Goal: Task Accomplishment & Management: Manage account settings

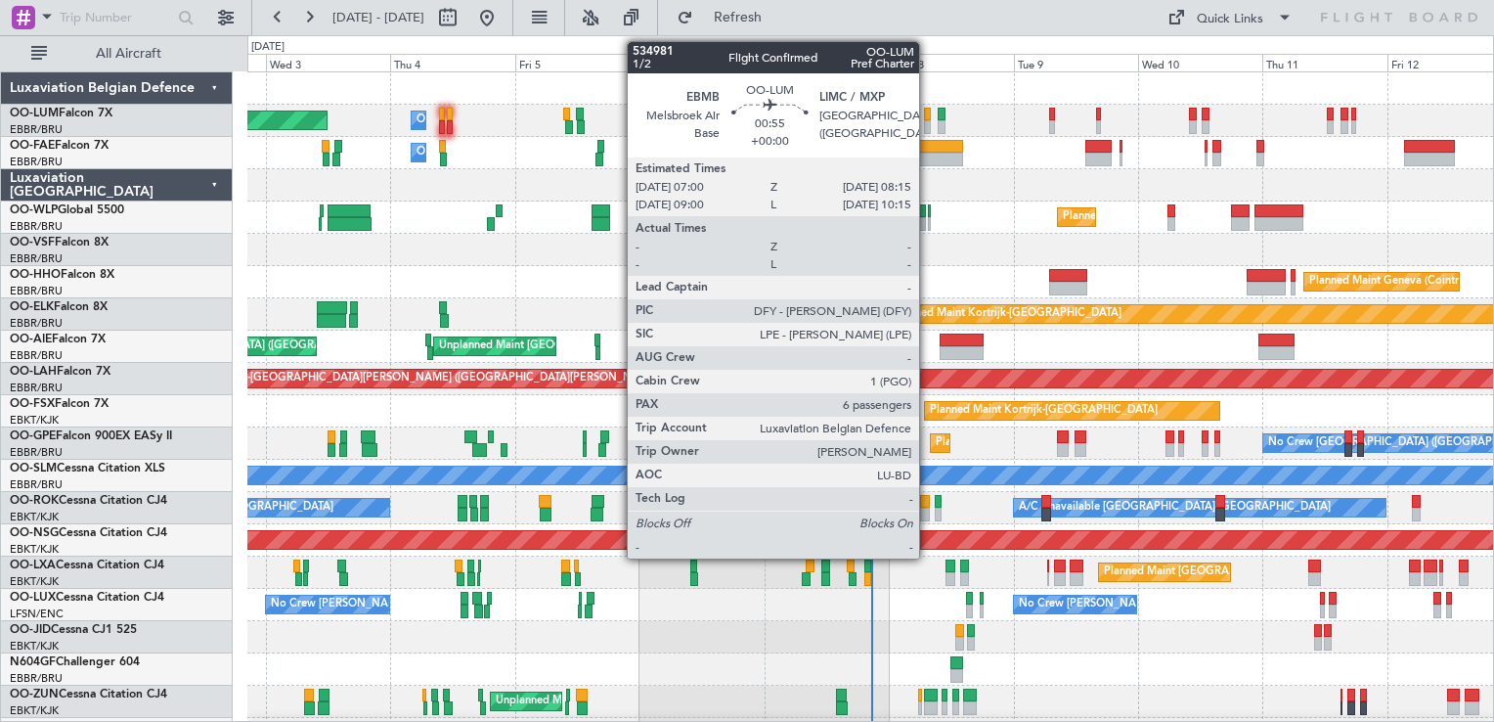
click at [928, 122] on div at bounding box center [927, 127] width 7 height 14
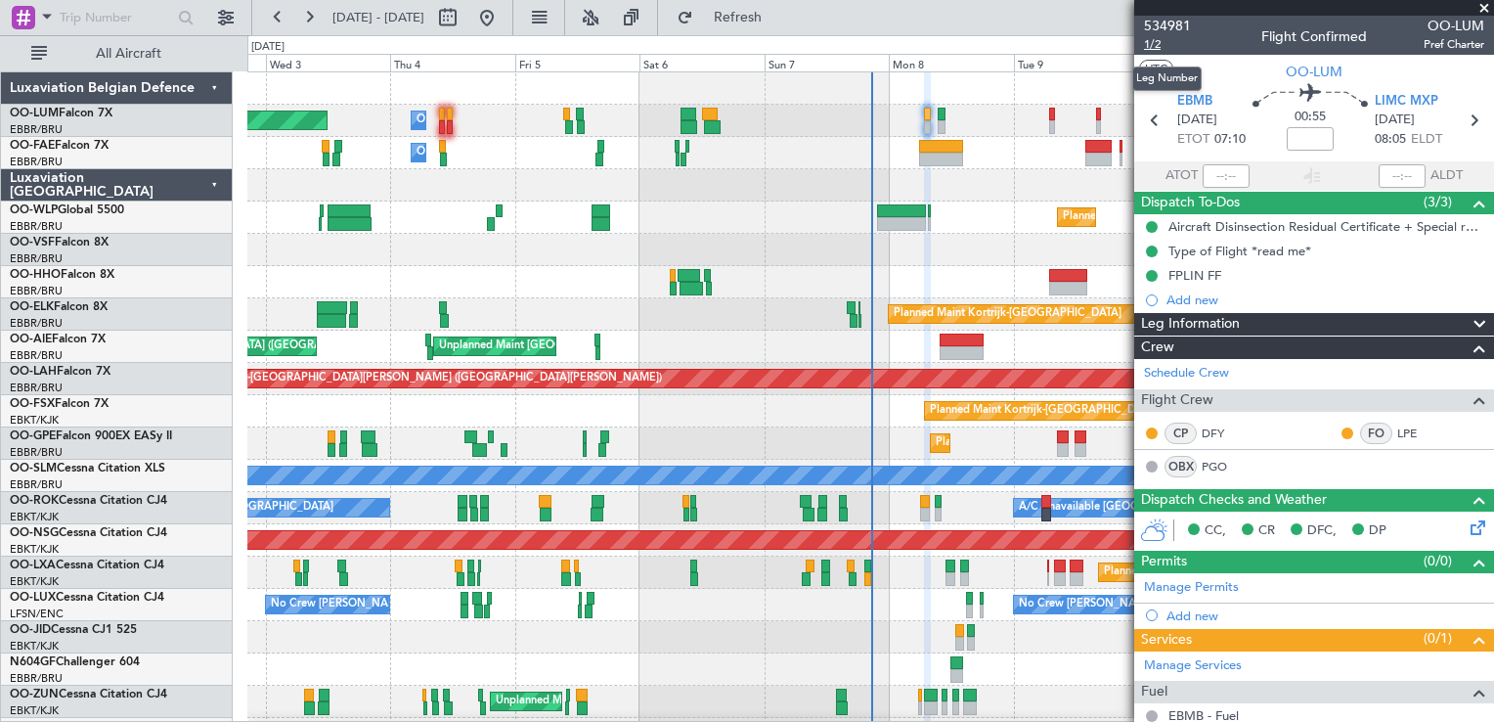
click at [1145, 49] on span "1/2" at bounding box center [1167, 44] width 47 height 17
click at [778, 22] on span "Refresh" at bounding box center [738, 18] width 82 height 14
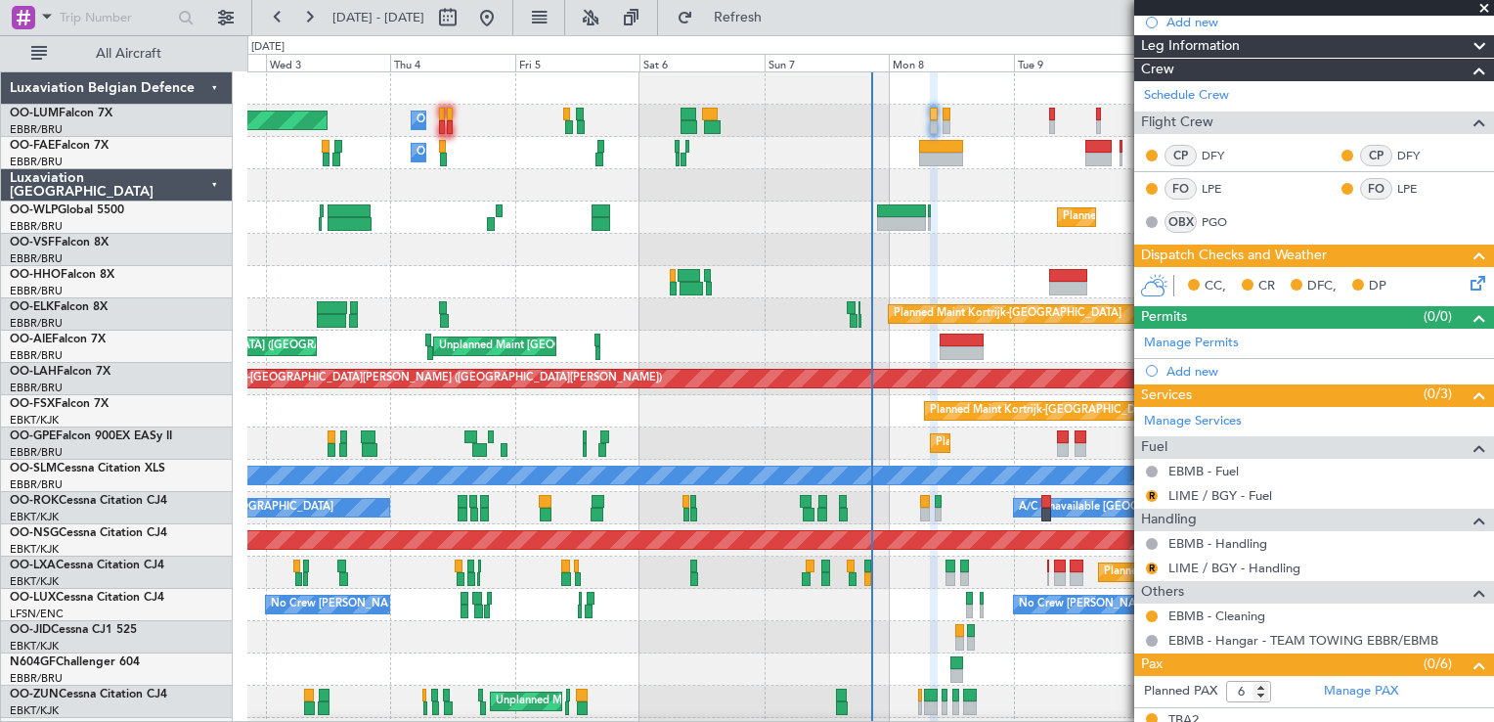
scroll to position [391, 0]
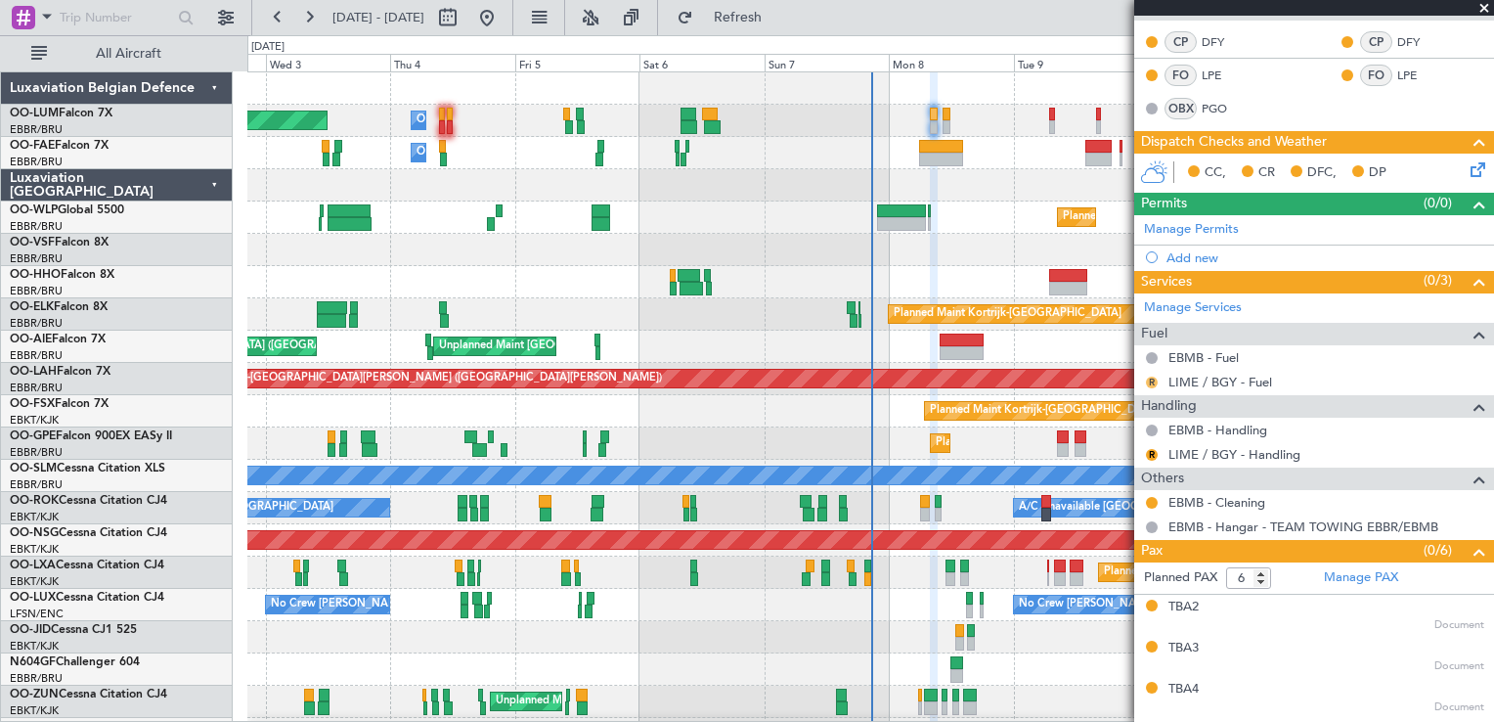
click at [1150, 379] on button "R" at bounding box center [1152, 383] width 12 height 12
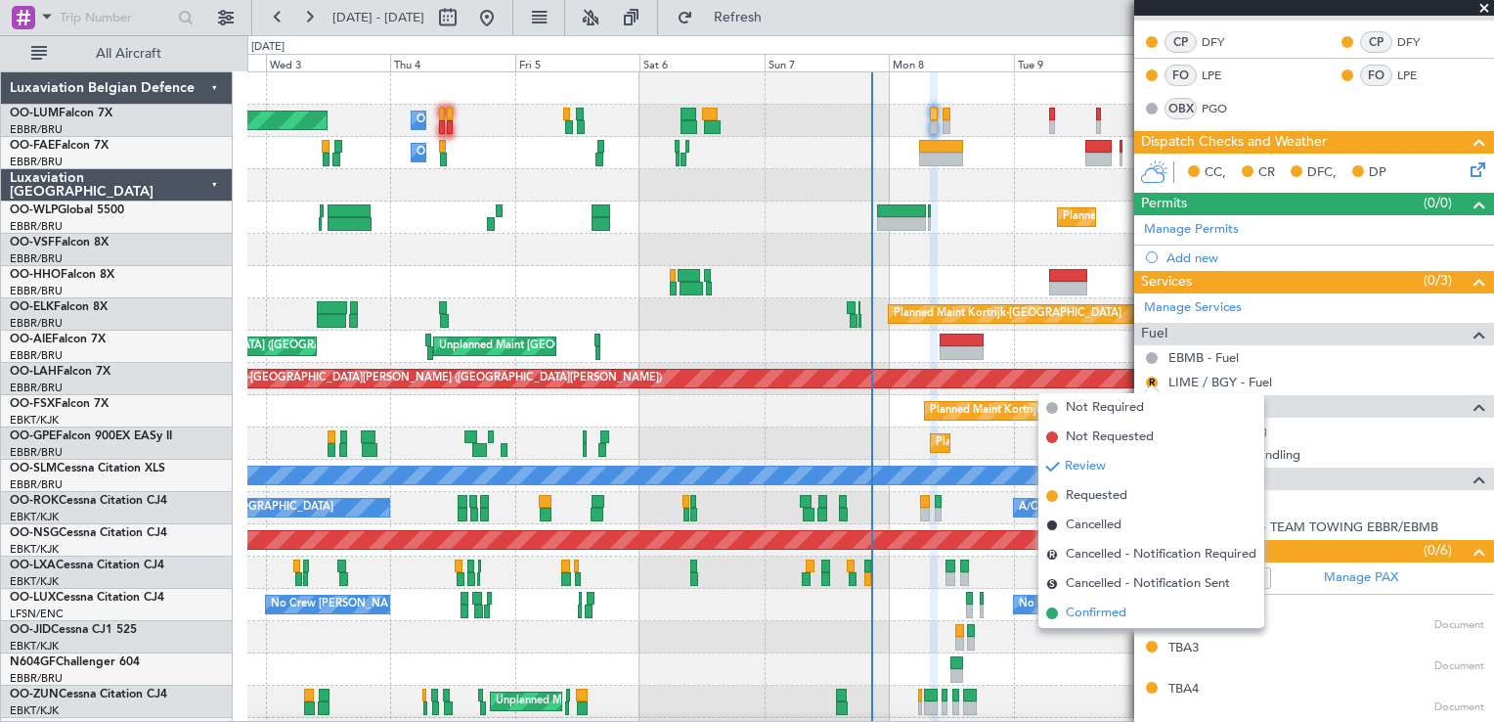
click at [1103, 616] on span "Confirmed" at bounding box center [1096, 613] width 61 height 20
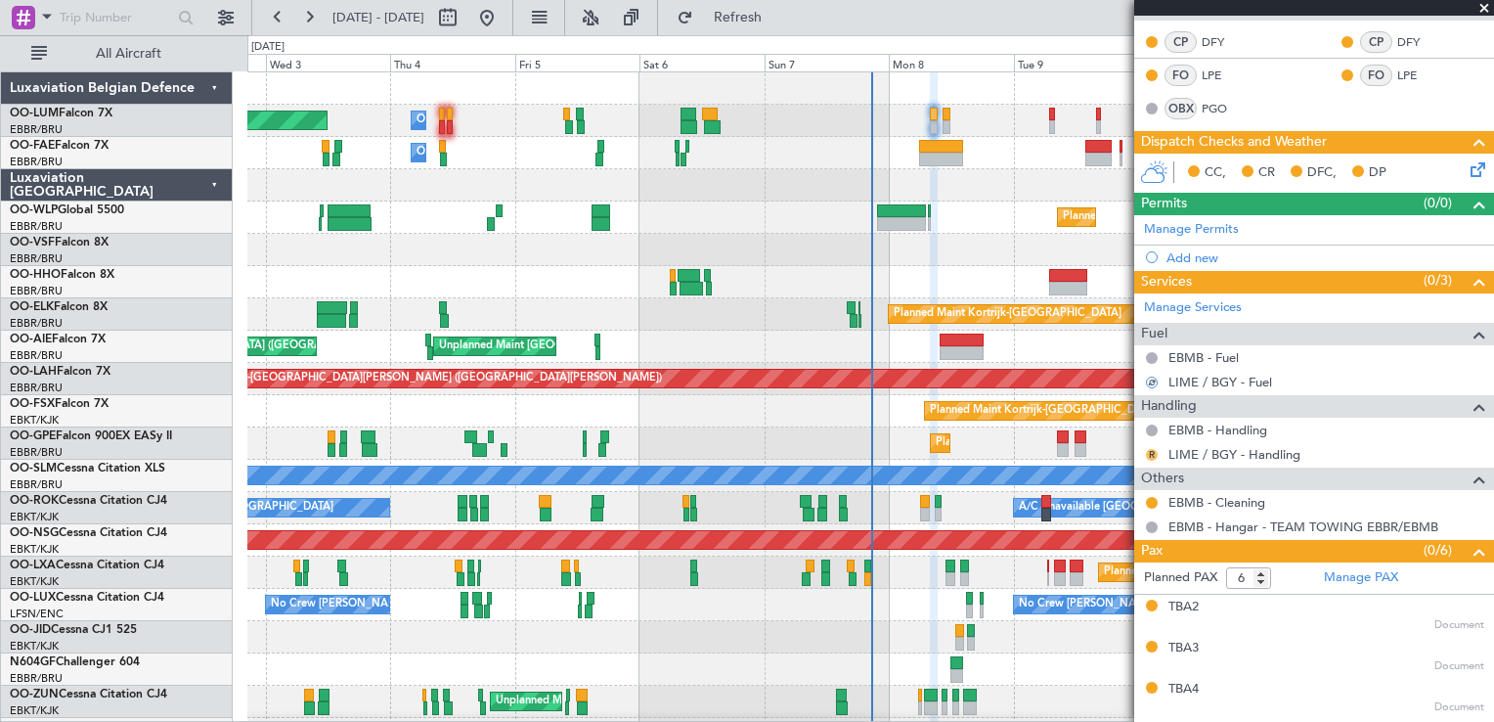
click at [1154, 452] on button "R" at bounding box center [1152, 455] width 12 height 12
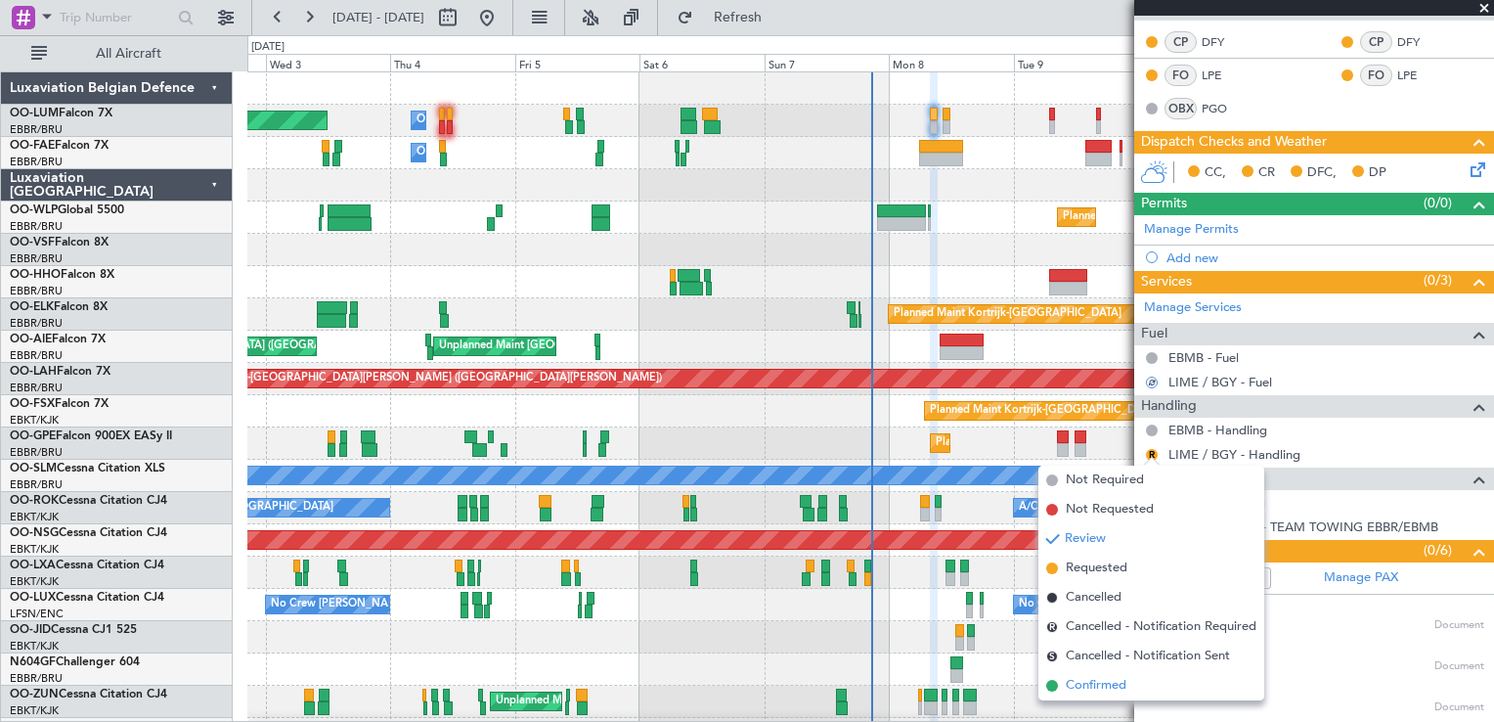
click at [1090, 679] on span "Confirmed" at bounding box center [1096, 686] width 61 height 20
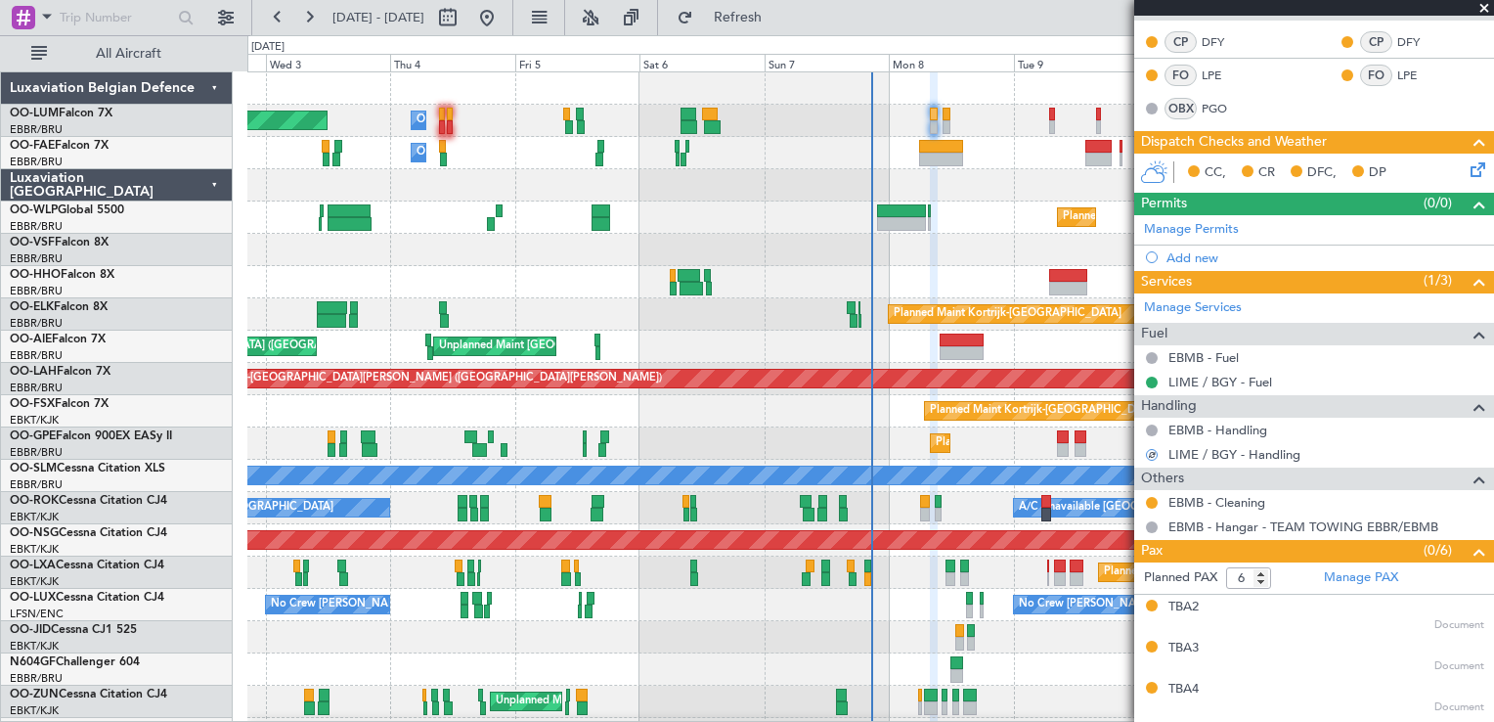
click at [951, 115] on div "Planned Maint [GEOGRAPHIC_DATA] ([GEOGRAPHIC_DATA] National) Owner [GEOGRAPHIC_…" at bounding box center [870, 121] width 1246 height 32
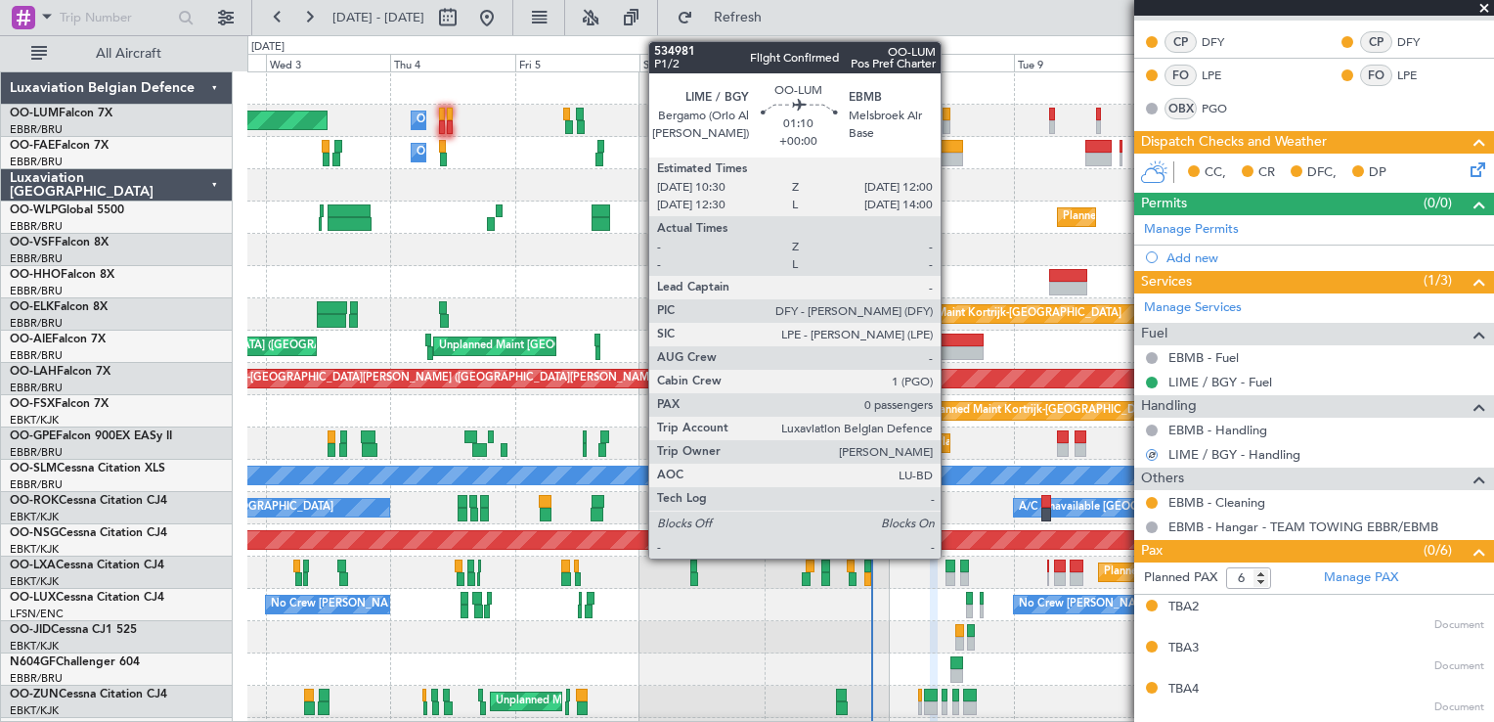
click at [950, 115] on div at bounding box center [947, 115] width 8 height 14
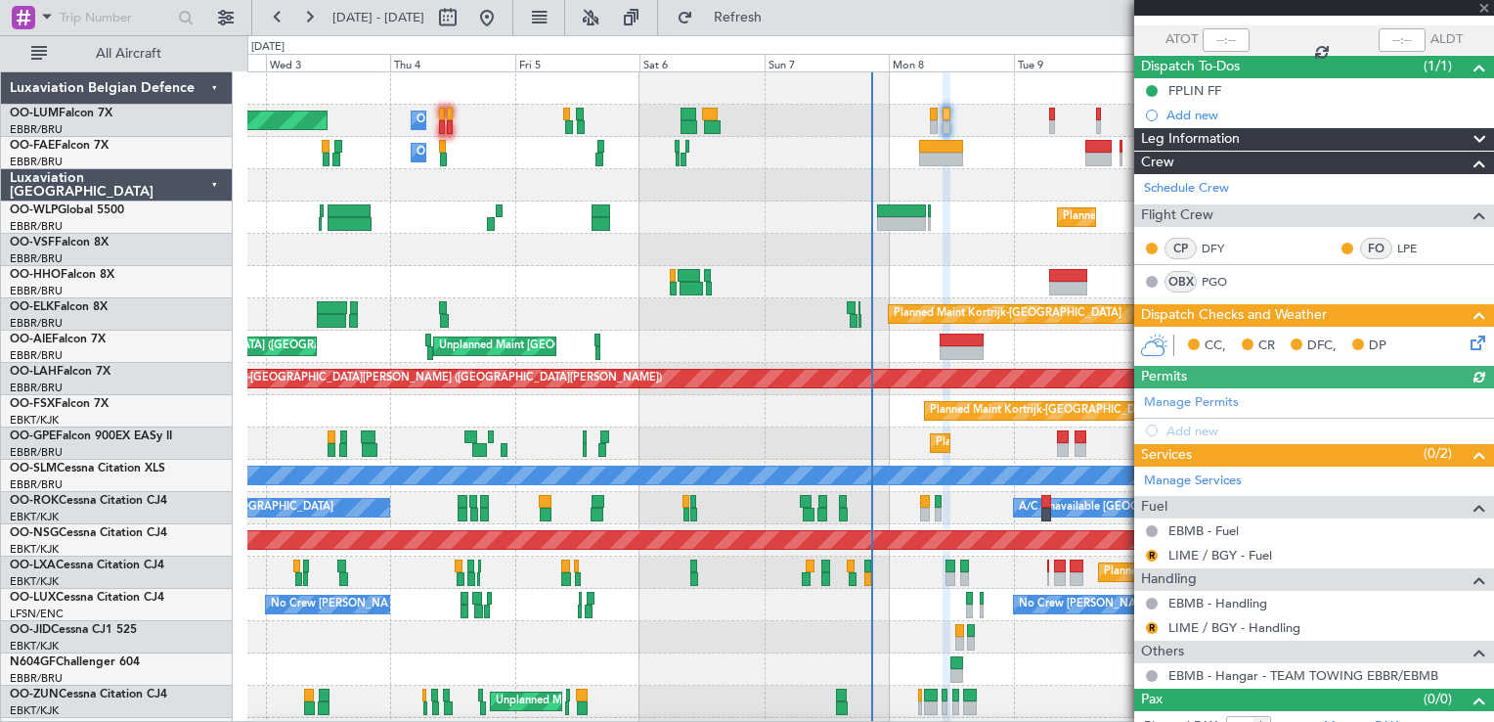
scroll to position [154, 0]
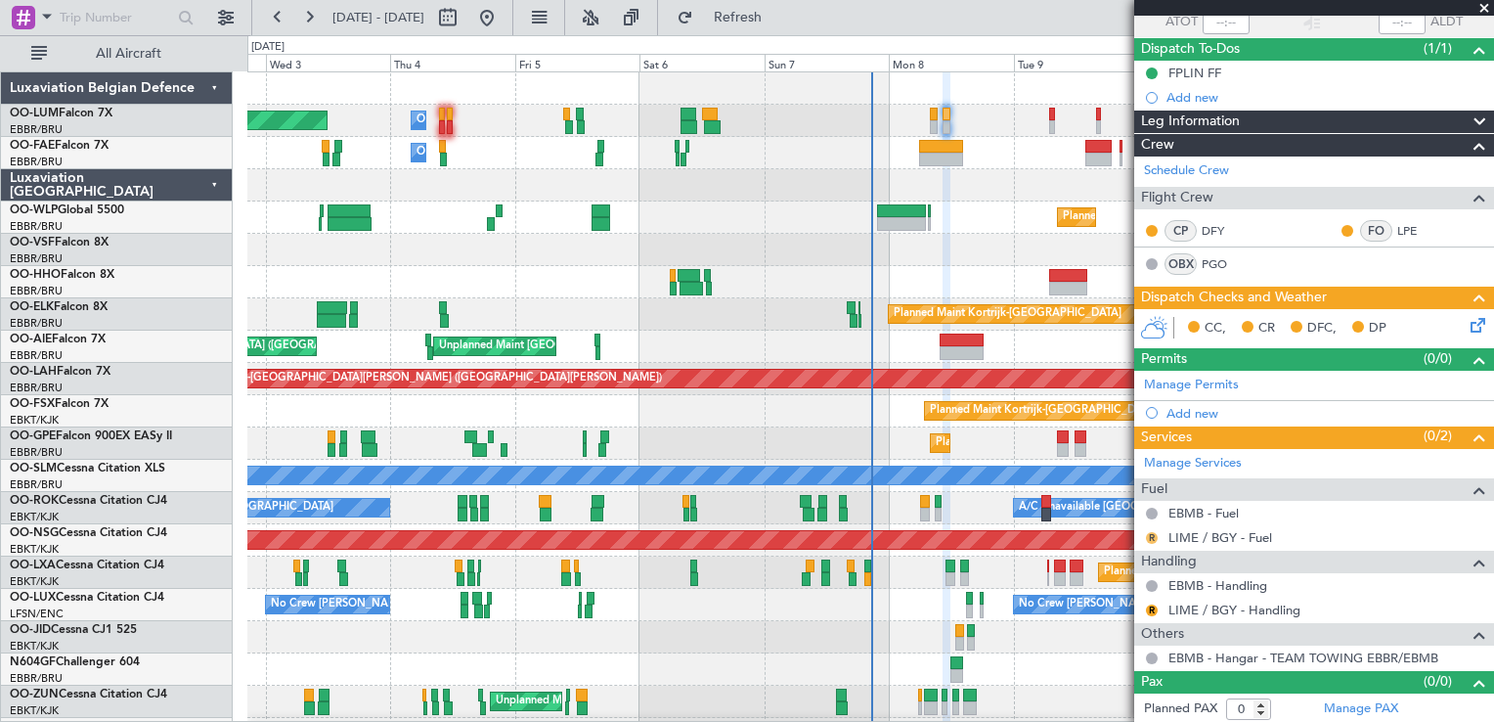
click at [1150, 536] on button "R" at bounding box center [1152, 538] width 12 height 12
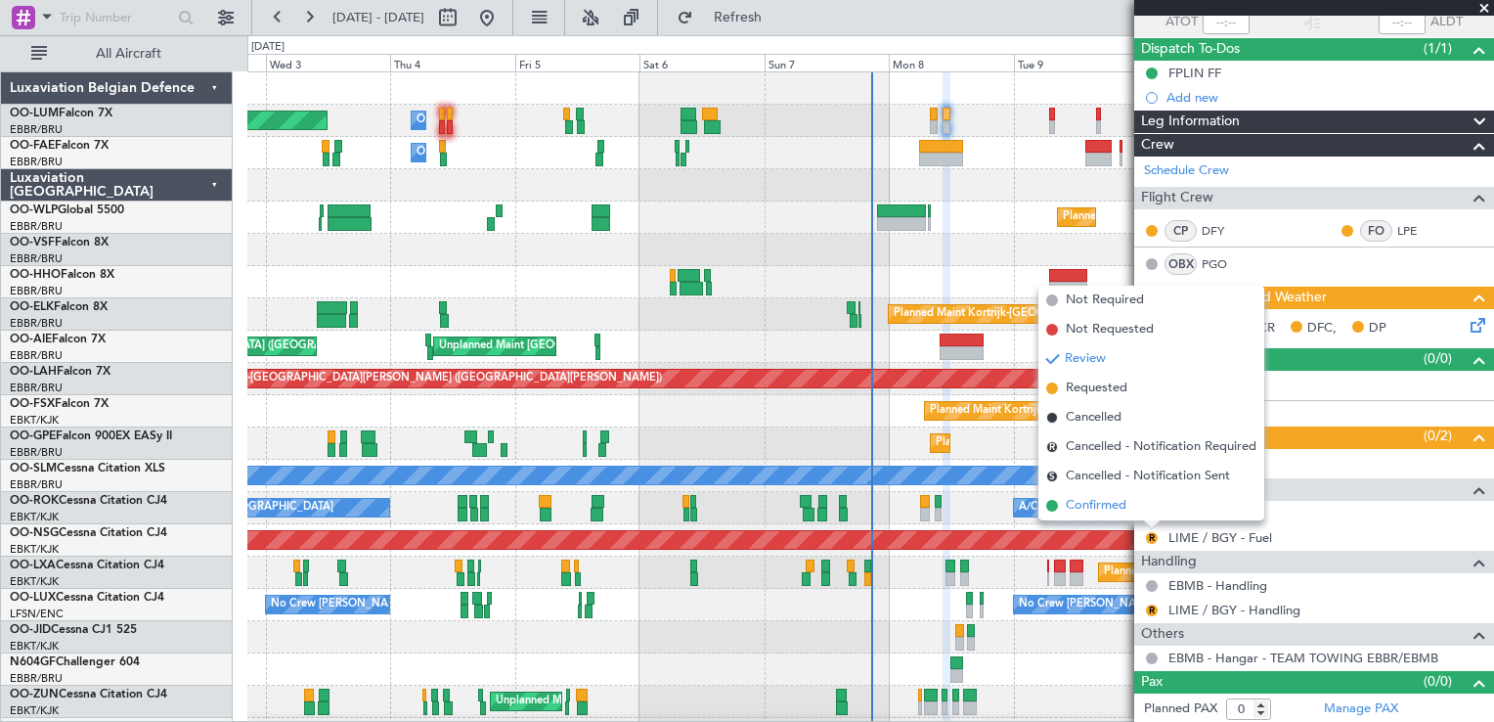
click at [1107, 508] on span "Confirmed" at bounding box center [1096, 506] width 61 height 20
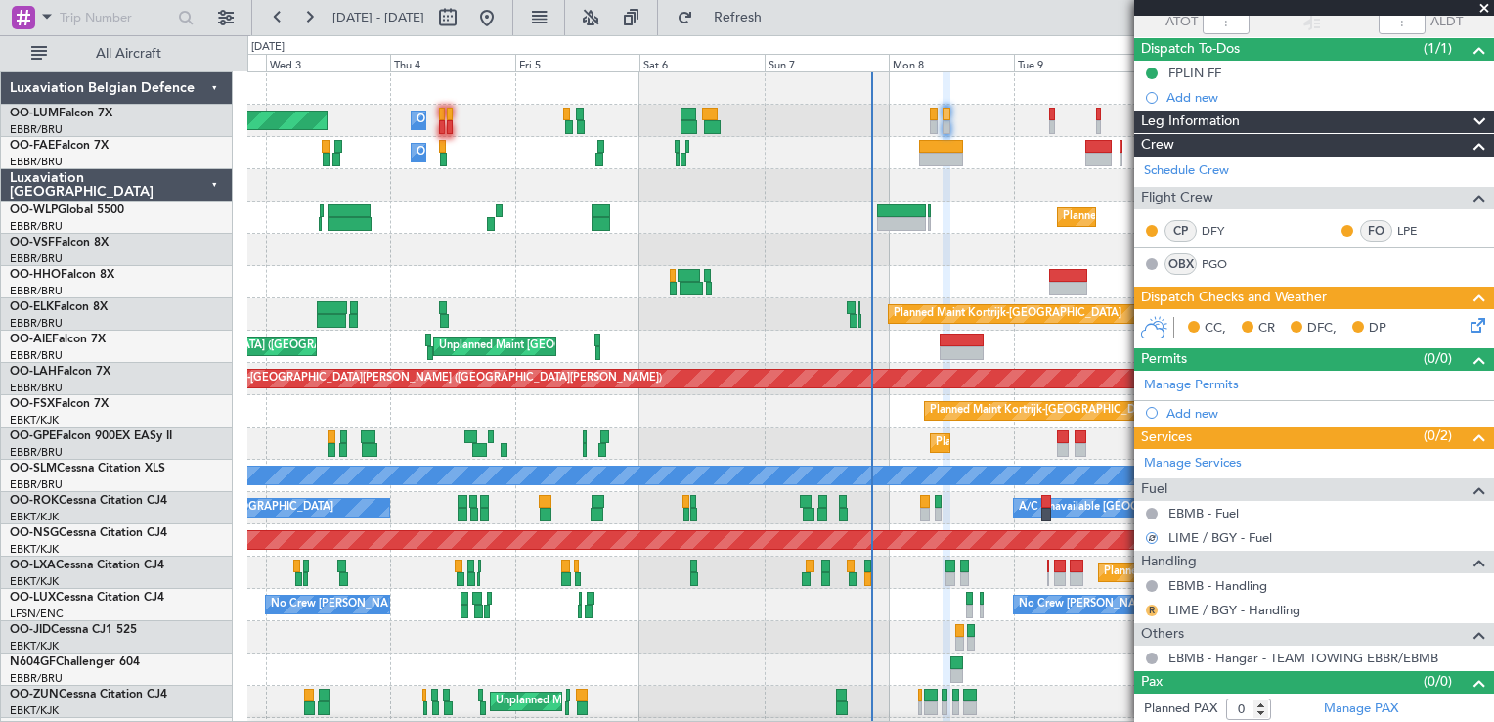
click at [1146, 604] on button "R" at bounding box center [1152, 610] width 12 height 12
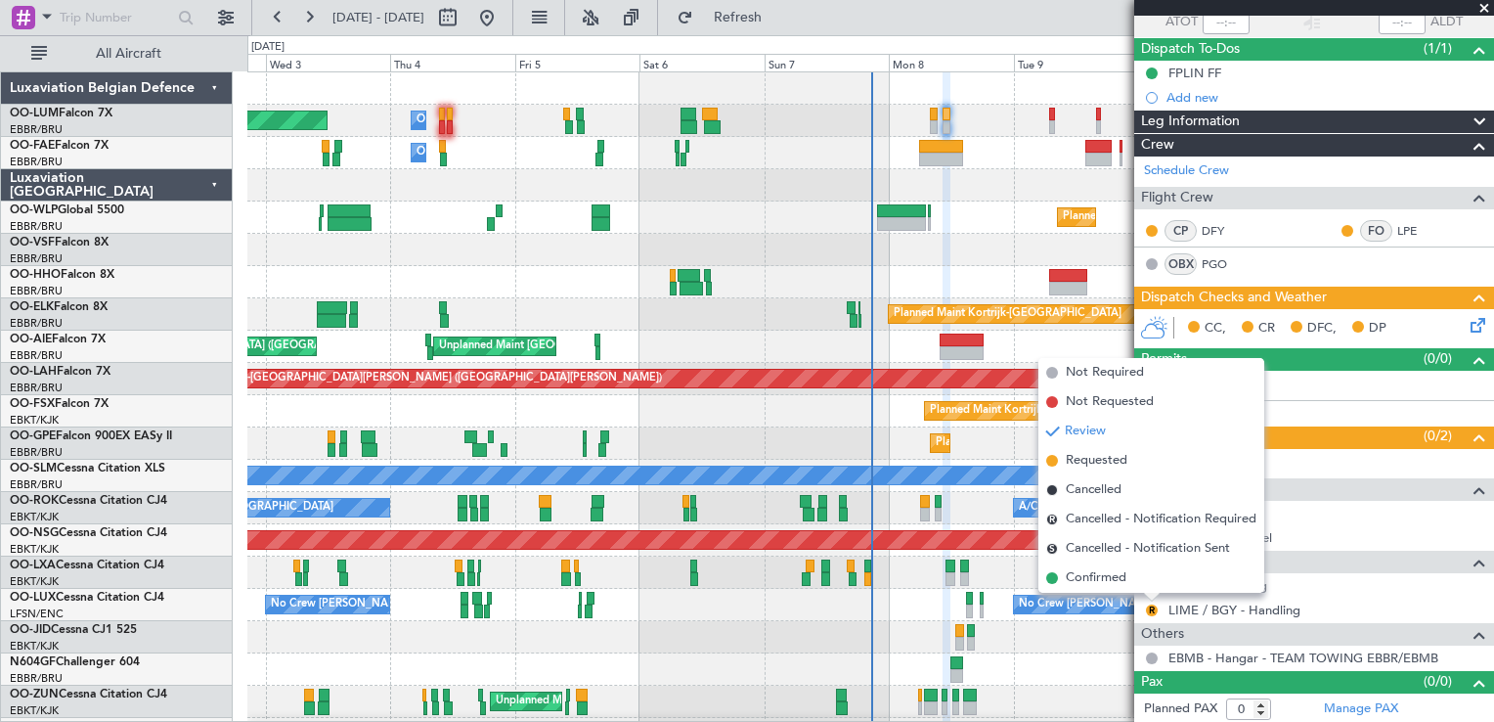
click at [1107, 573] on span "Confirmed" at bounding box center [1096, 578] width 61 height 20
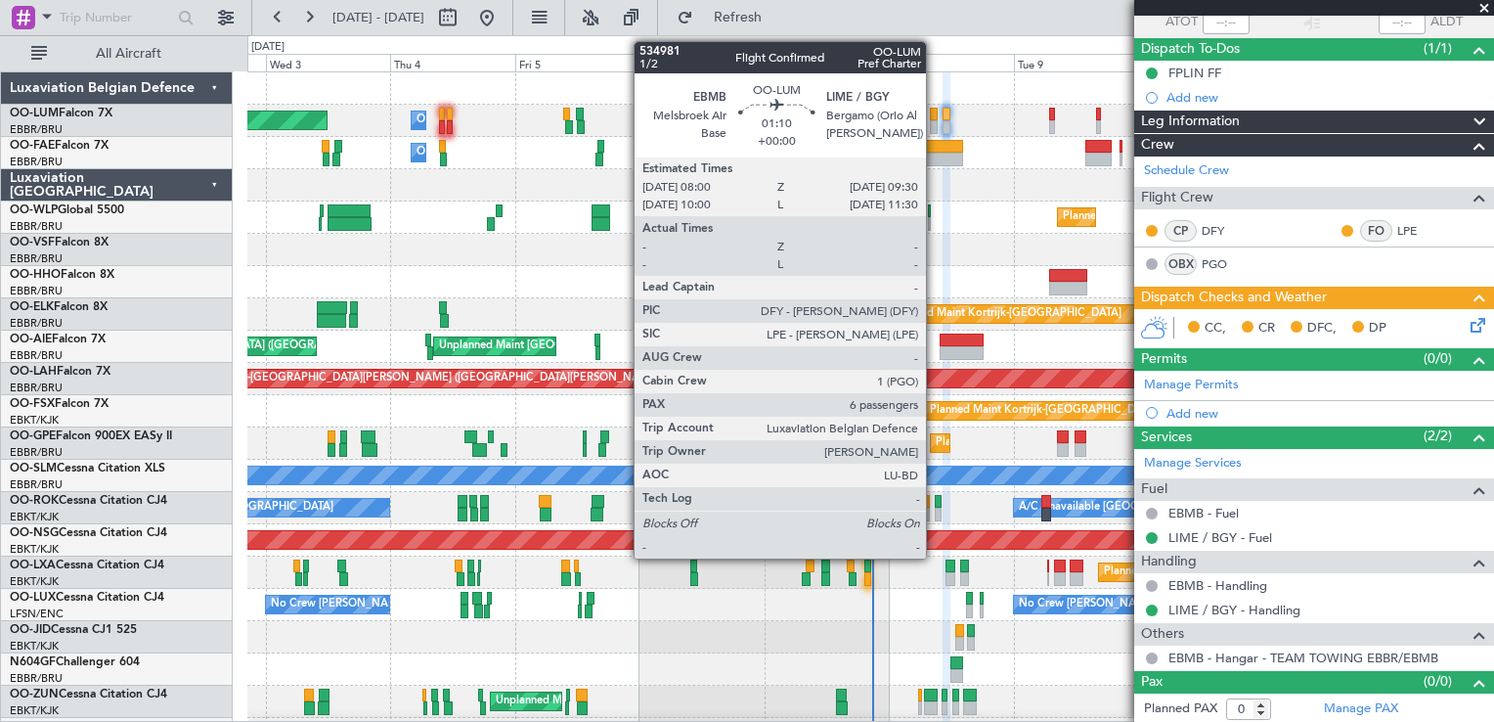
click at [935, 116] on div at bounding box center [934, 115] width 8 height 14
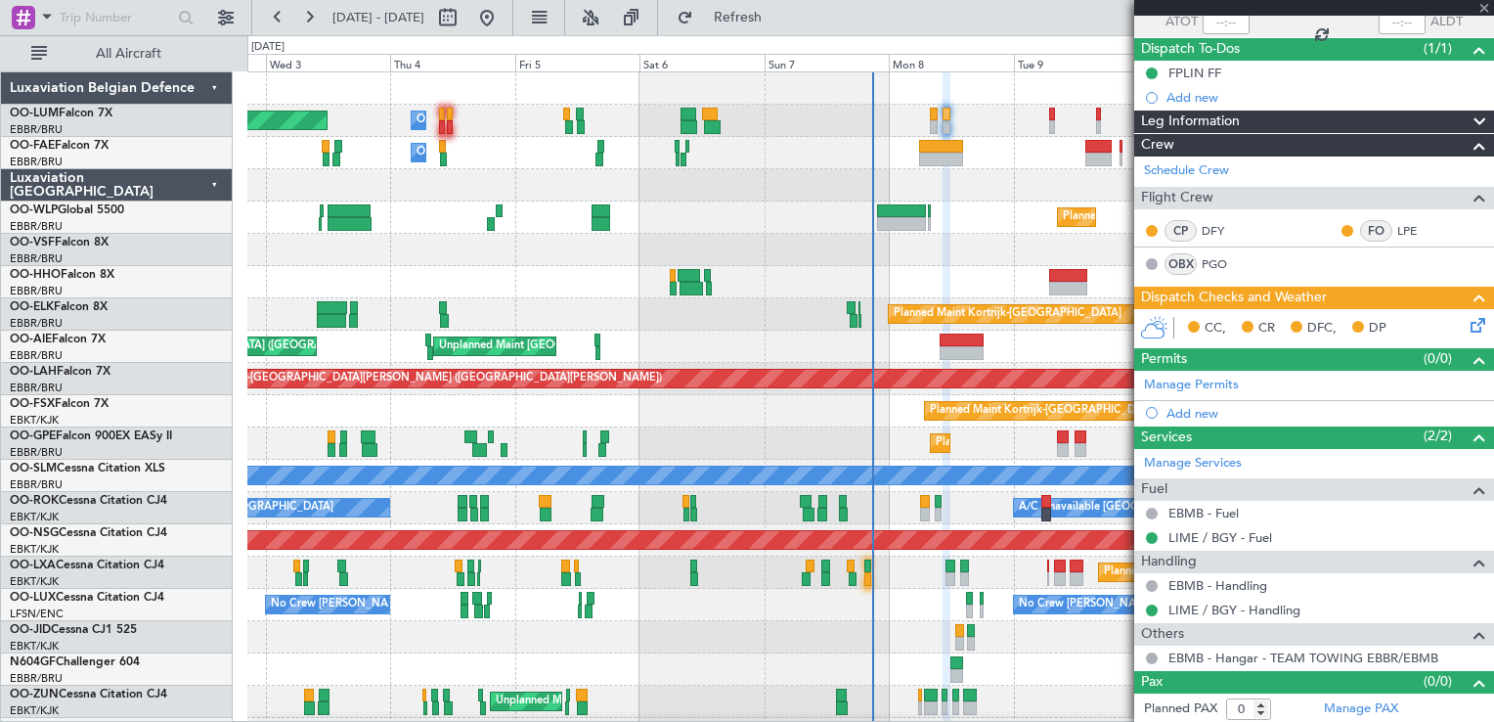
type input "6"
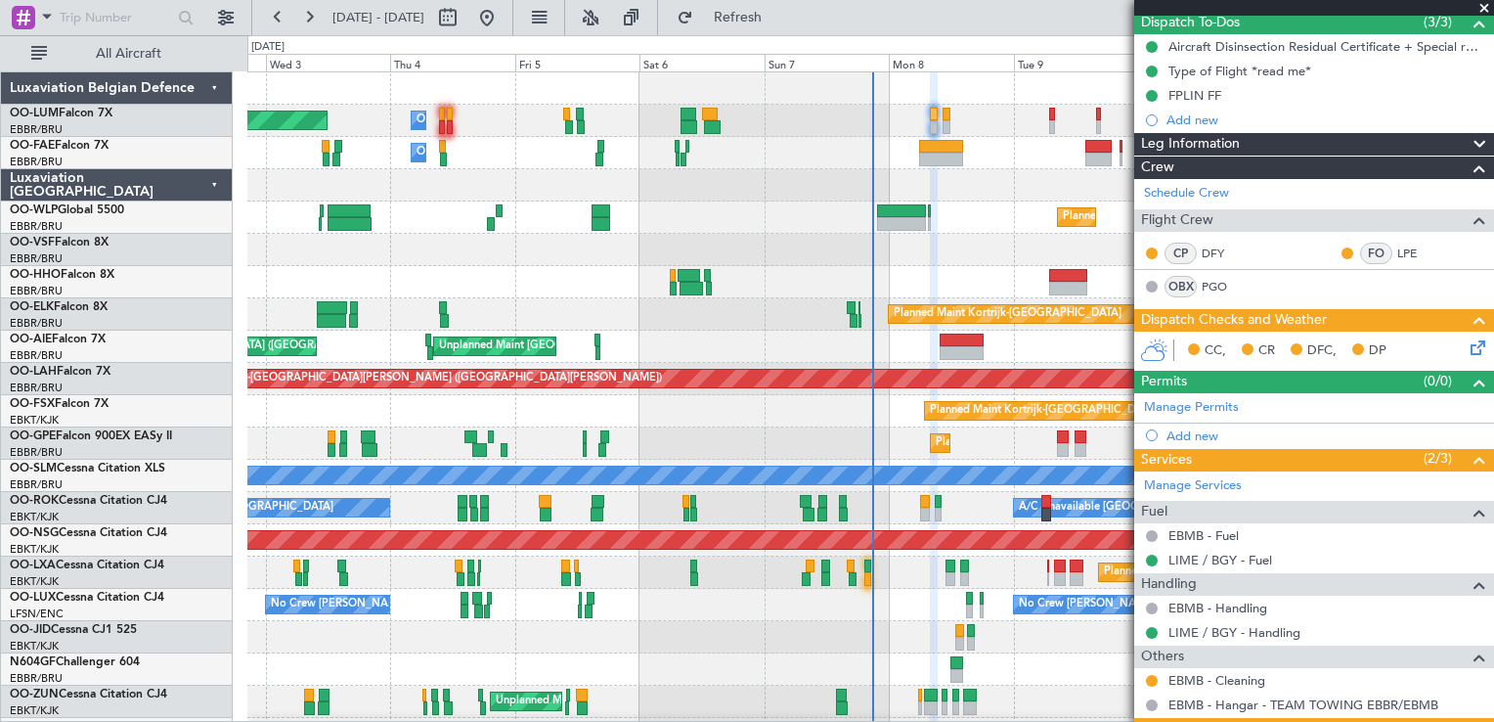
scroll to position [27, 0]
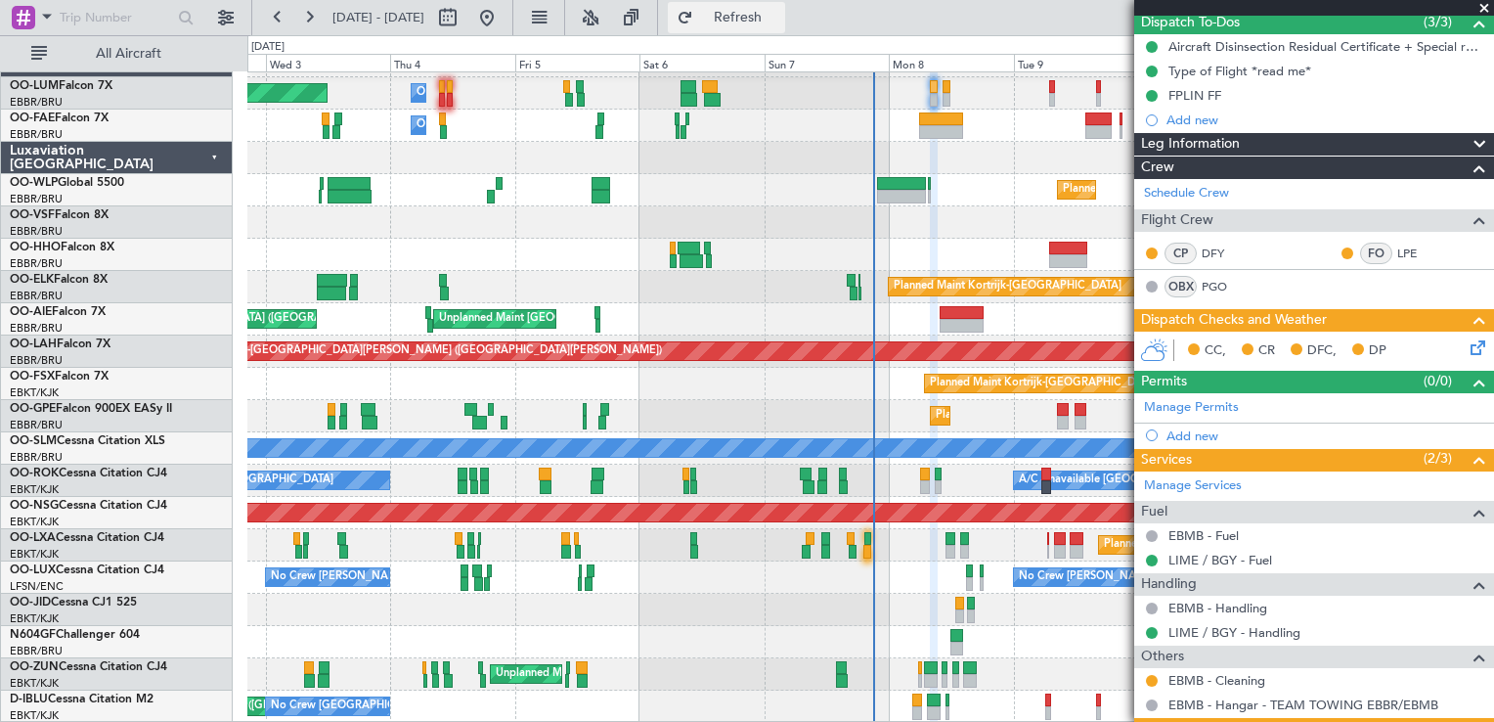
click at [763, 20] on span "Refresh" at bounding box center [738, 18] width 82 height 14
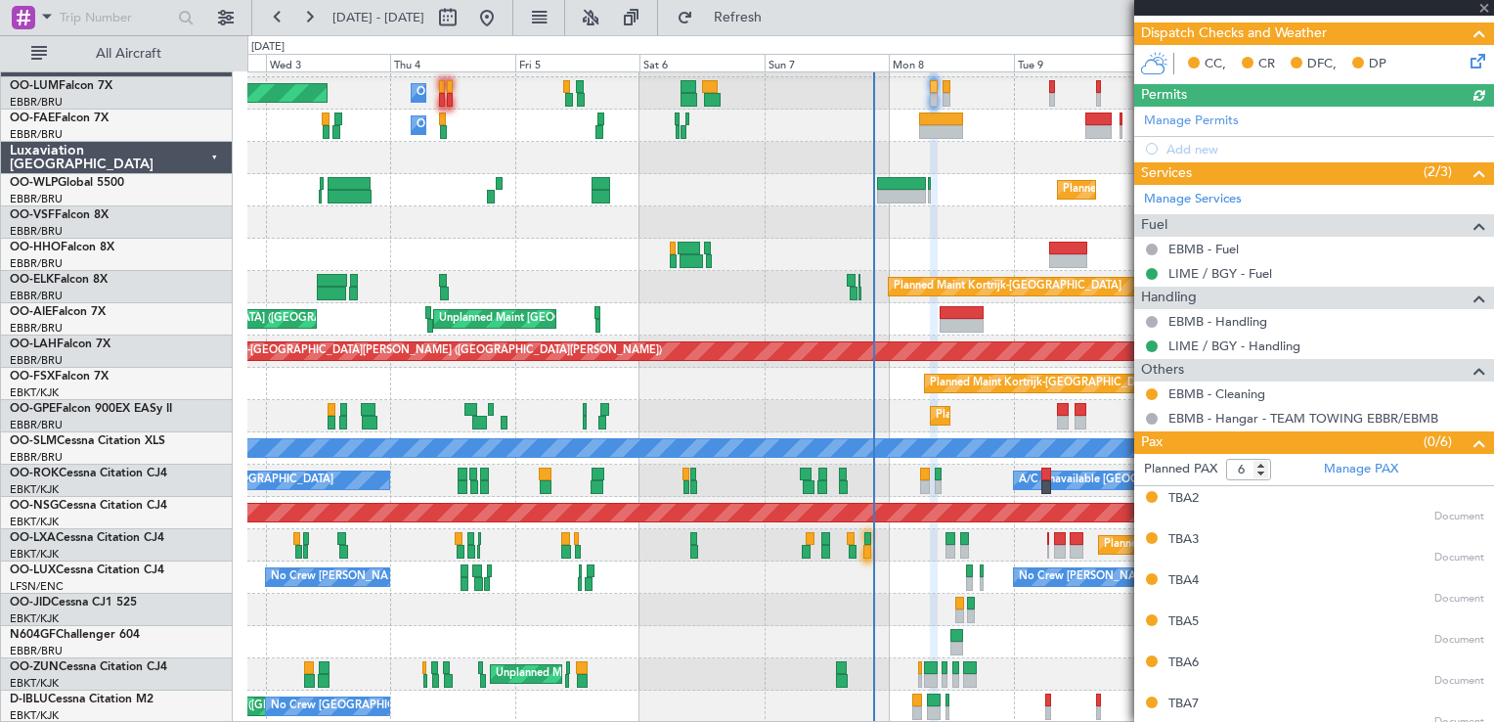
scroll to position [473, 0]
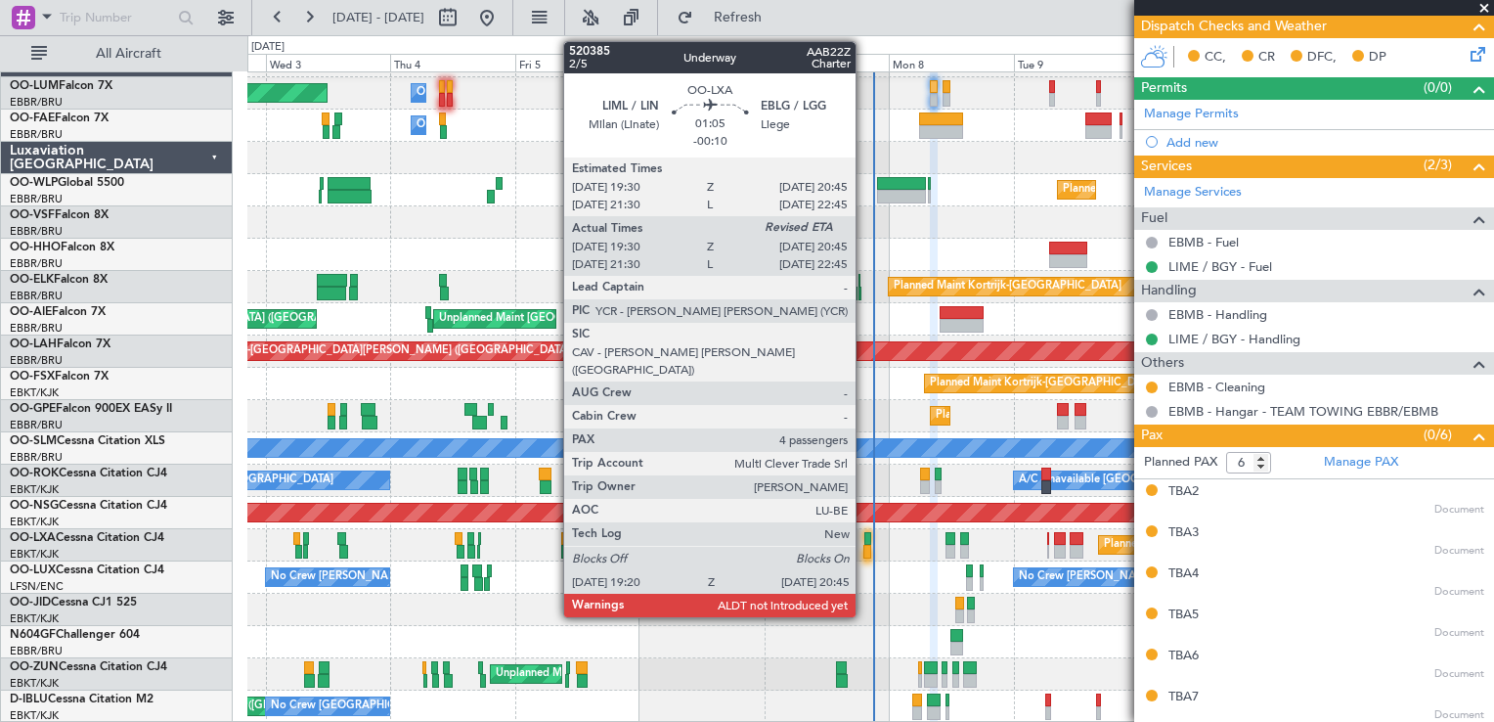
click at [865, 534] on div at bounding box center [868, 539] width 7 height 14
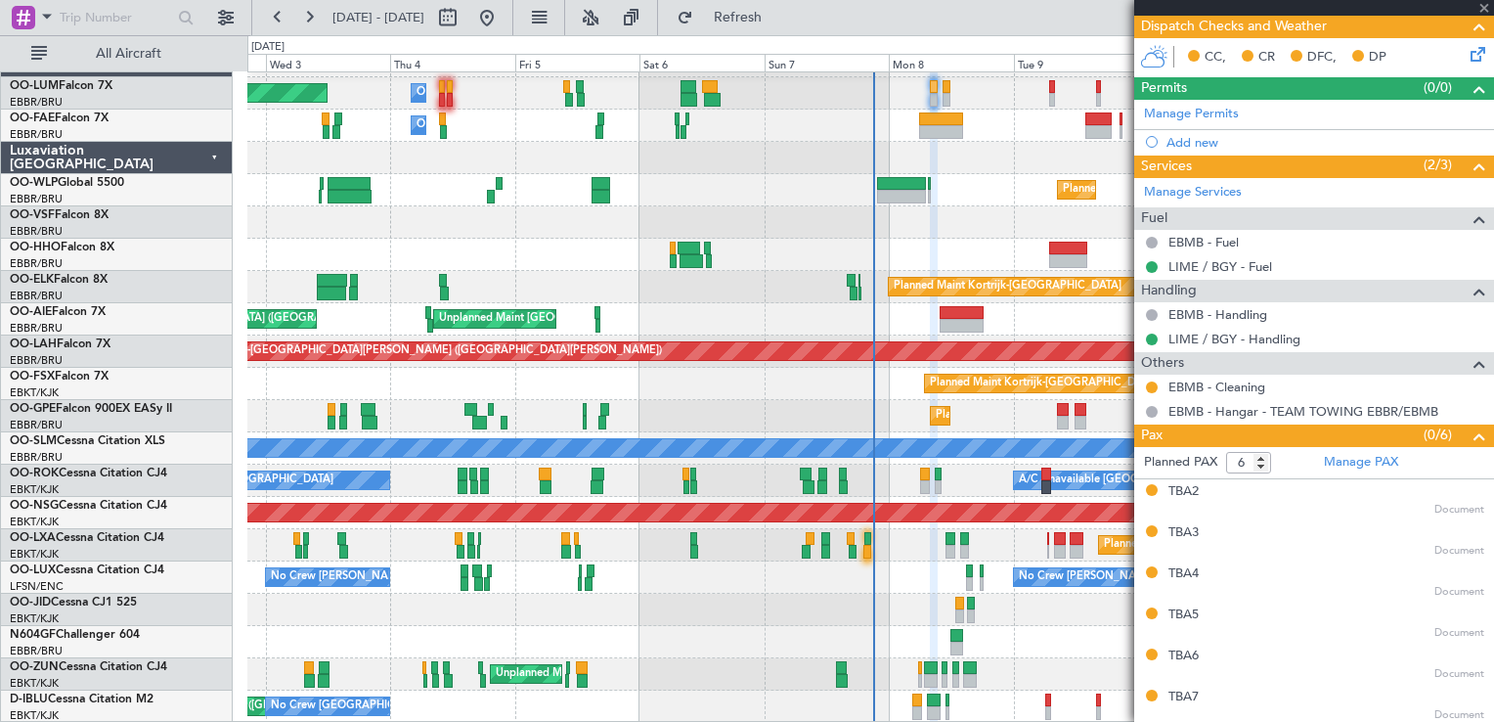
type input "-00:10"
type input "19:35"
type input "4"
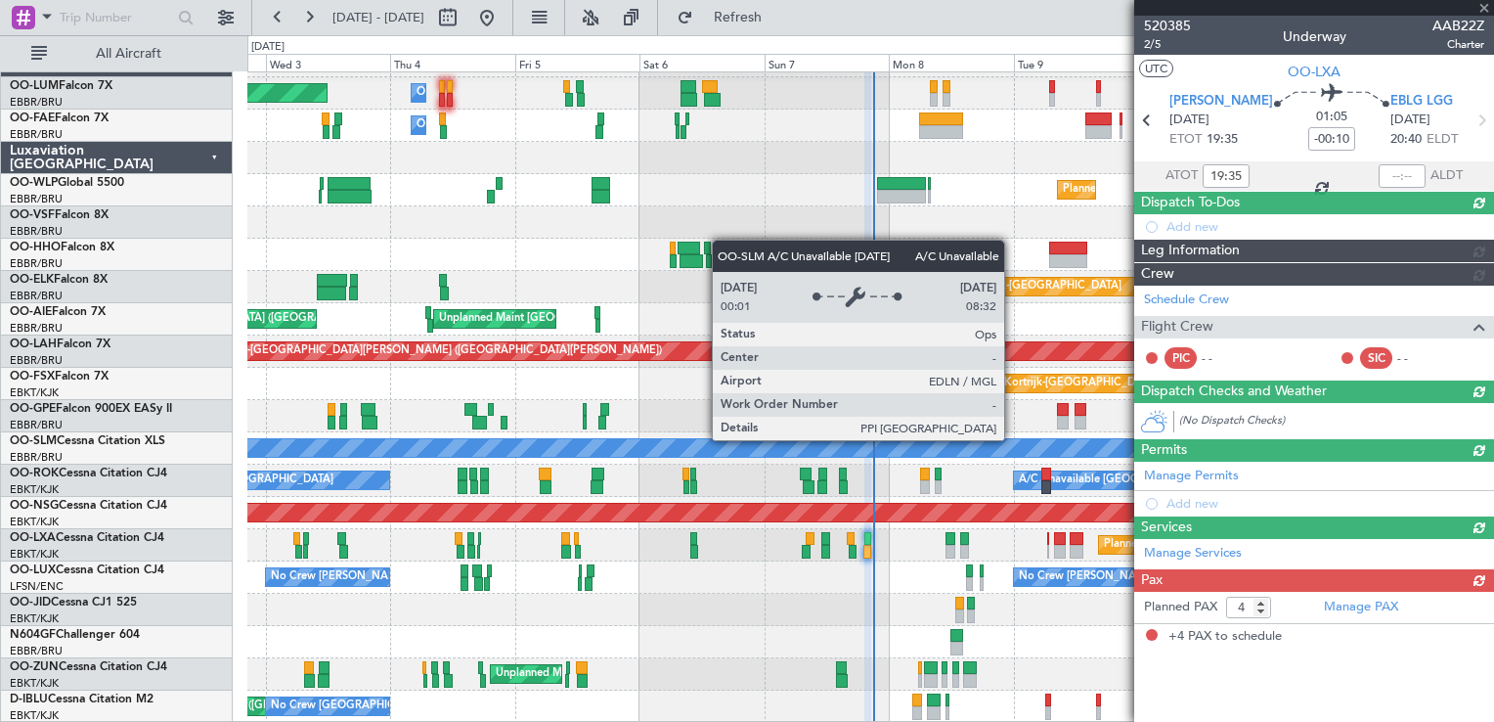
scroll to position [0, 0]
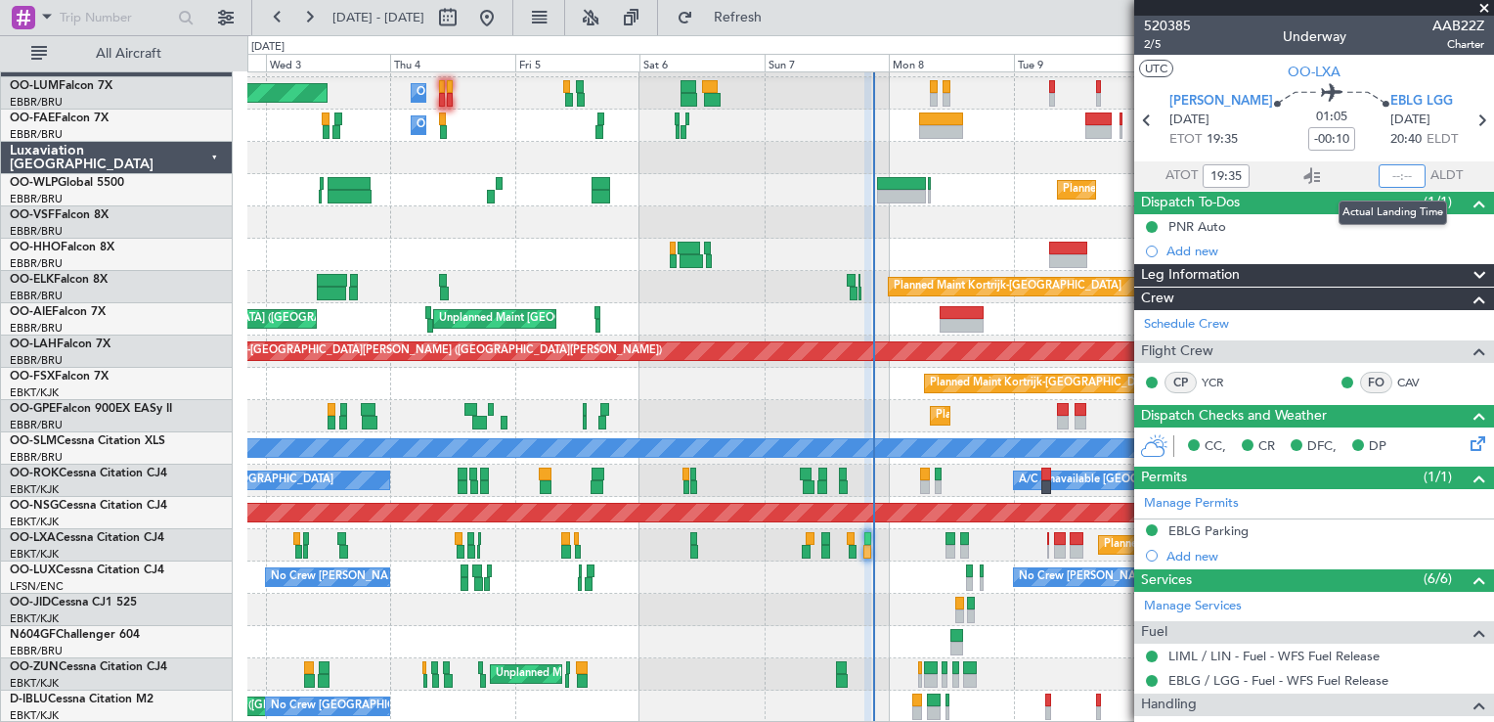
click at [1381, 171] on input "text" at bounding box center [1402, 175] width 47 height 23
click at [1247, 65] on section "UTC OO-LXA" at bounding box center [1315, 69] width 360 height 29
type input "20:38"
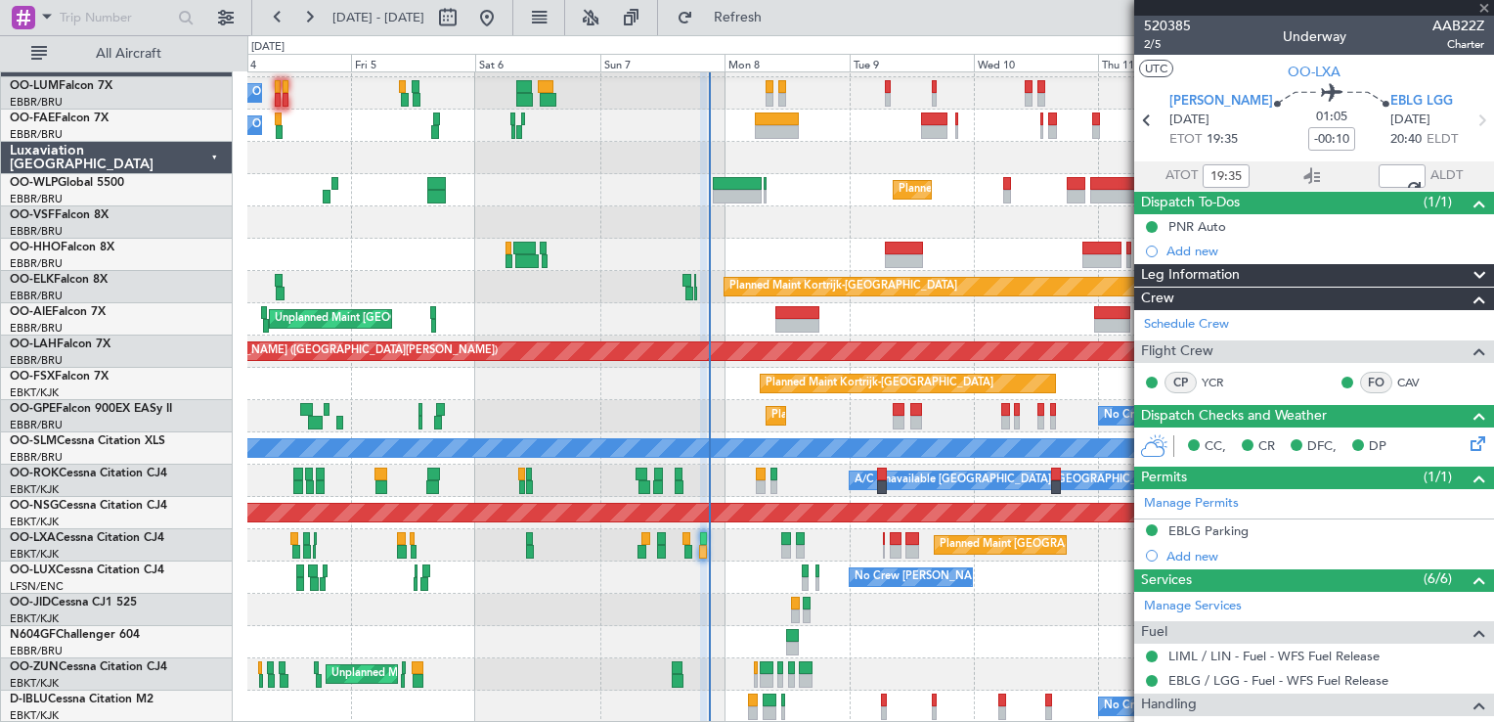
click at [608, 620] on div at bounding box center [870, 610] width 1246 height 32
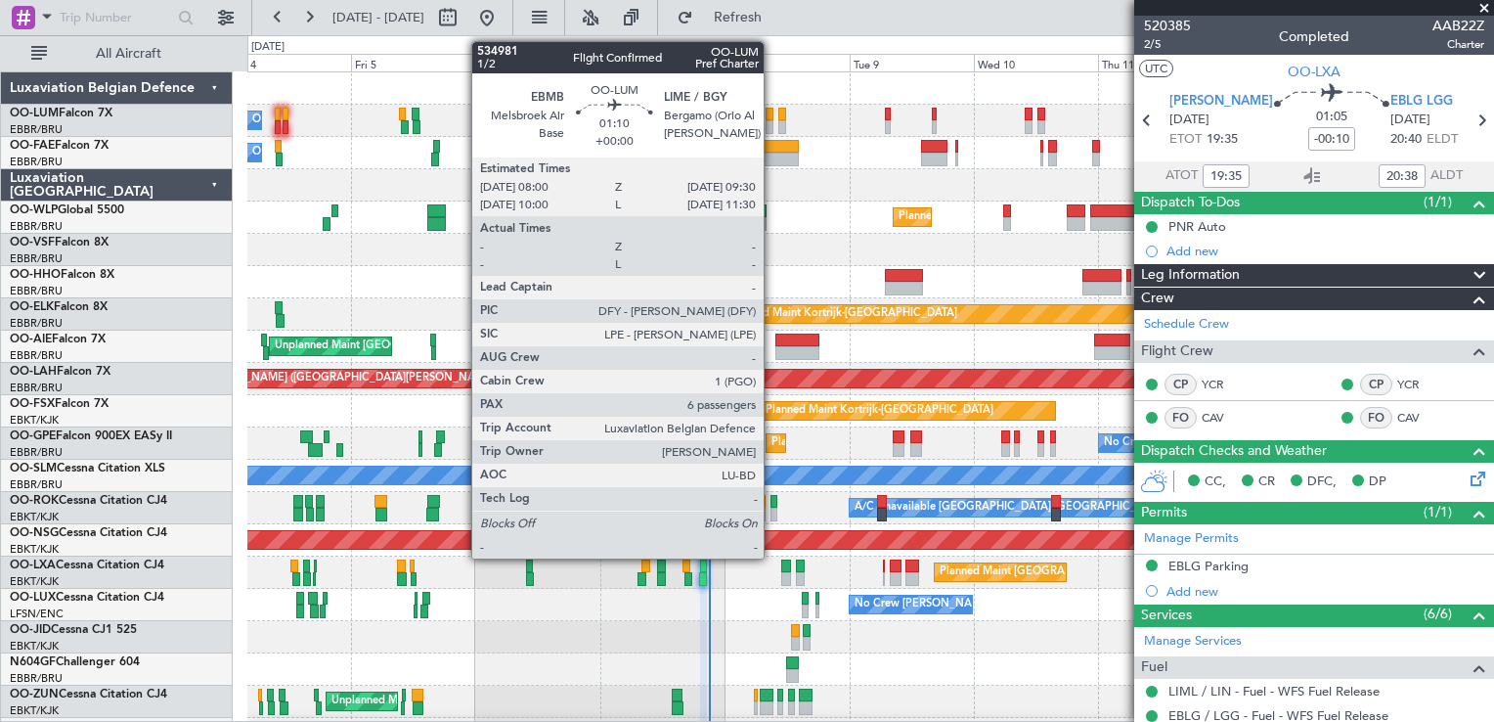
click at [773, 122] on div at bounding box center [770, 127] width 8 height 14
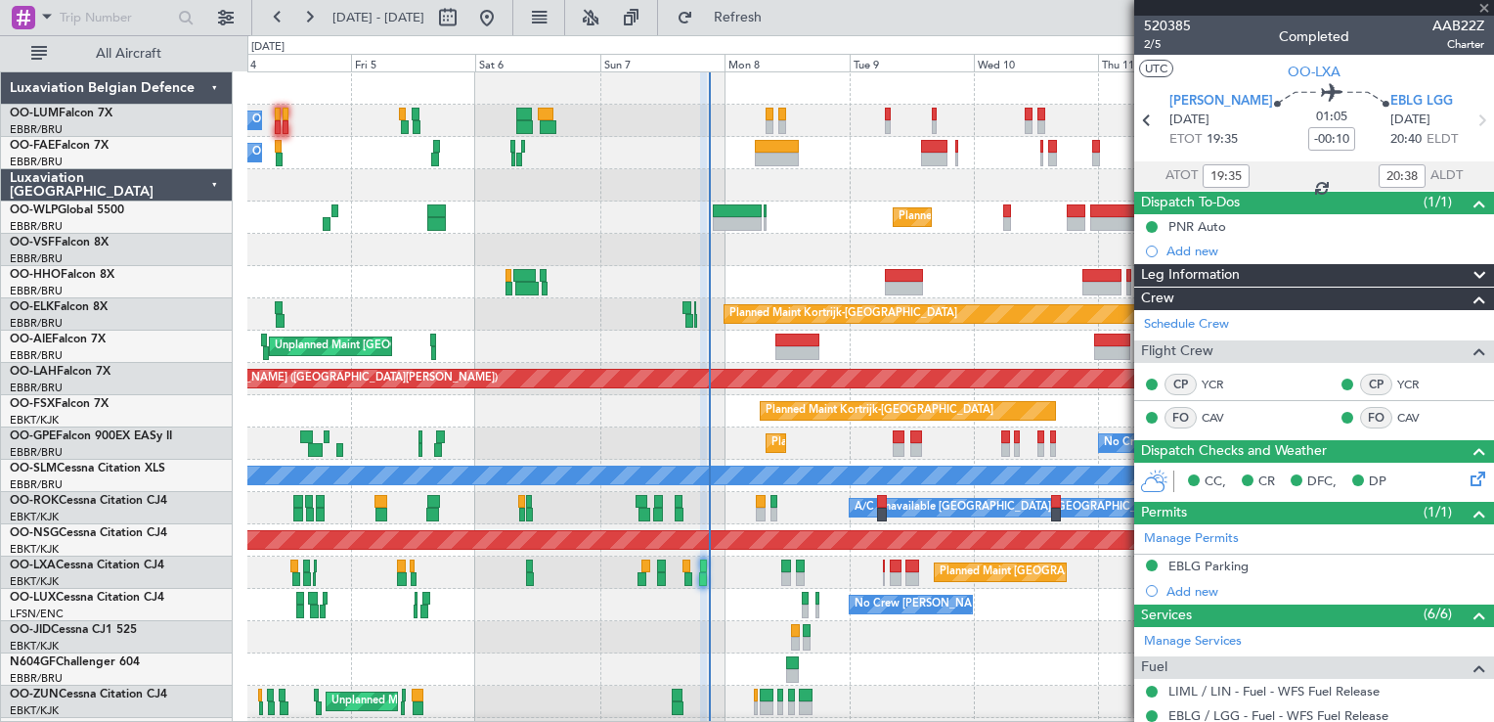
type input "6"
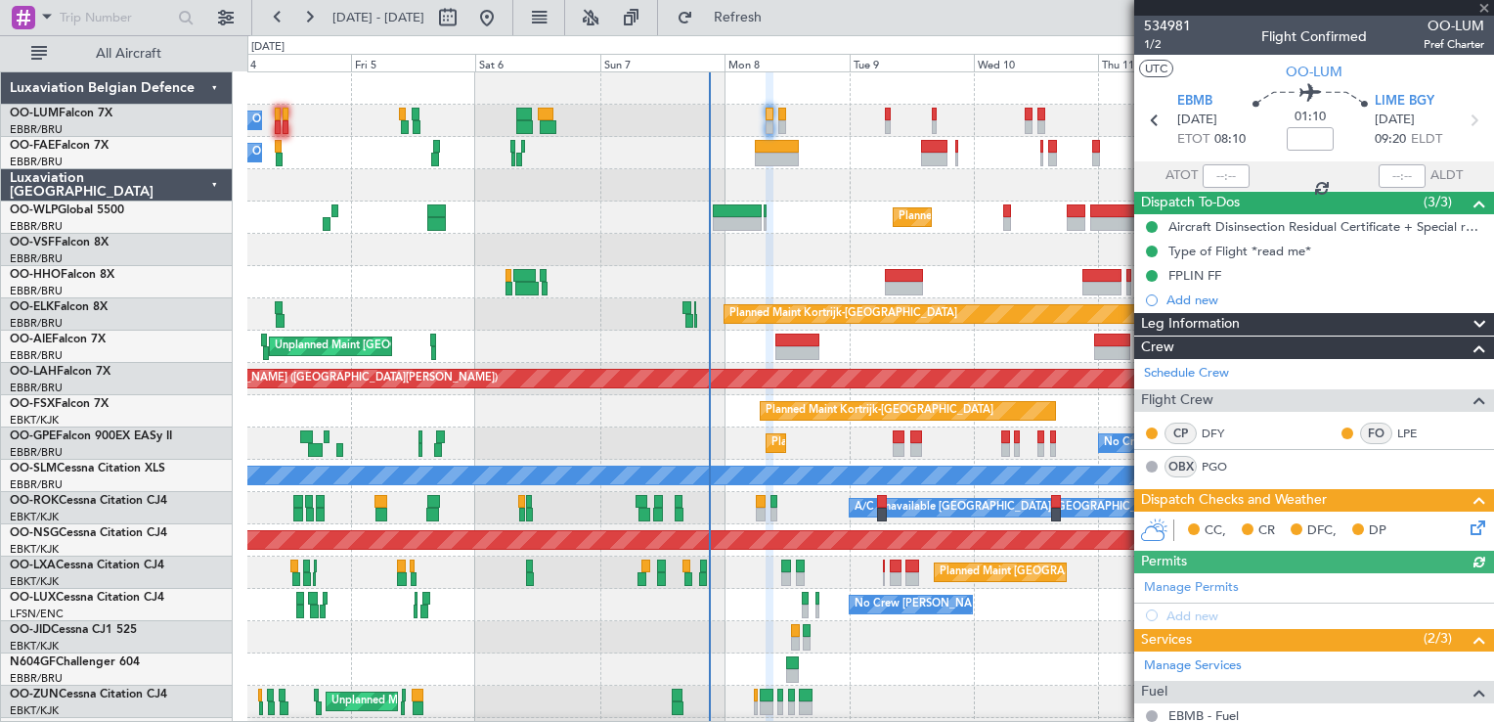
scroll to position [27, 0]
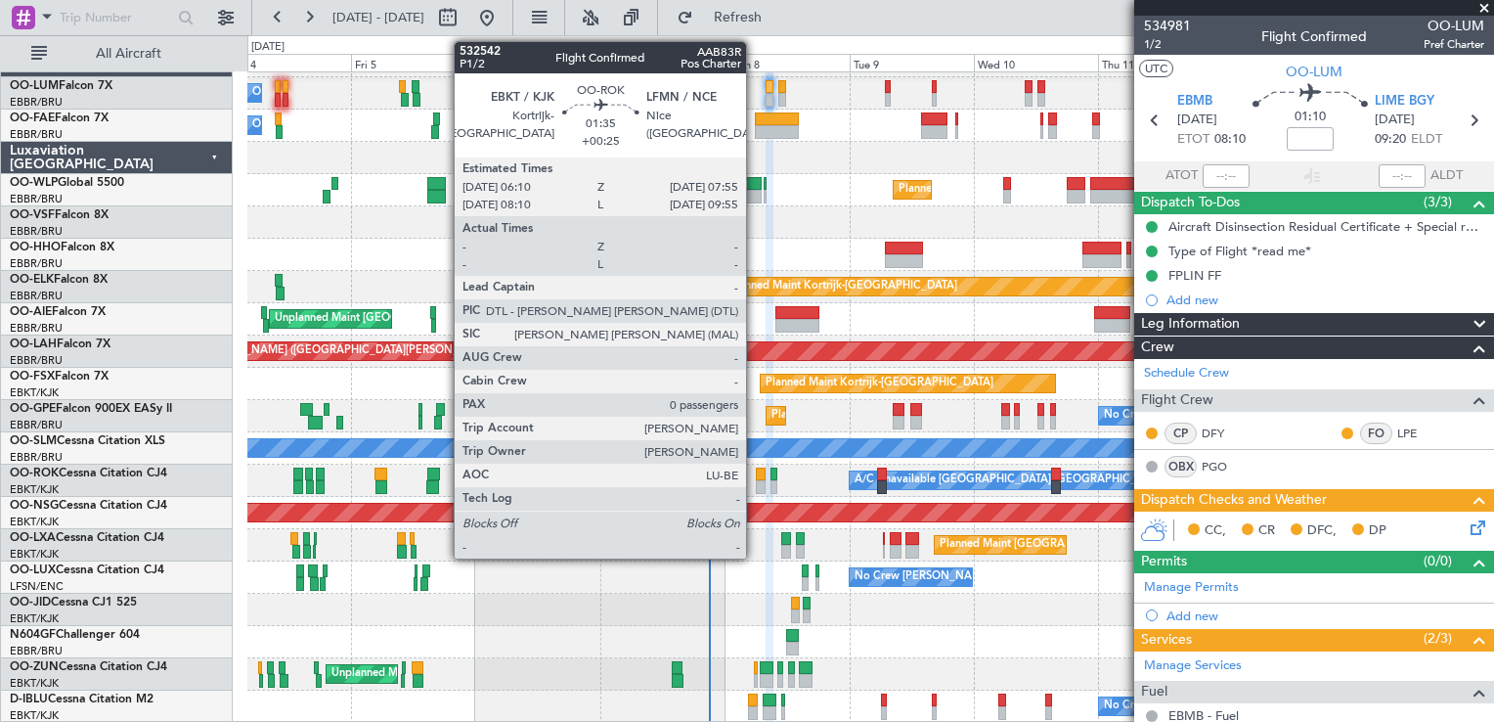
click at [756, 472] on div at bounding box center [761, 475] width 10 height 14
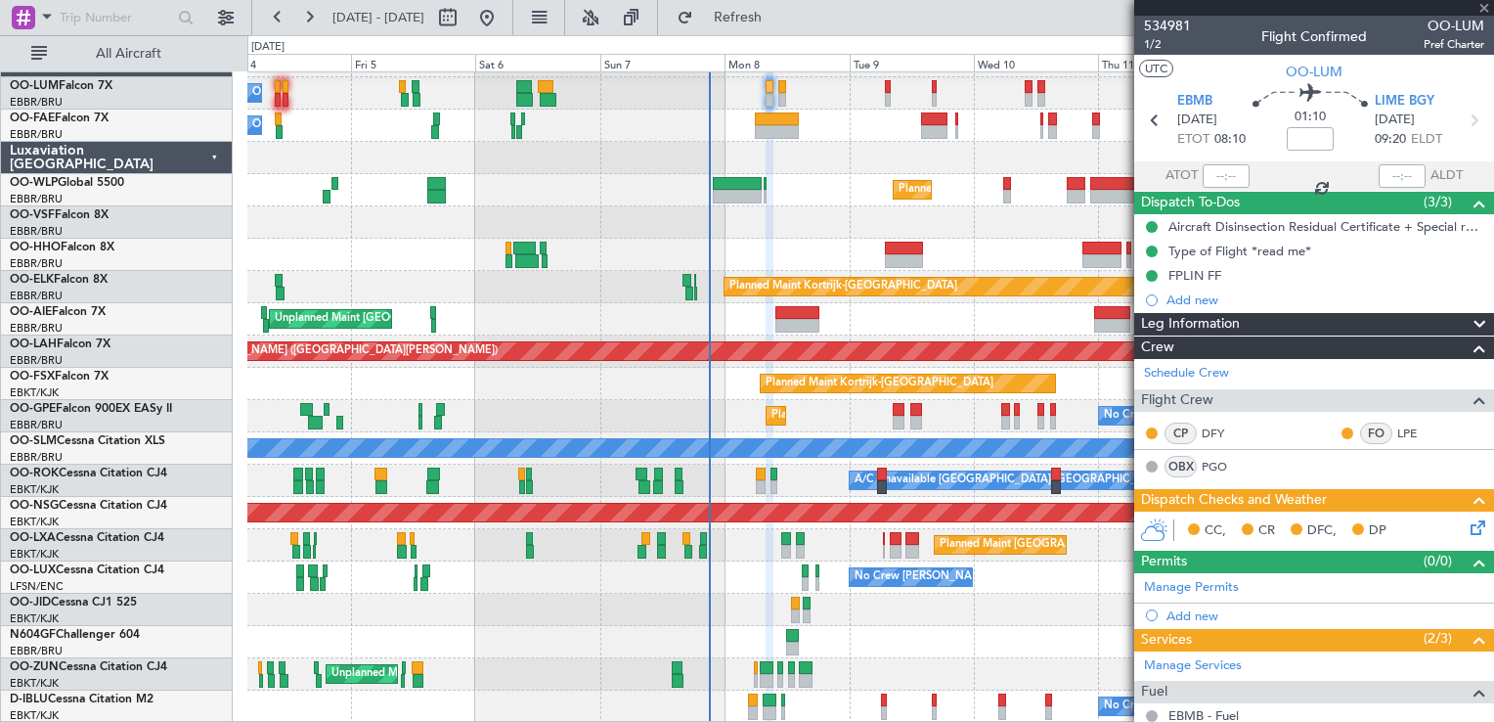
type input "+00:25"
type input "0"
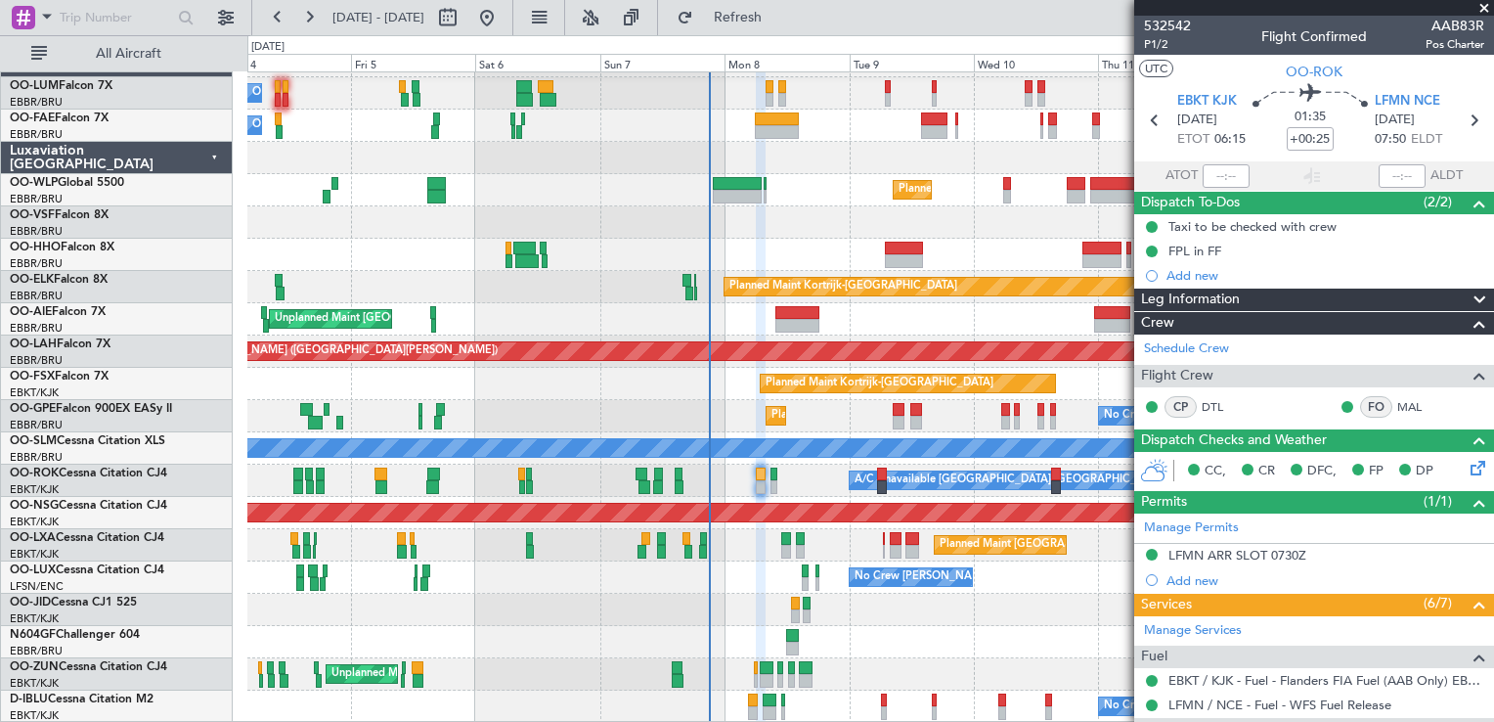
click at [727, 21] on fb-refresh-button "Refresh" at bounding box center [726, 17] width 137 height 35
click at [780, 19] on span "Refresh" at bounding box center [738, 18] width 82 height 14
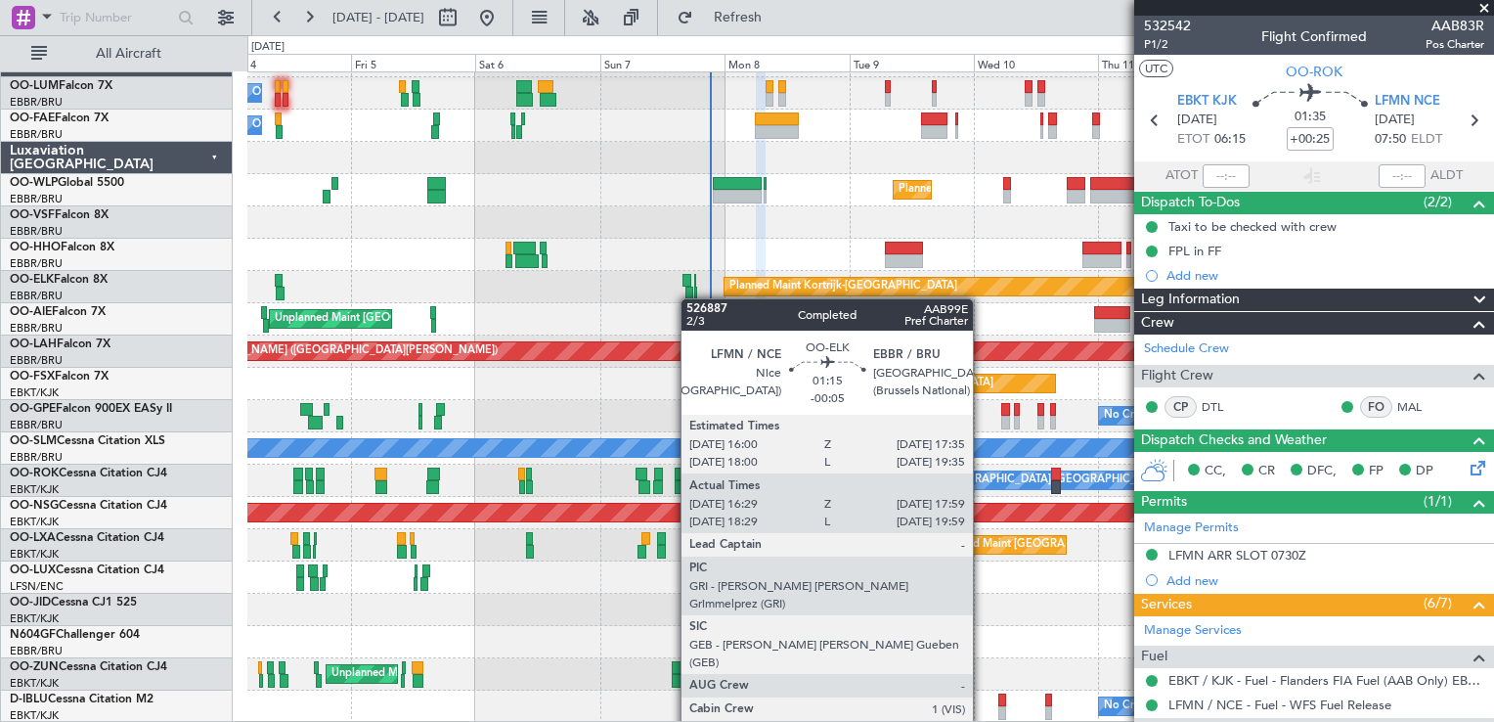
scroll to position [0, 0]
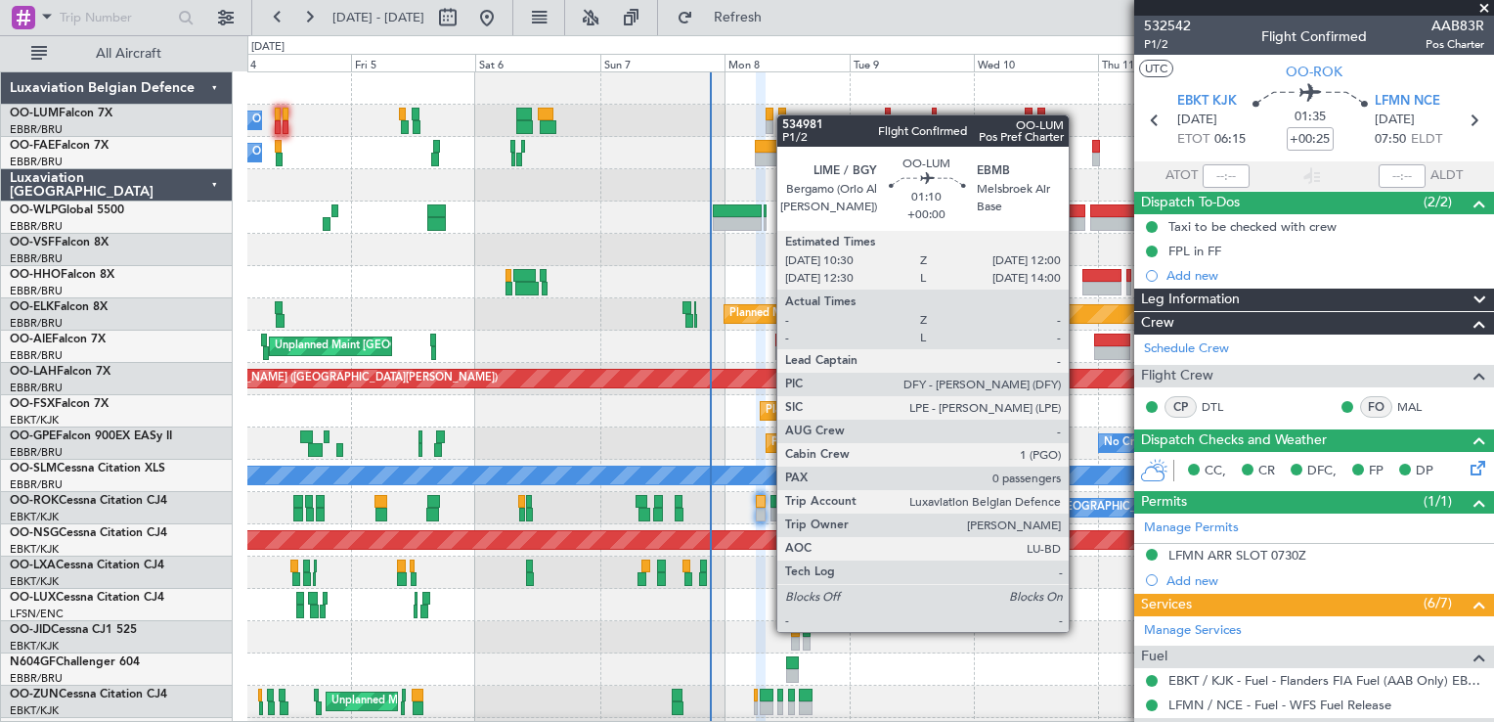
click at [786, 114] on div at bounding box center [783, 115] width 8 height 14
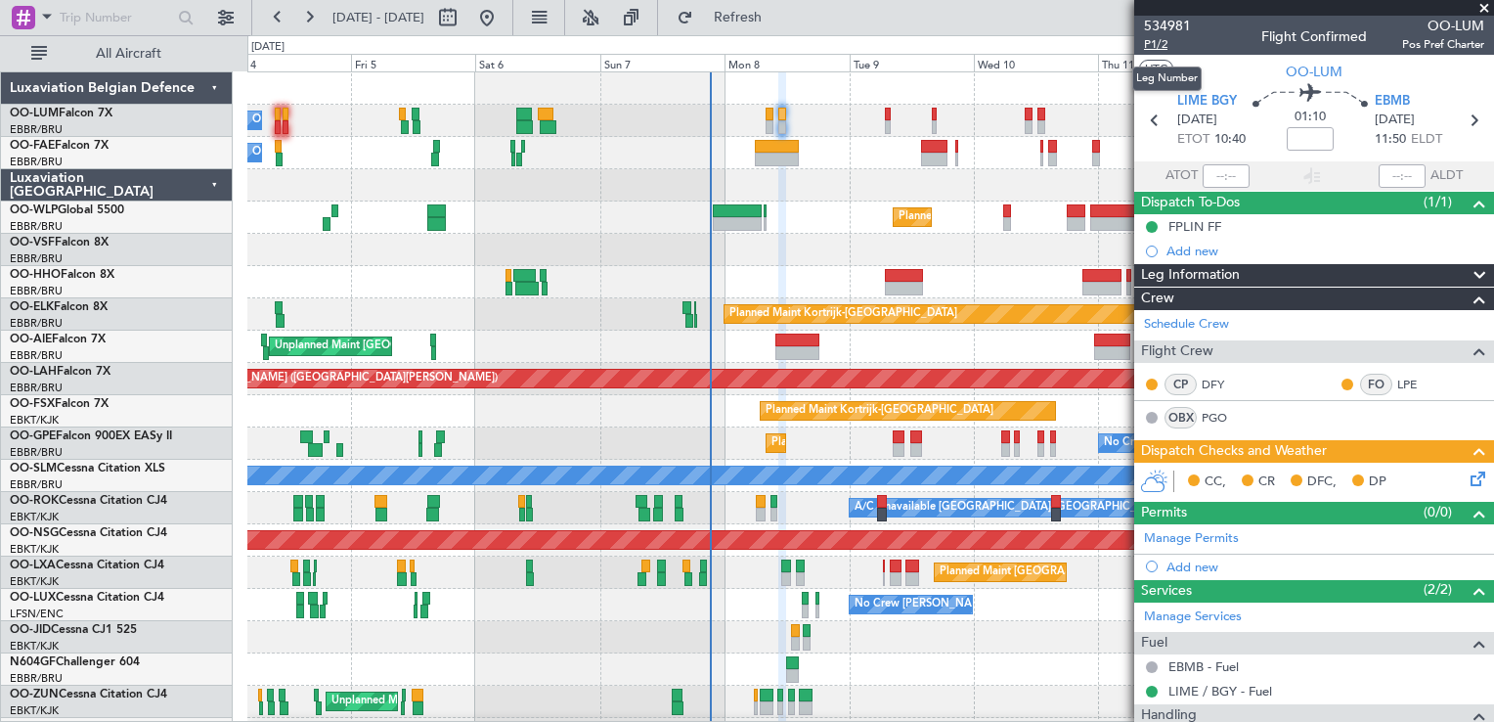
click at [1157, 46] on span "P1/2" at bounding box center [1167, 44] width 47 height 17
click at [780, 22] on span "Refresh" at bounding box center [738, 18] width 82 height 14
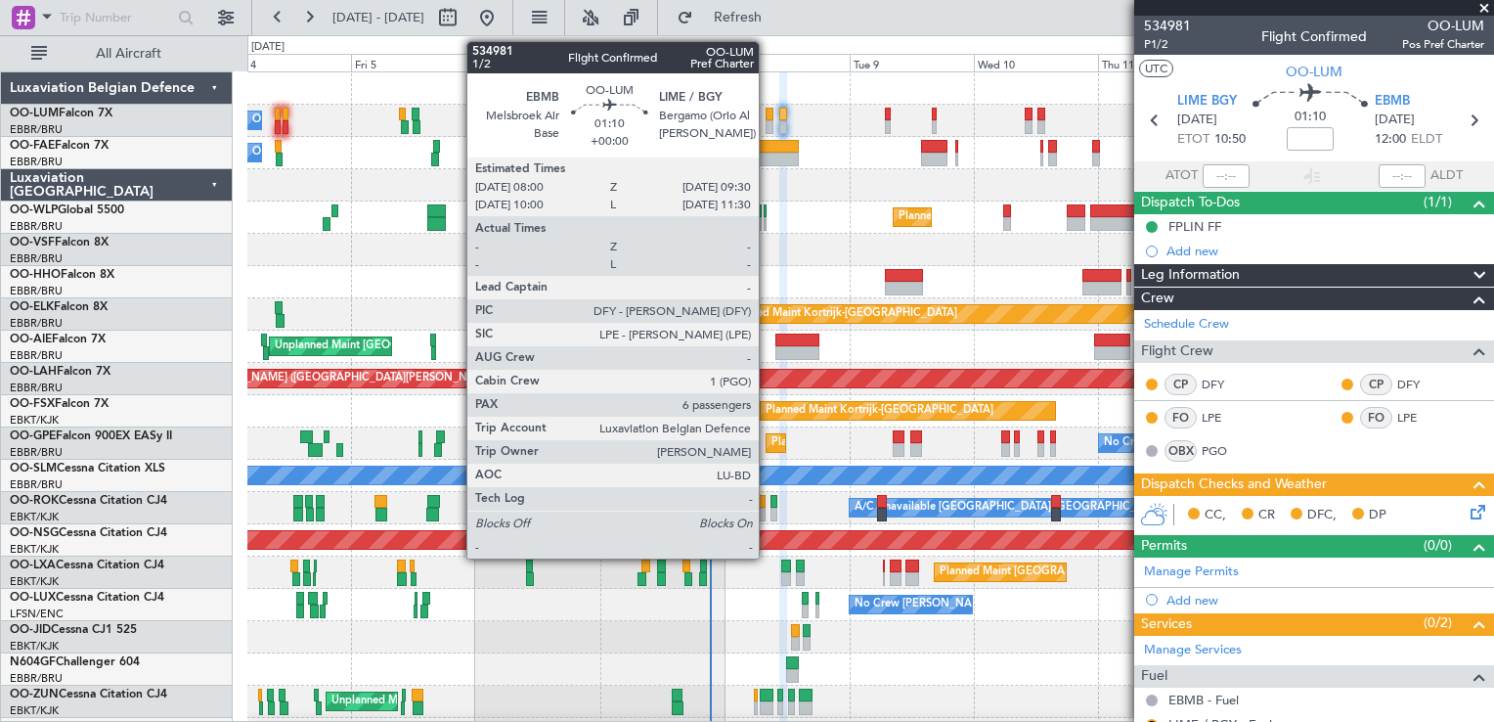
click at [768, 111] on div at bounding box center [770, 115] width 8 height 14
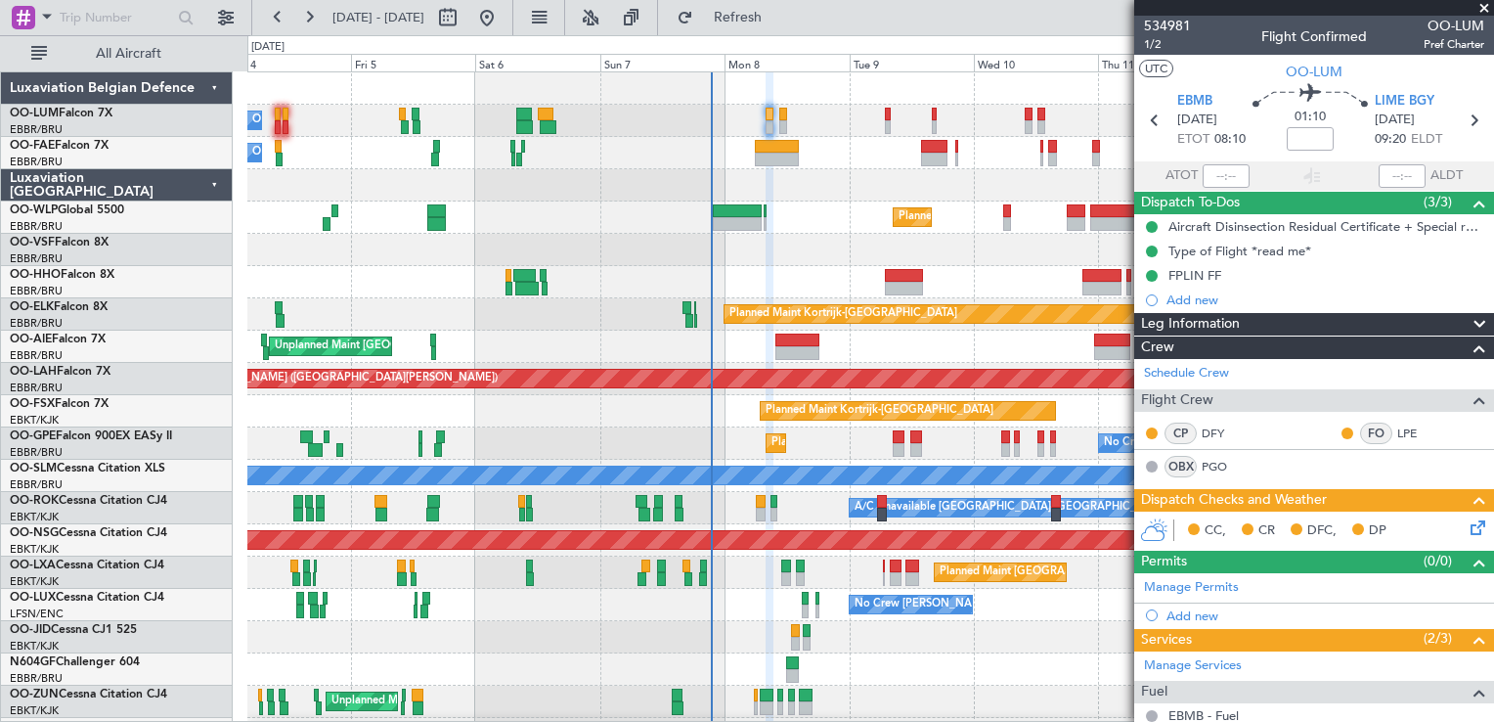
drag, startPoint x: 783, startPoint y: 21, endPoint x: 758, endPoint y: 142, distance: 123.9
click at [780, 20] on span "Refresh" at bounding box center [738, 18] width 82 height 14
click at [1162, 44] on span "1/2" at bounding box center [1167, 44] width 47 height 17
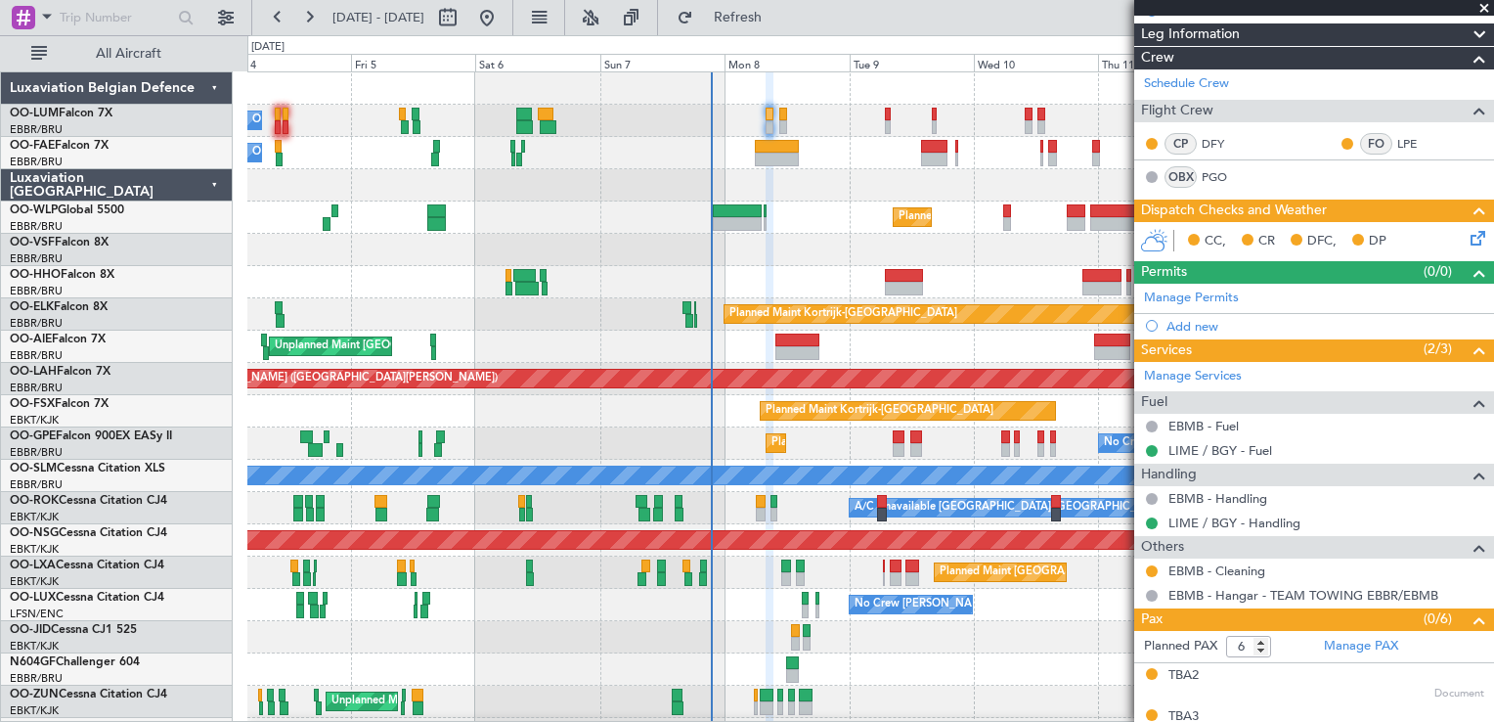
scroll to position [293, 0]
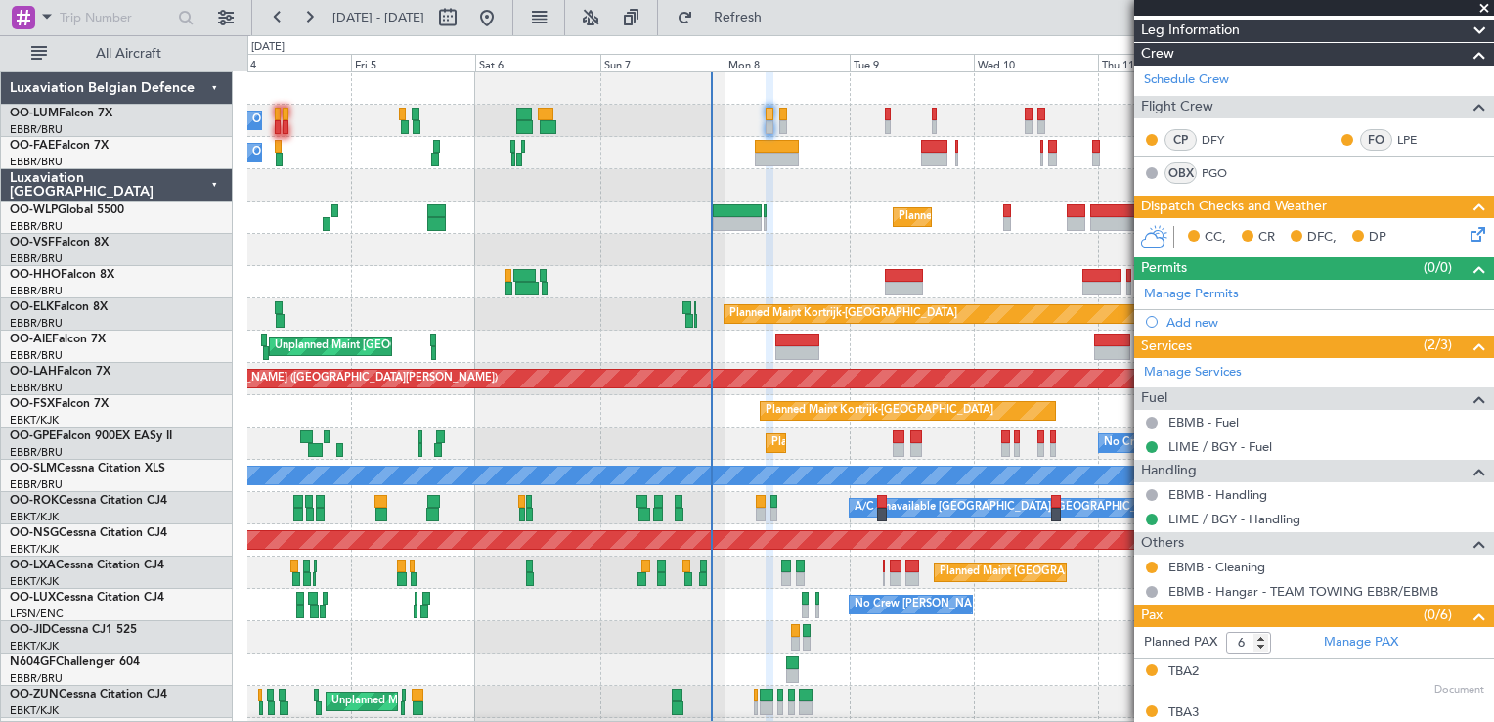
click at [1467, 236] on icon at bounding box center [1475, 231] width 16 height 16
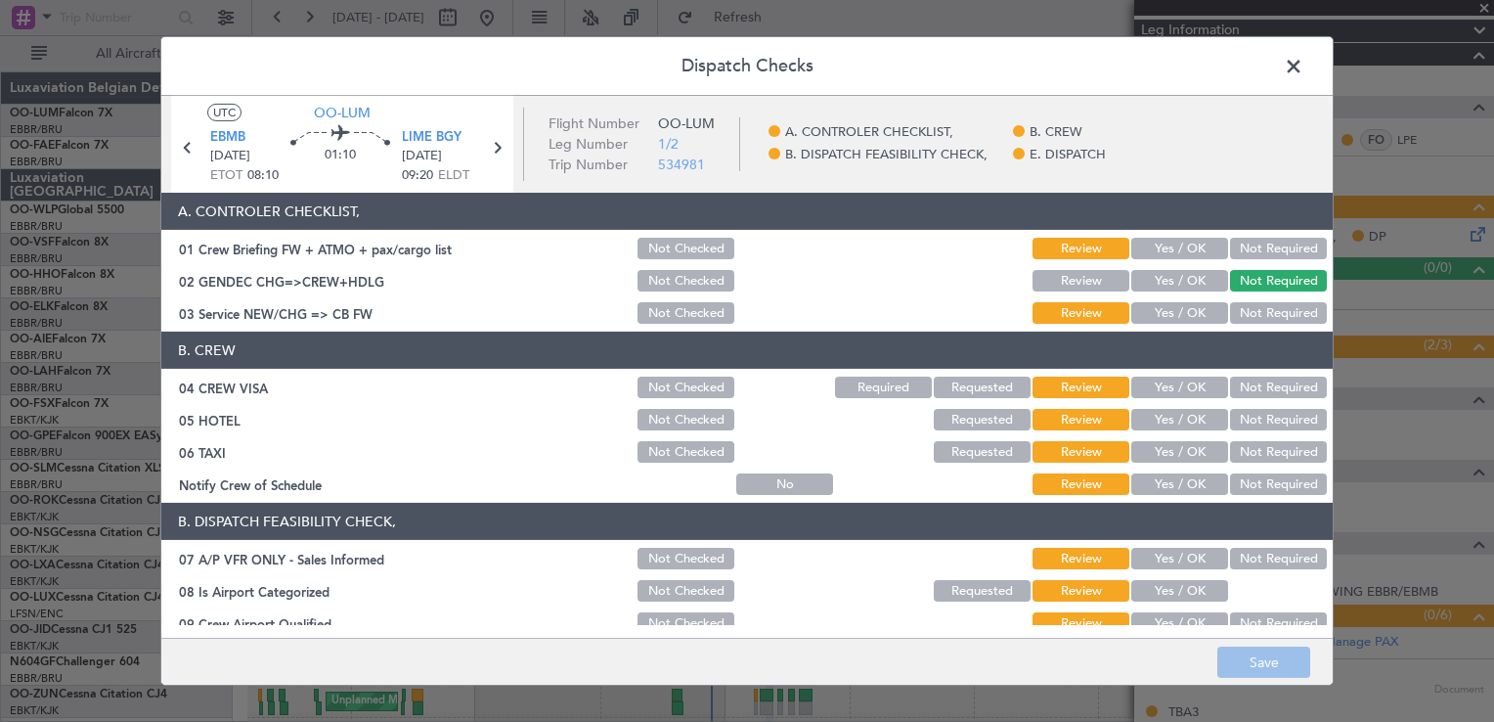
click at [1146, 248] on button "Yes / OK" at bounding box center [1180, 249] width 97 height 22
drag, startPoint x: 1145, startPoint y: 285, endPoint x: 1145, endPoint y: 298, distance: 13.7
click at [1145, 286] on button "Yes / OK" at bounding box center [1180, 281] width 97 height 22
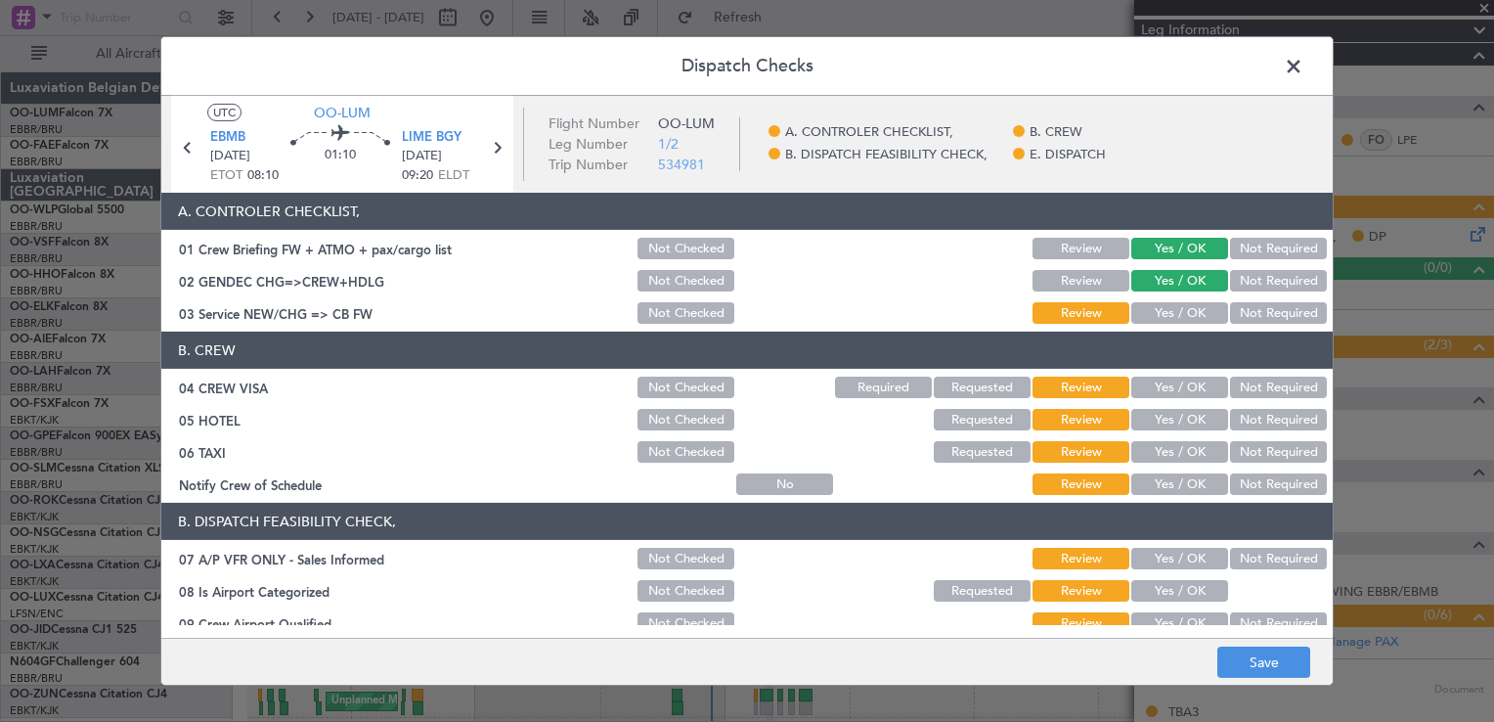
click at [1143, 318] on button "Yes / OK" at bounding box center [1180, 313] width 97 height 22
click at [1272, 379] on button "Not Required" at bounding box center [1278, 388] width 97 height 22
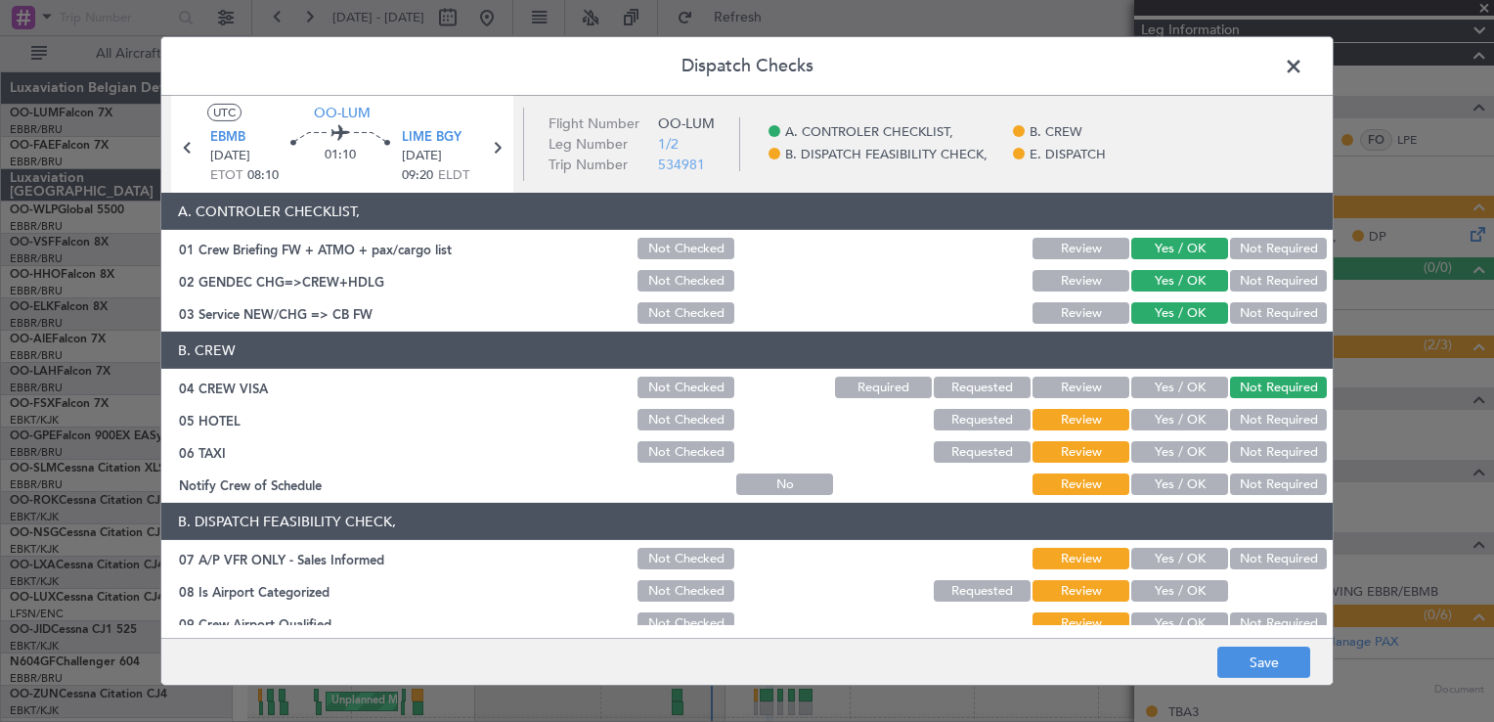
drag, startPoint x: 1263, startPoint y: 417, endPoint x: 1263, endPoint y: 451, distance: 34.2
click at [1262, 424] on button "Not Required" at bounding box center [1278, 420] width 97 height 22
drag, startPoint x: 1263, startPoint y: 451, endPoint x: 1263, endPoint y: 464, distance: 12.7
click at [1263, 458] on button "Not Required" at bounding box center [1278, 452] width 97 height 22
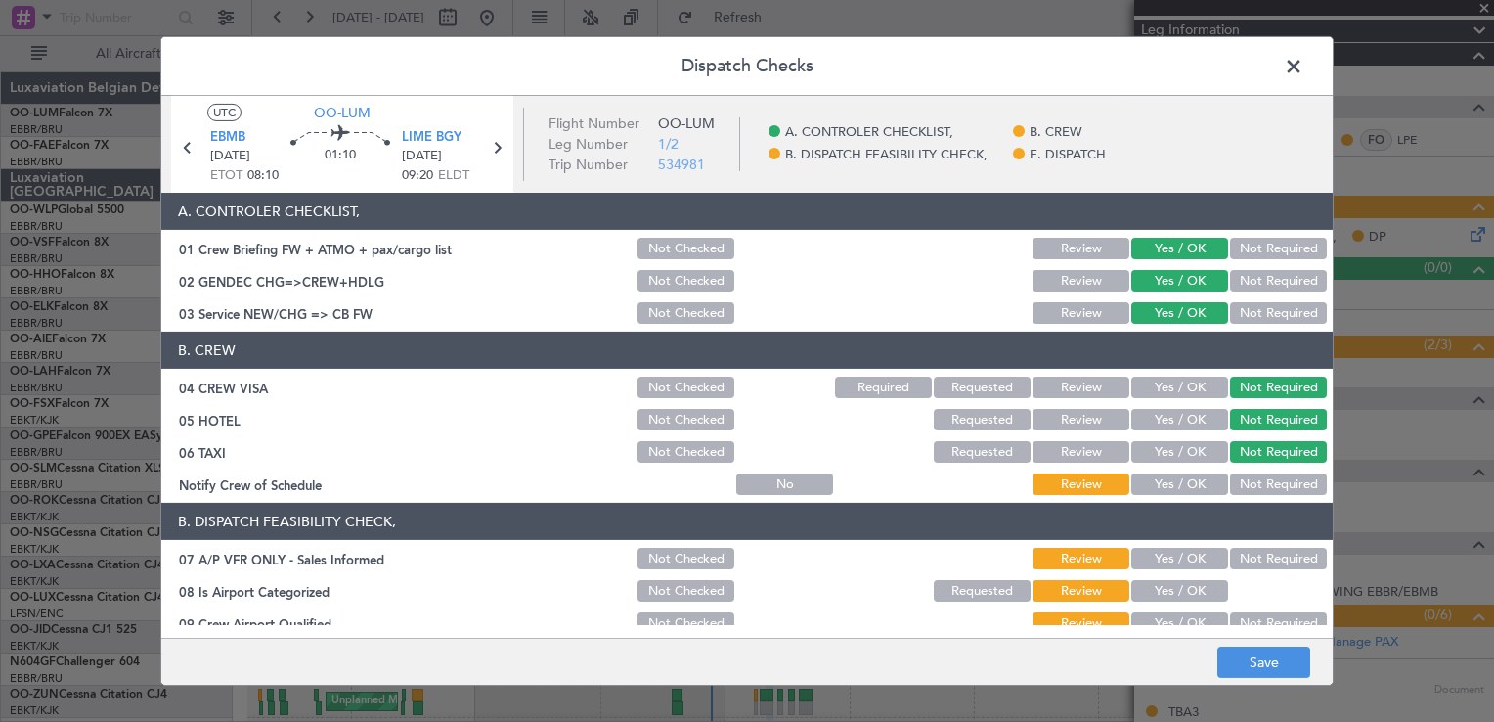
click at [1170, 480] on button "Yes / OK" at bounding box center [1180, 484] width 97 height 22
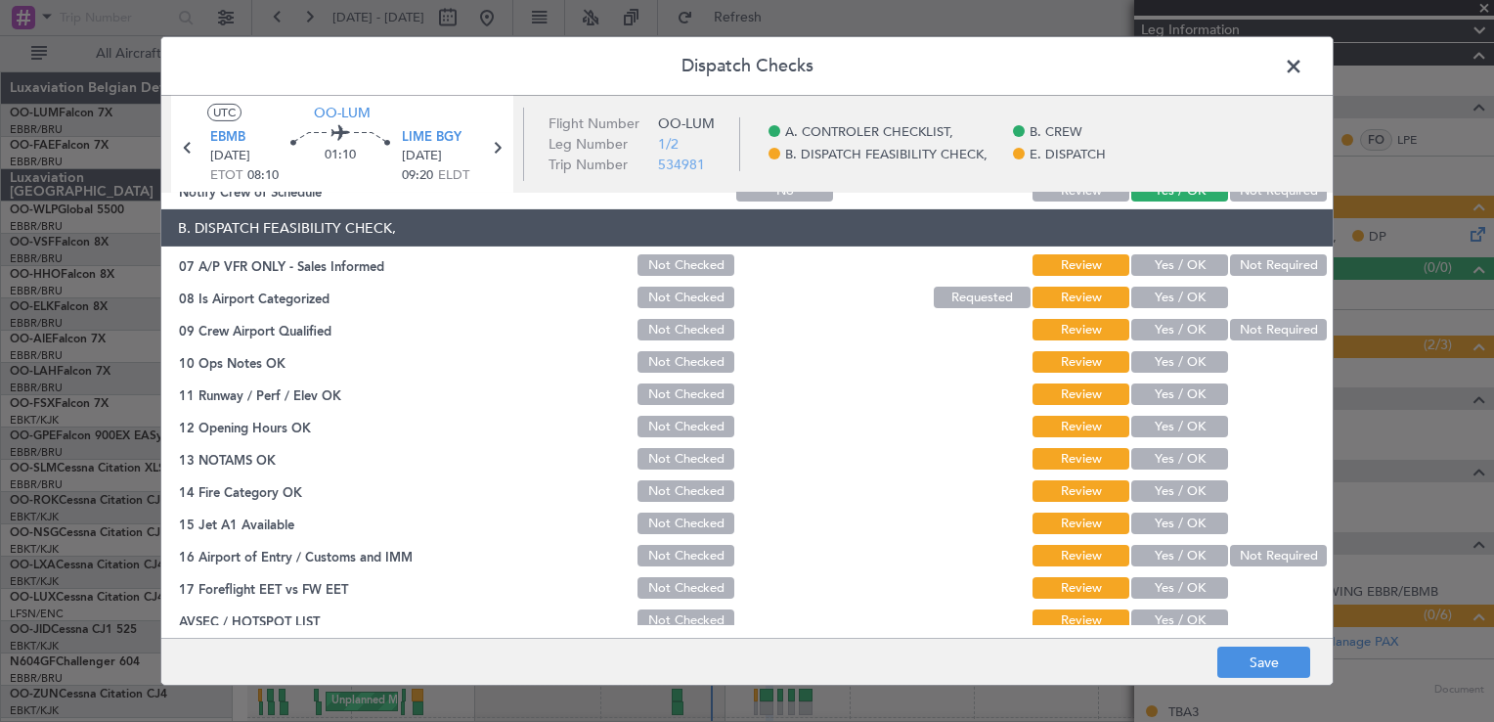
drag, startPoint x: 1279, startPoint y: 255, endPoint x: 1177, endPoint y: 309, distance: 115.9
click at [1271, 254] on button "Not Required" at bounding box center [1278, 265] width 97 height 22
drag, startPoint x: 1170, startPoint y: 302, endPoint x: 1187, endPoint y: 319, distance: 24.2
click at [1174, 312] on section "B. DISPATCH FEASIBILITY CHECK, 07 A/P VFR ONLY - Sales Informed Not Checked Rev…" at bounding box center [747, 421] width 1172 height 424
click at [1244, 335] on button "Not Required" at bounding box center [1278, 330] width 97 height 22
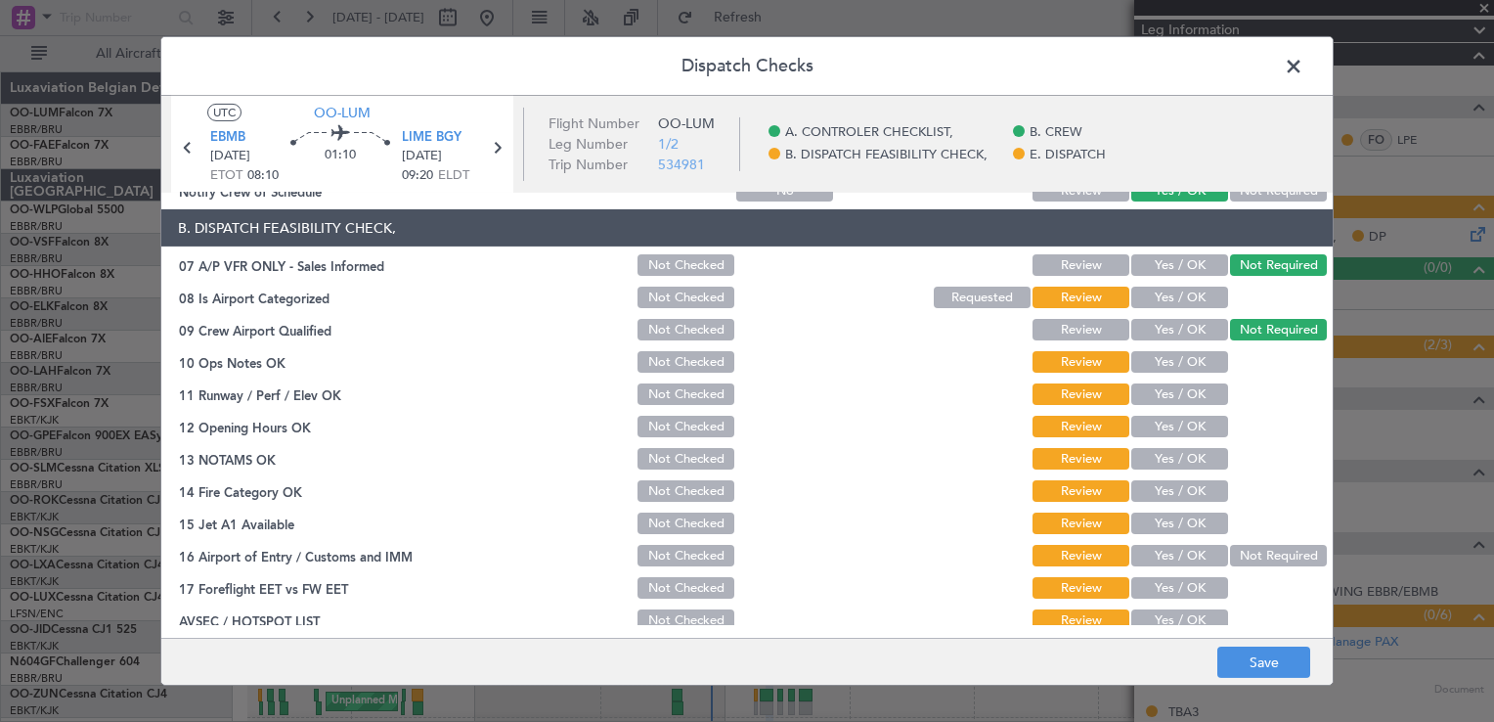
drag, startPoint x: 1159, startPoint y: 283, endPoint x: 1205, endPoint y: 339, distance: 73.0
click at [1161, 285] on div "Yes / OK" at bounding box center [1178, 297] width 99 height 27
drag, startPoint x: 1171, startPoint y: 289, endPoint x: 1196, endPoint y: 373, distance: 87.9
click at [1171, 290] on button "Yes / OK" at bounding box center [1180, 298] width 97 height 22
click at [1175, 366] on button "Yes / OK" at bounding box center [1180, 362] width 97 height 22
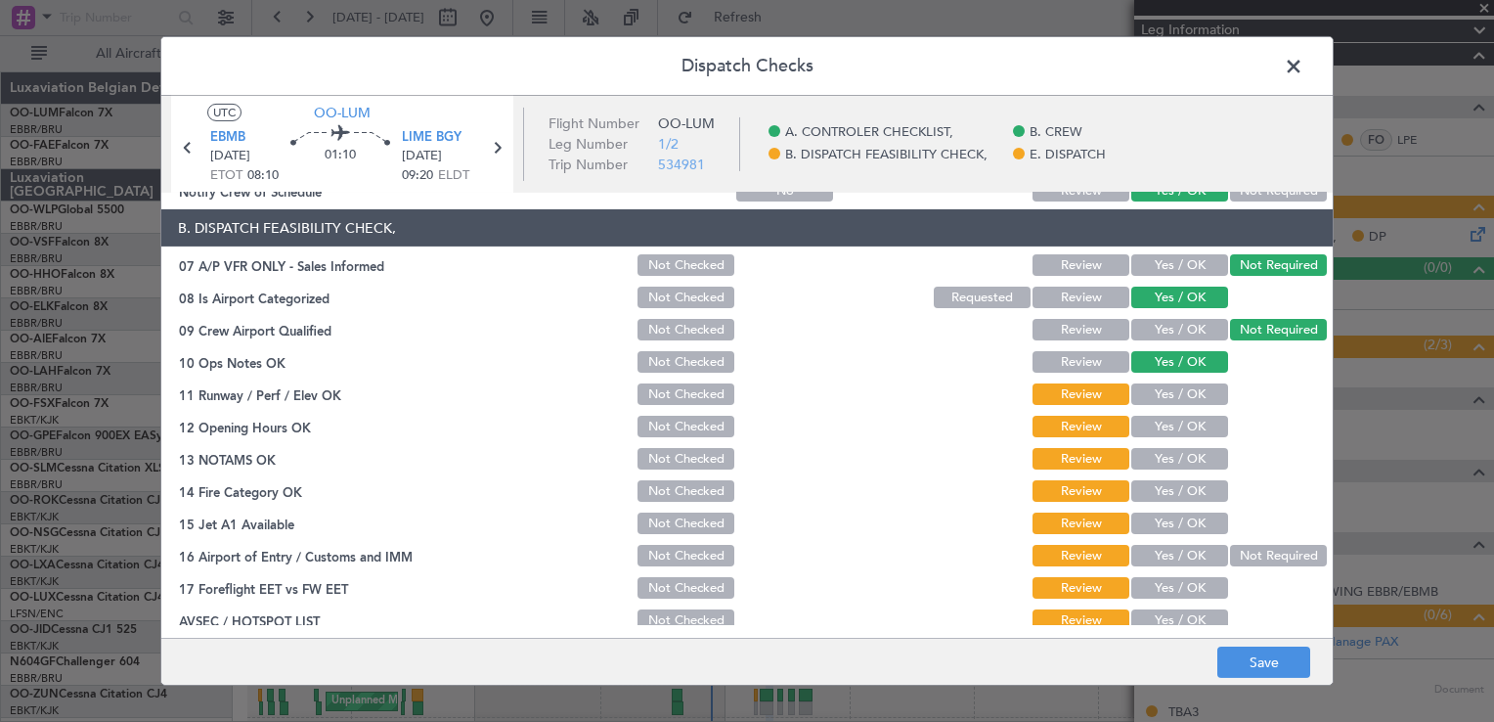
click at [1170, 399] on button "Yes / OK" at bounding box center [1180, 394] width 97 height 22
drag, startPoint x: 1170, startPoint y: 420, endPoint x: 1181, endPoint y: 448, distance: 30.3
click at [1170, 423] on button "Yes / OK" at bounding box center [1180, 427] width 97 height 22
click at [1182, 454] on button "Yes / OK" at bounding box center [1180, 459] width 97 height 22
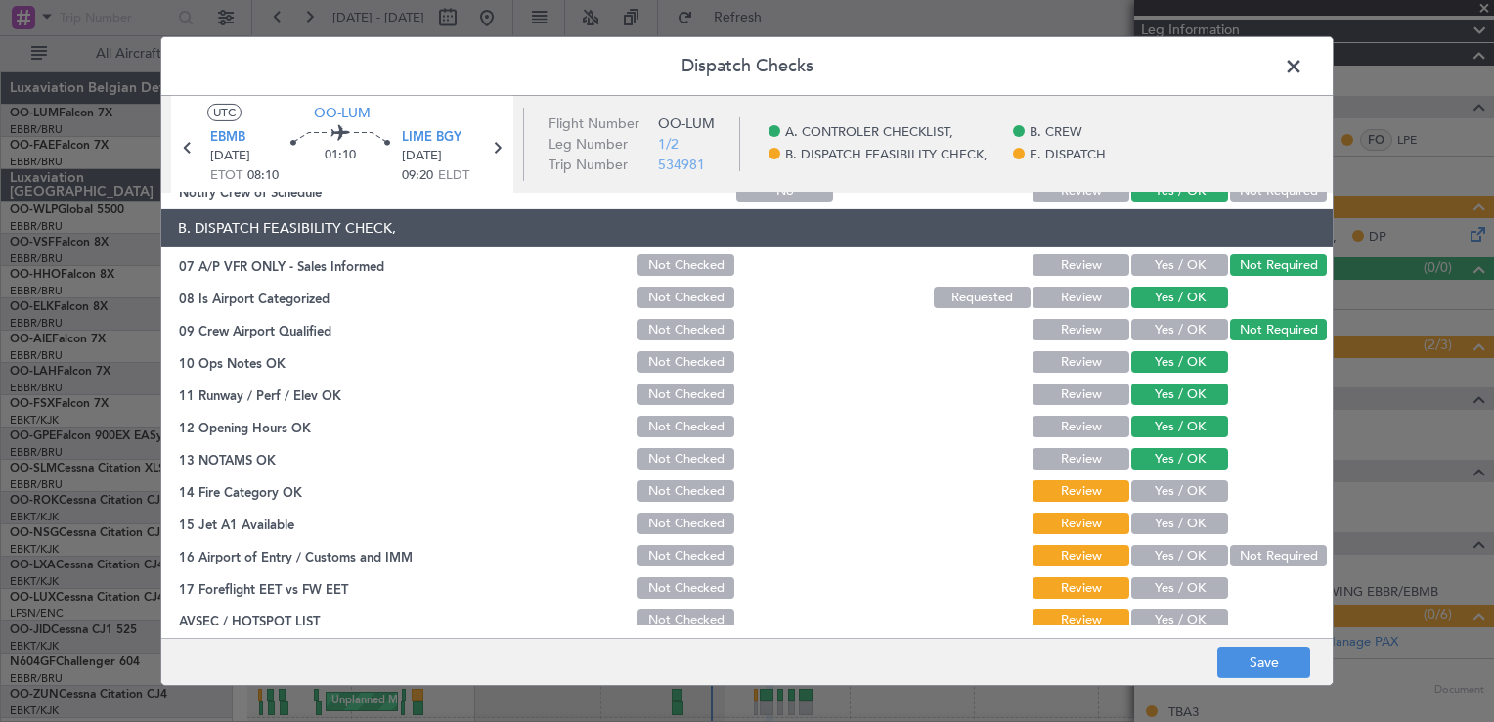
click at [1183, 484] on button "Yes / OK" at bounding box center [1180, 491] width 97 height 22
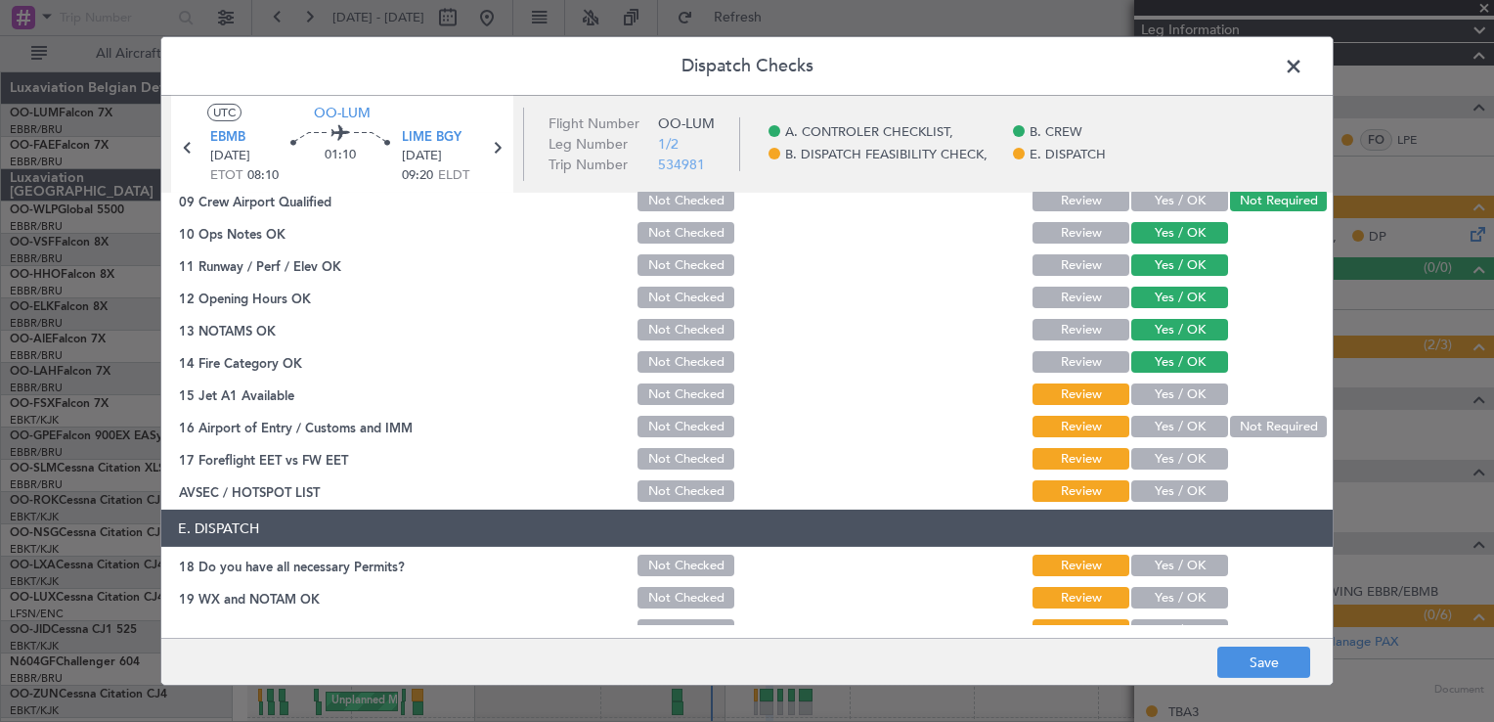
scroll to position [477, 0]
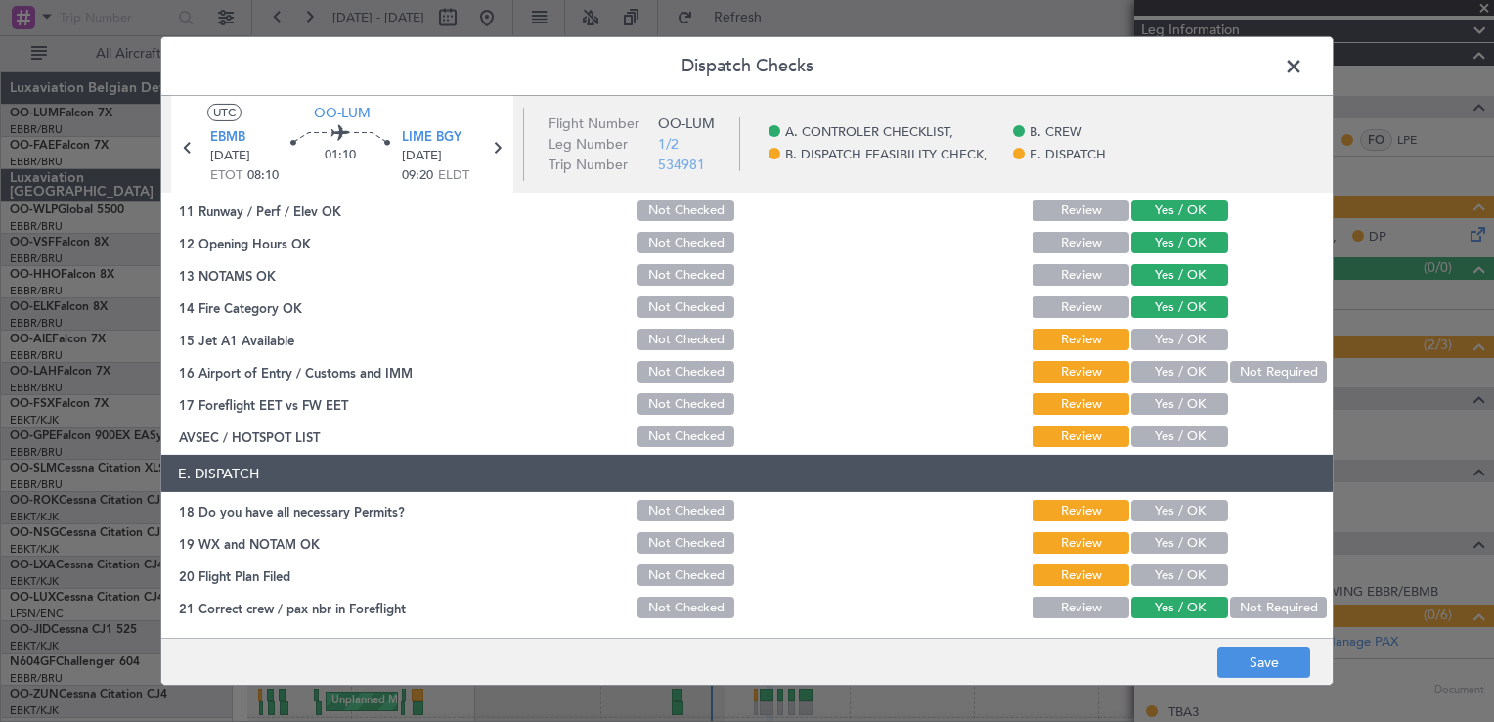
drag, startPoint x: 1162, startPoint y: 341, endPoint x: 1162, endPoint y: 371, distance: 29.3
click at [1162, 344] on button "Yes / OK" at bounding box center [1180, 340] width 97 height 22
drag, startPoint x: 1162, startPoint y: 374, endPoint x: 1162, endPoint y: 384, distance: 10.8
click at [1162, 378] on button "Yes / OK" at bounding box center [1180, 372] width 97 height 22
click at [1162, 407] on button "Yes / OK" at bounding box center [1180, 404] width 97 height 22
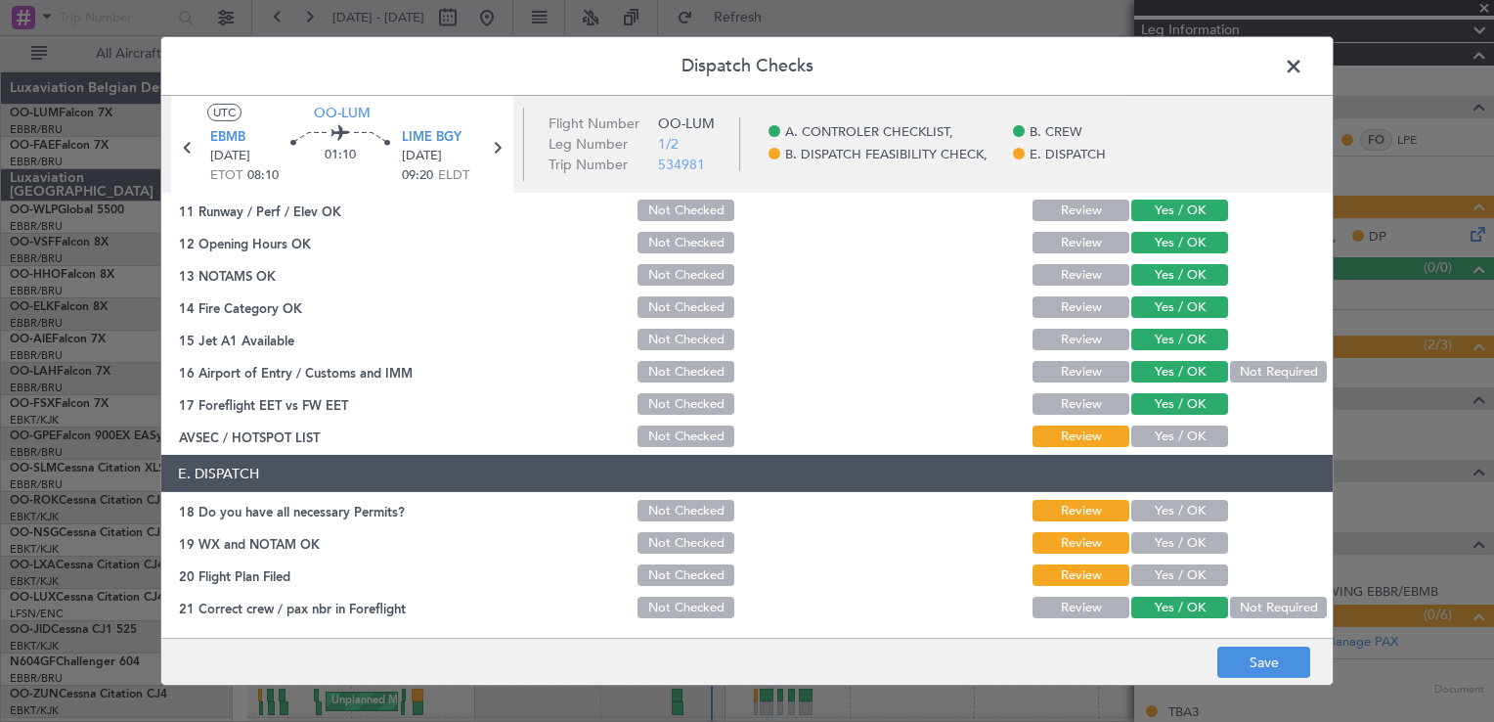
click at [1162, 432] on button "Yes / OK" at bounding box center [1180, 436] width 97 height 22
click at [1187, 514] on button "Yes / OK" at bounding box center [1180, 511] width 97 height 22
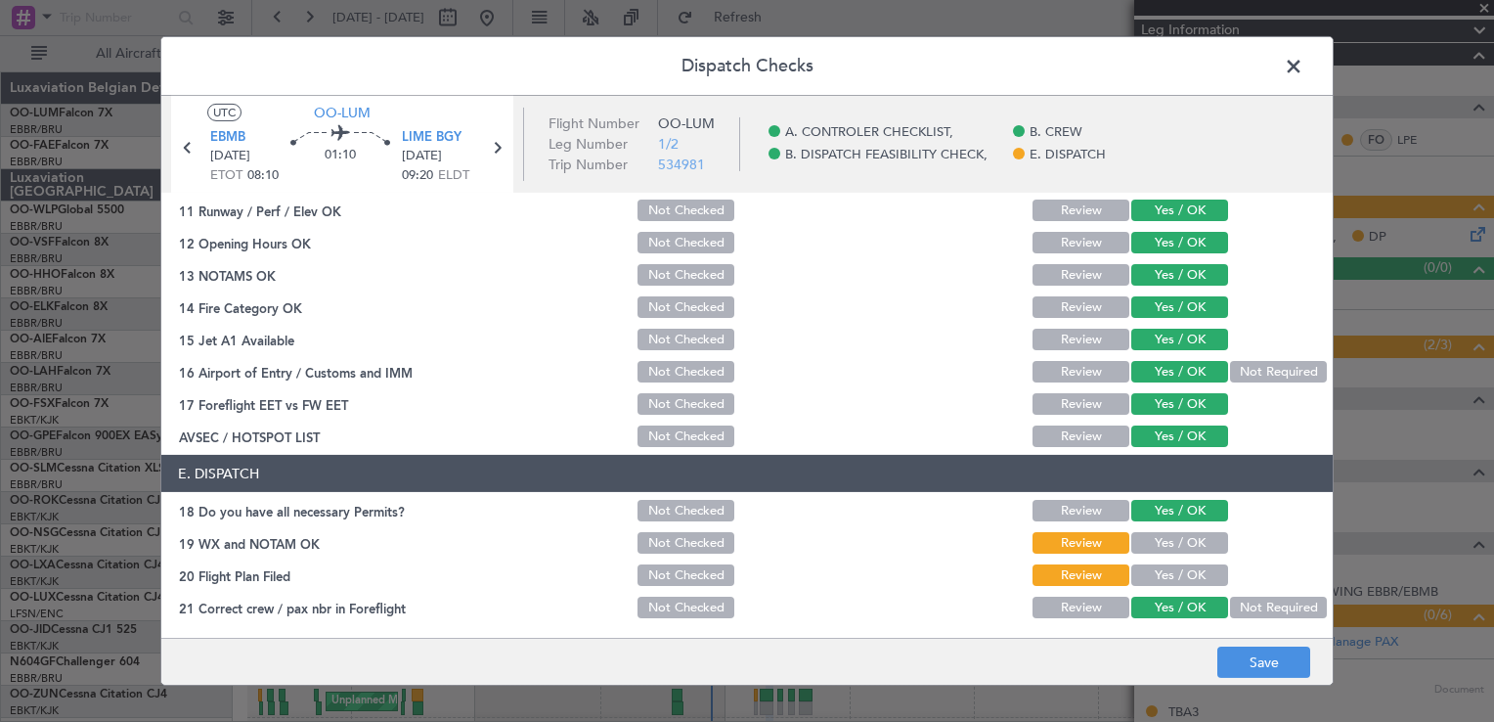
click at [1180, 536] on button "Yes / OK" at bounding box center [1180, 543] width 97 height 22
click at [1181, 572] on button "Yes / OK" at bounding box center [1180, 575] width 97 height 22
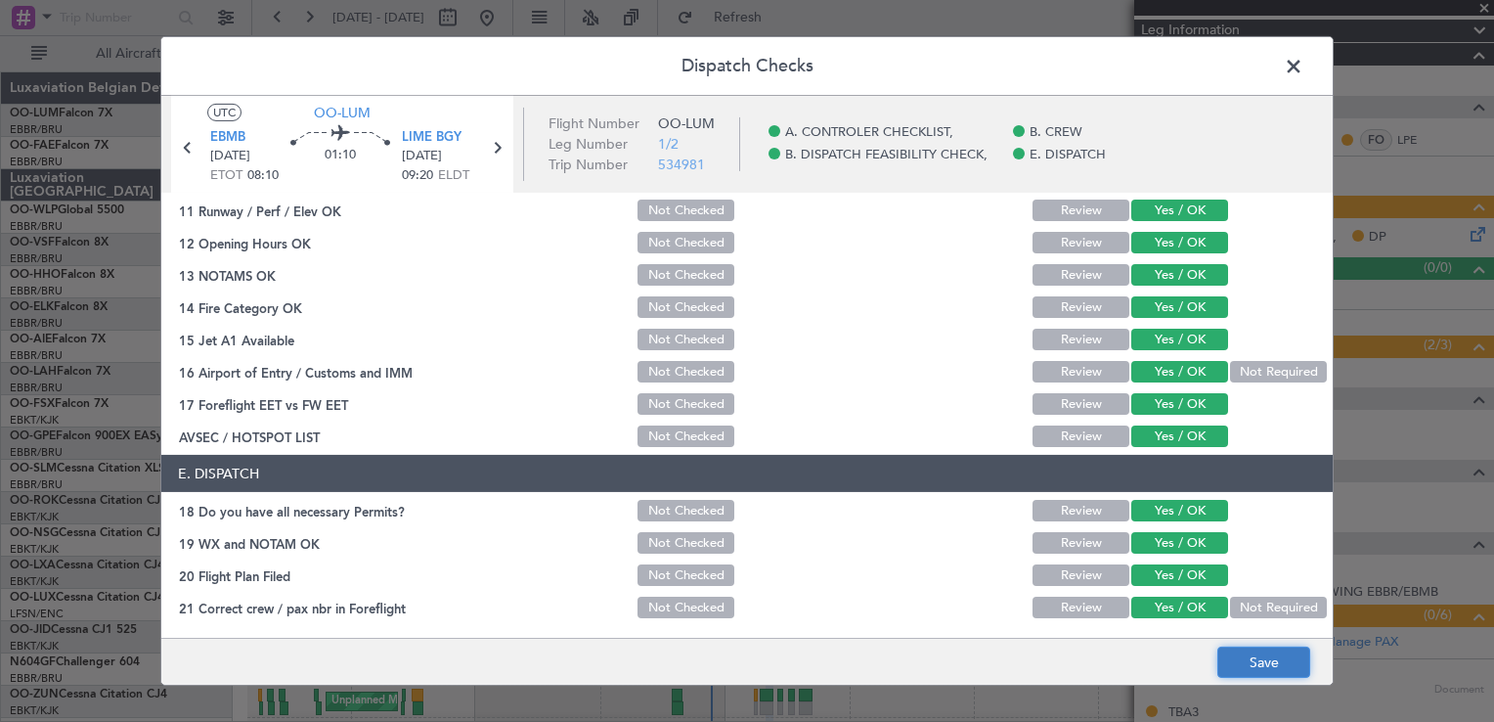
click at [1218, 653] on button "Save" at bounding box center [1264, 661] width 93 height 31
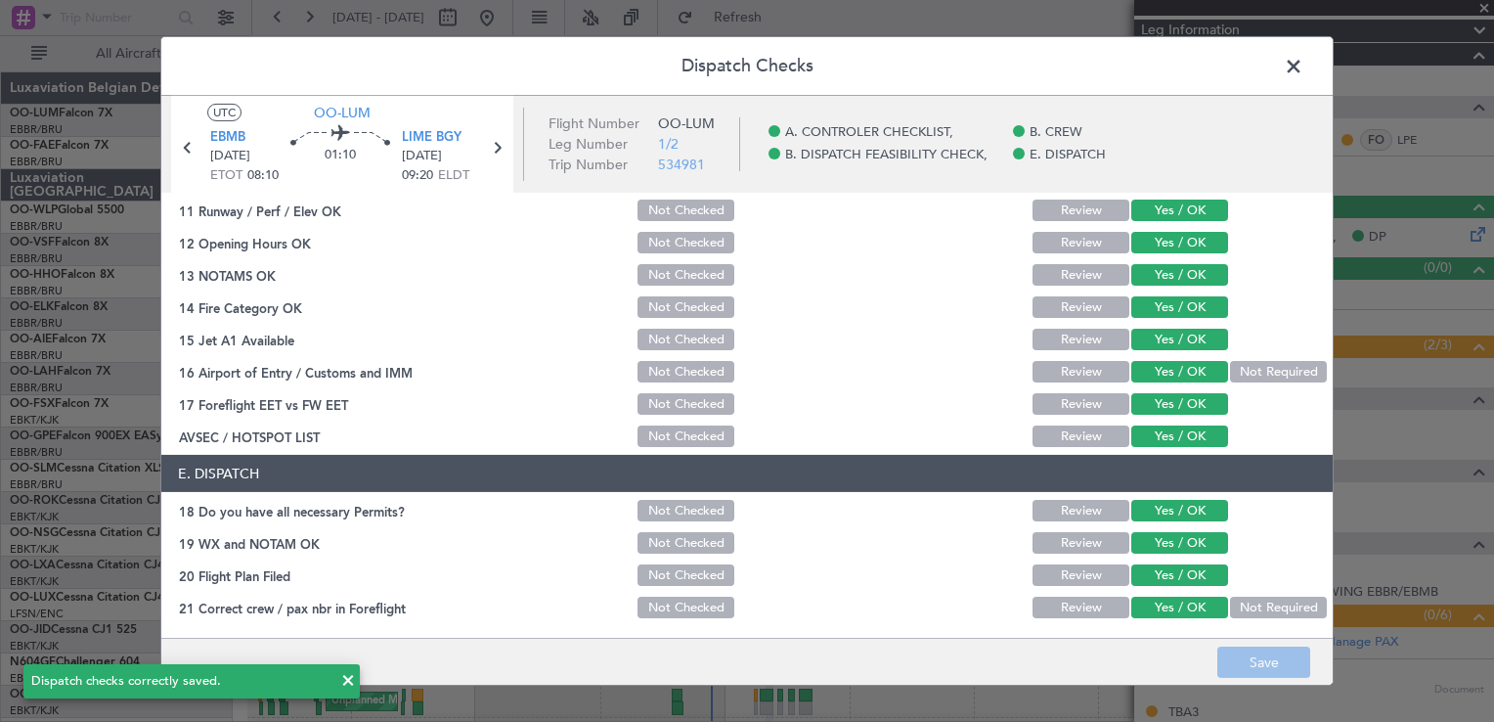
click at [1304, 71] on span at bounding box center [1304, 71] width 0 height 39
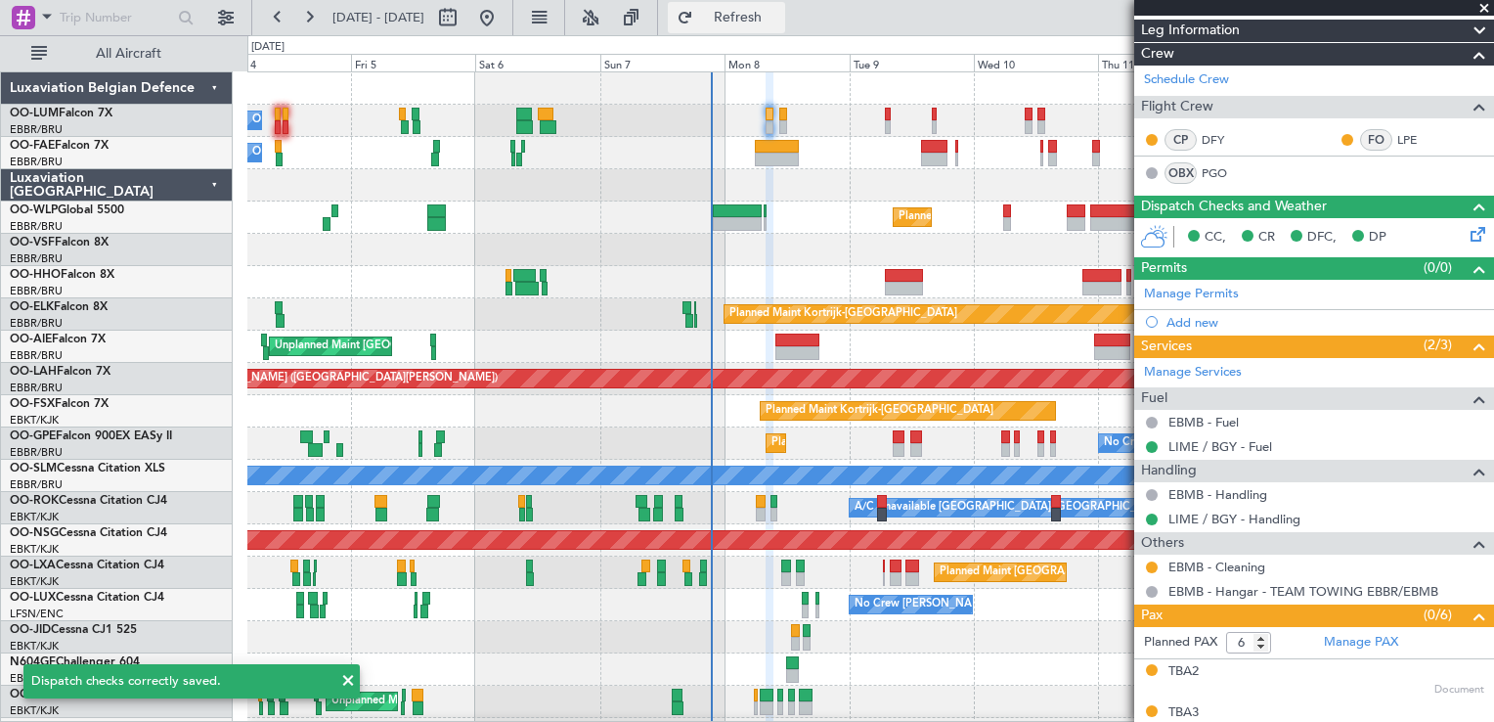
drag, startPoint x: 786, startPoint y: 15, endPoint x: 786, endPoint y: 25, distance: 10.8
click at [780, 14] on span "Refresh" at bounding box center [738, 18] width 82 height 14
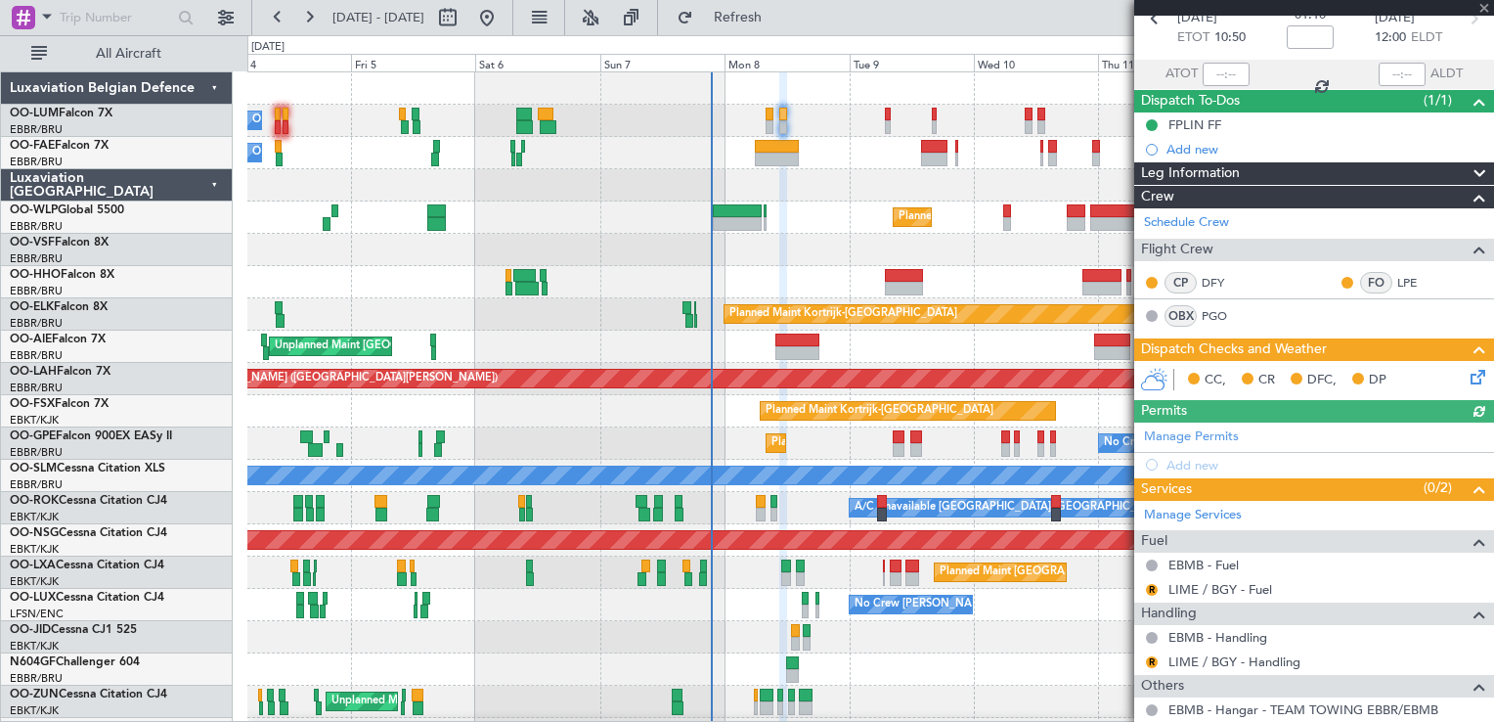
scroll to position [154, 0]
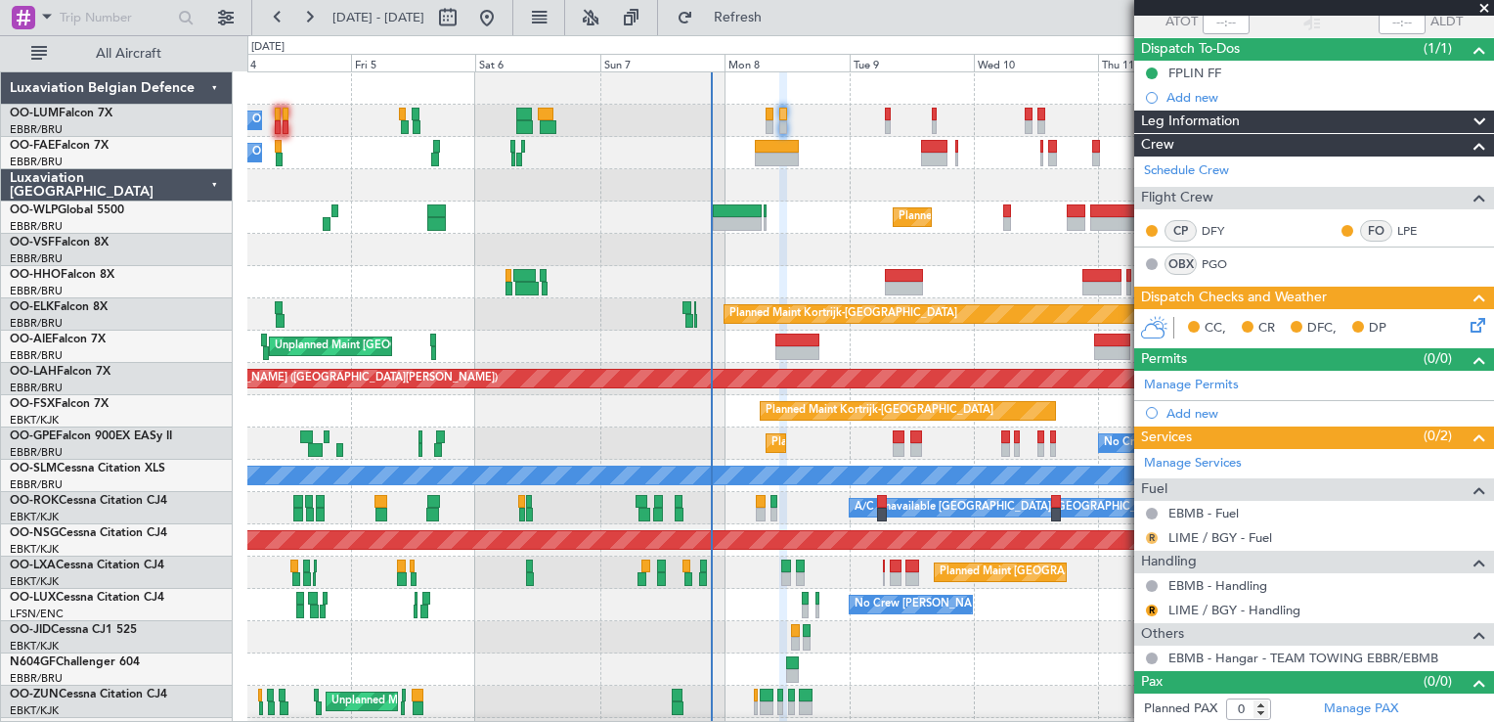
click at [1151, 537] on button "R" at bounding box center [1152, 538] width 12 height 12
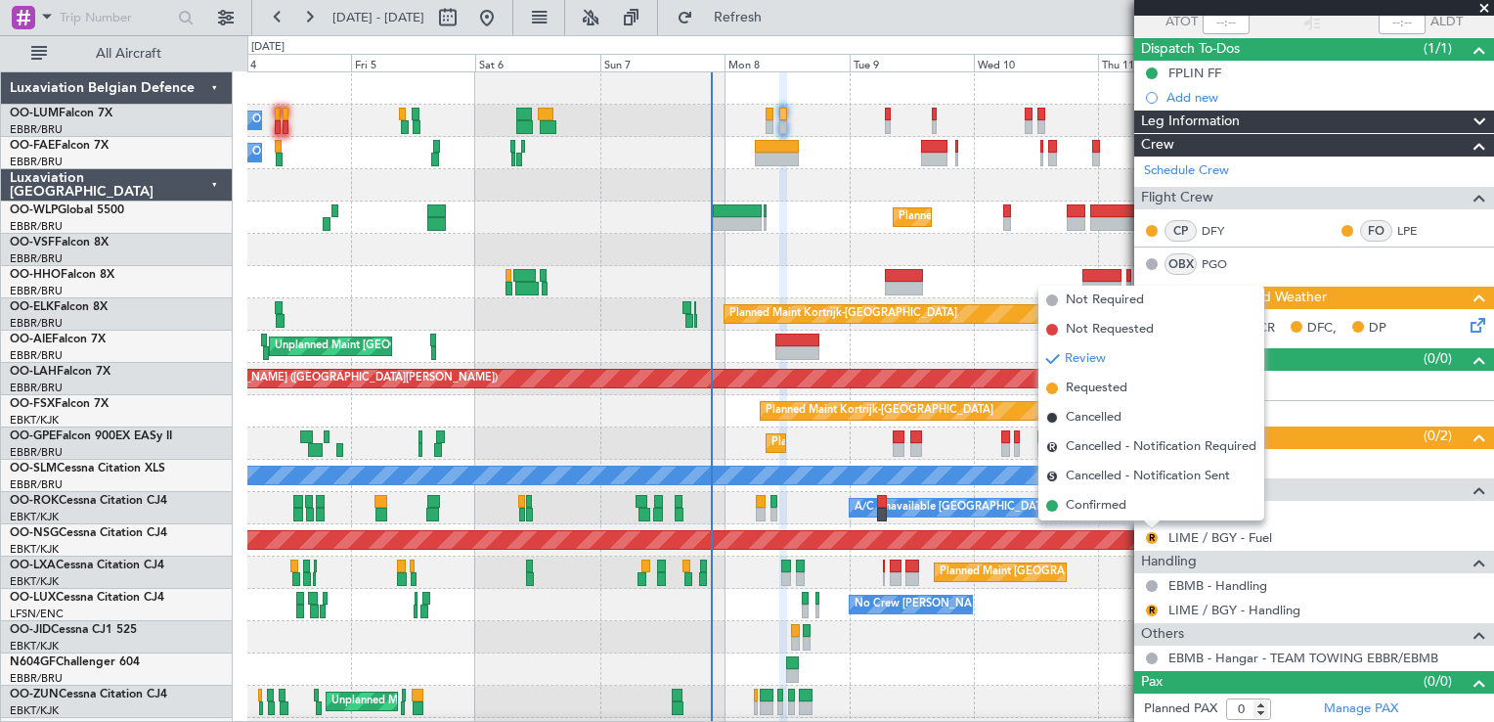
drag, startPoint x: 1093, startPoint y: 507, endPoint x: 1161, endPoint y: 584, distance: 102.6
click at [1093, 509] on span "Confirmed" at bounding box center [1096, 506] width 61 height 20
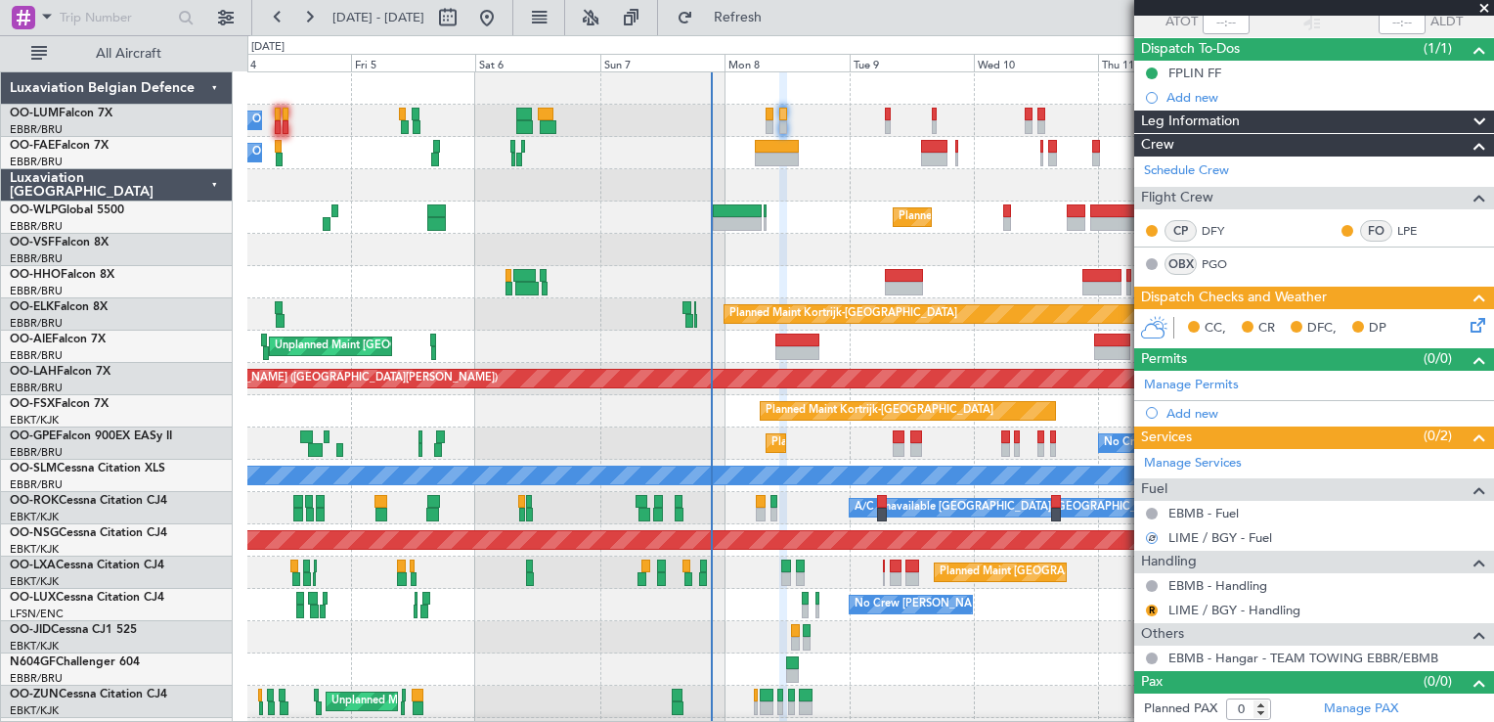
click at [1150, 602] on div "R" at bounding box center [1152, 610] width 16 height 16
drag, startPoint x: 1154, startPoint y: 611, endPoint x: 1138, endPoint y: 601, distance: 19.0
click at [1154, 611] on button "R" at bounding box center [1152, 610] width 12 height 12
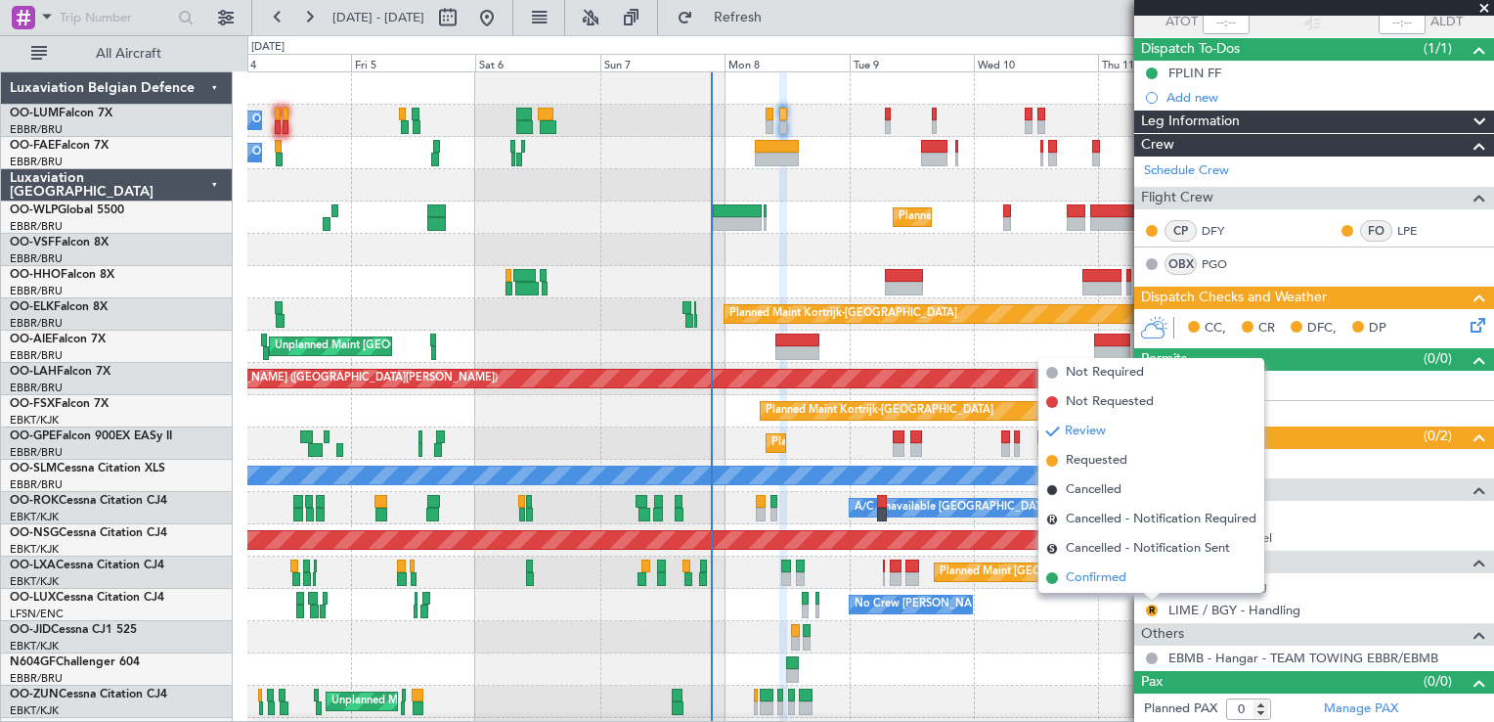
click at [1076, 582] on span "Confirmed" at bounding box center [1096, 578] width 61 height 20
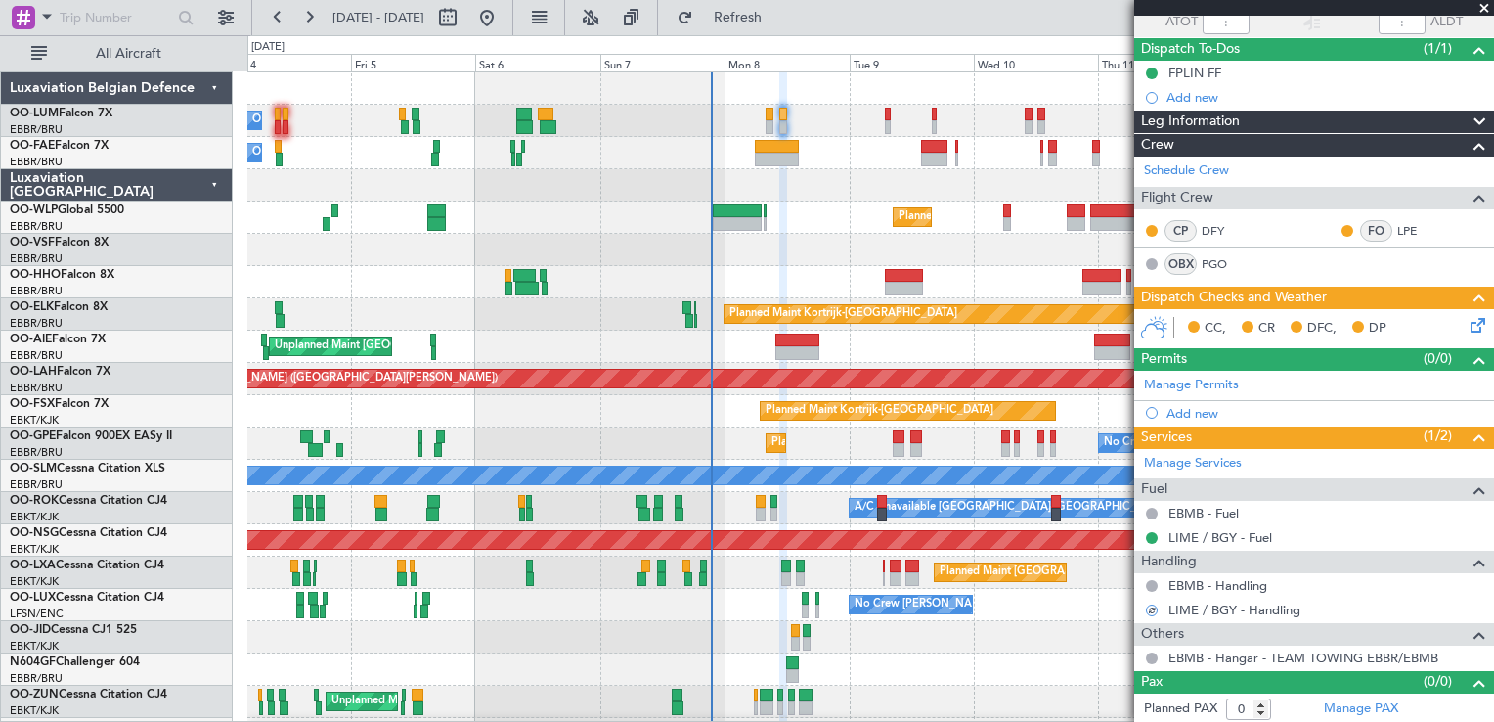
click at [1467, 328] on icon at bounding box center [1475, 322] width 16 height 16
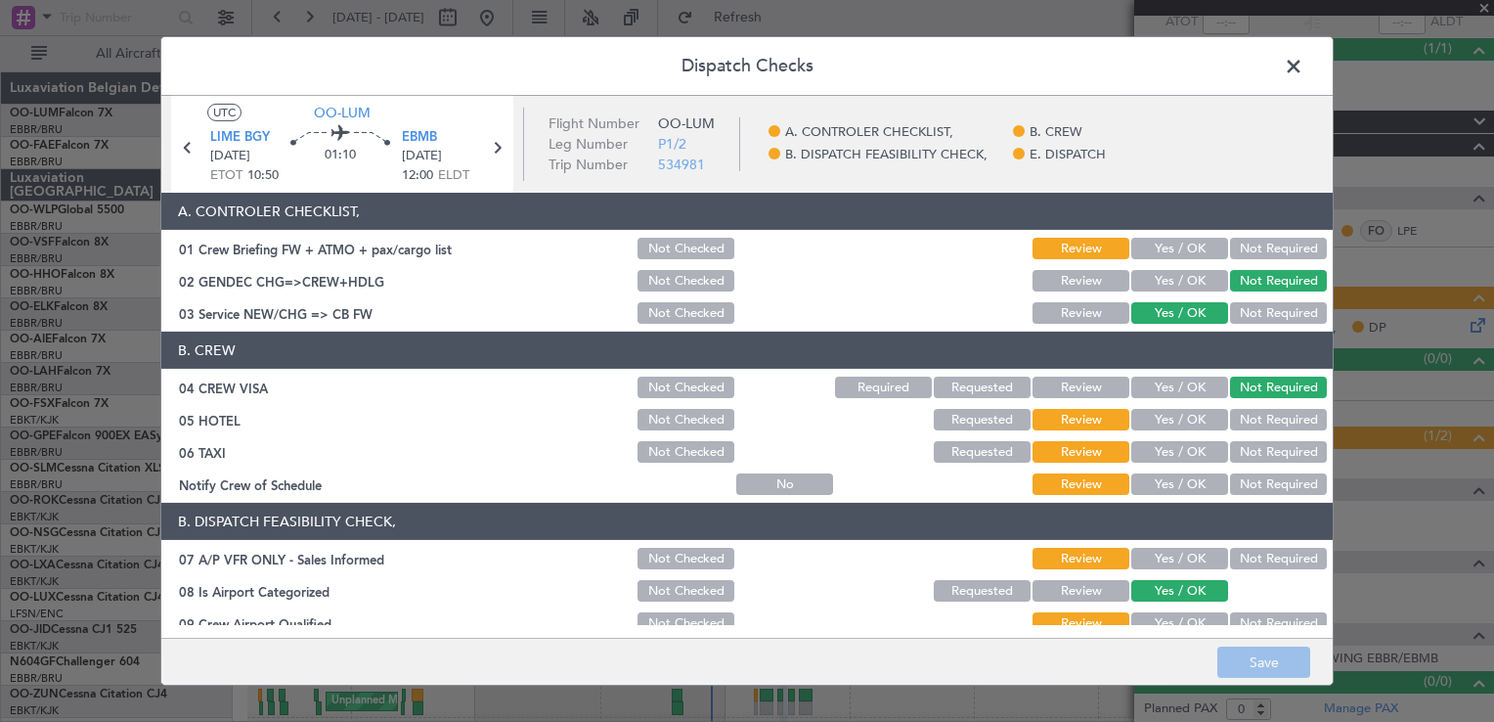
click at [1148, 247] on button "Yes / OK" at bounding box center [1180, 249] width 97 height 22
click at [1165, 289] on button "Yes / OK" at bounding box center [1180, 281] width 97 height 22
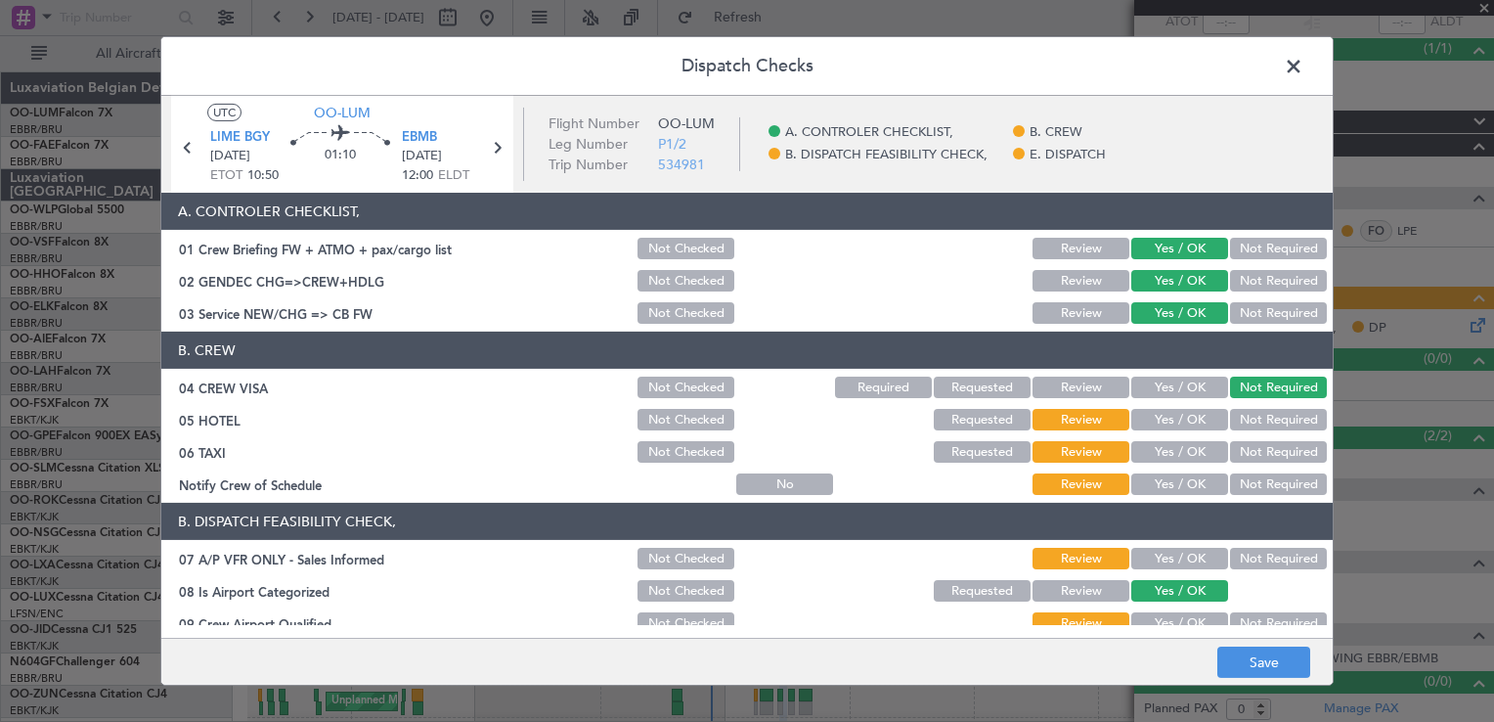
drag, startPoint x: 1260, startPoint y: 410, endPoint x: 1207, endPoint y: 383, distance: 59.0
click at [1260, 409] on button "Not Required" at bounding box center [1278, 420] width 97 height 22
drag, startPoint x: 1243, startPoint y: 448, endPoint x: 1227, endPoint y: 456, distance: 17.5
click at [1239, 448] on button "Not Required" at bounding box center [1278, 452] width 97 height 22
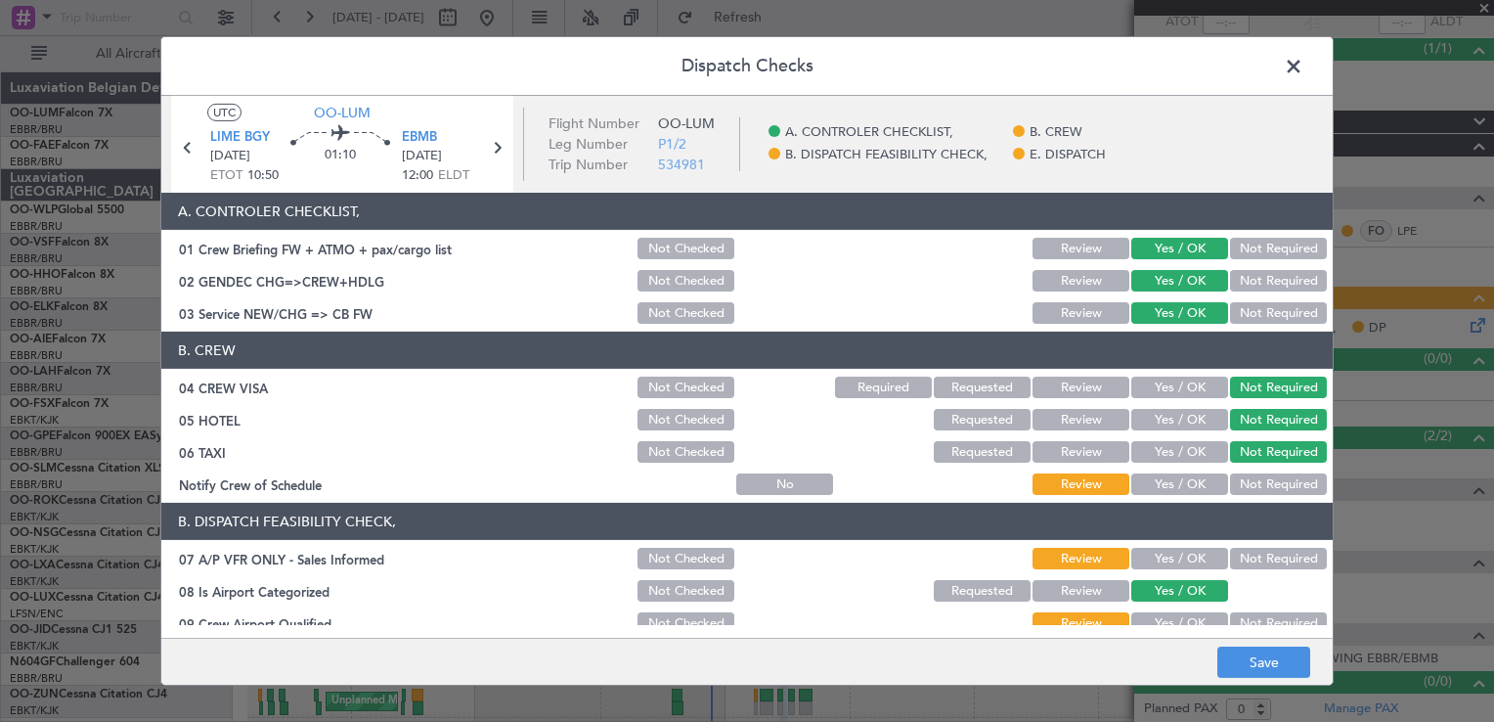
click at [1152, 486] on button "Yes / OK" at bounding box center [1180, 484] width 97 height 22
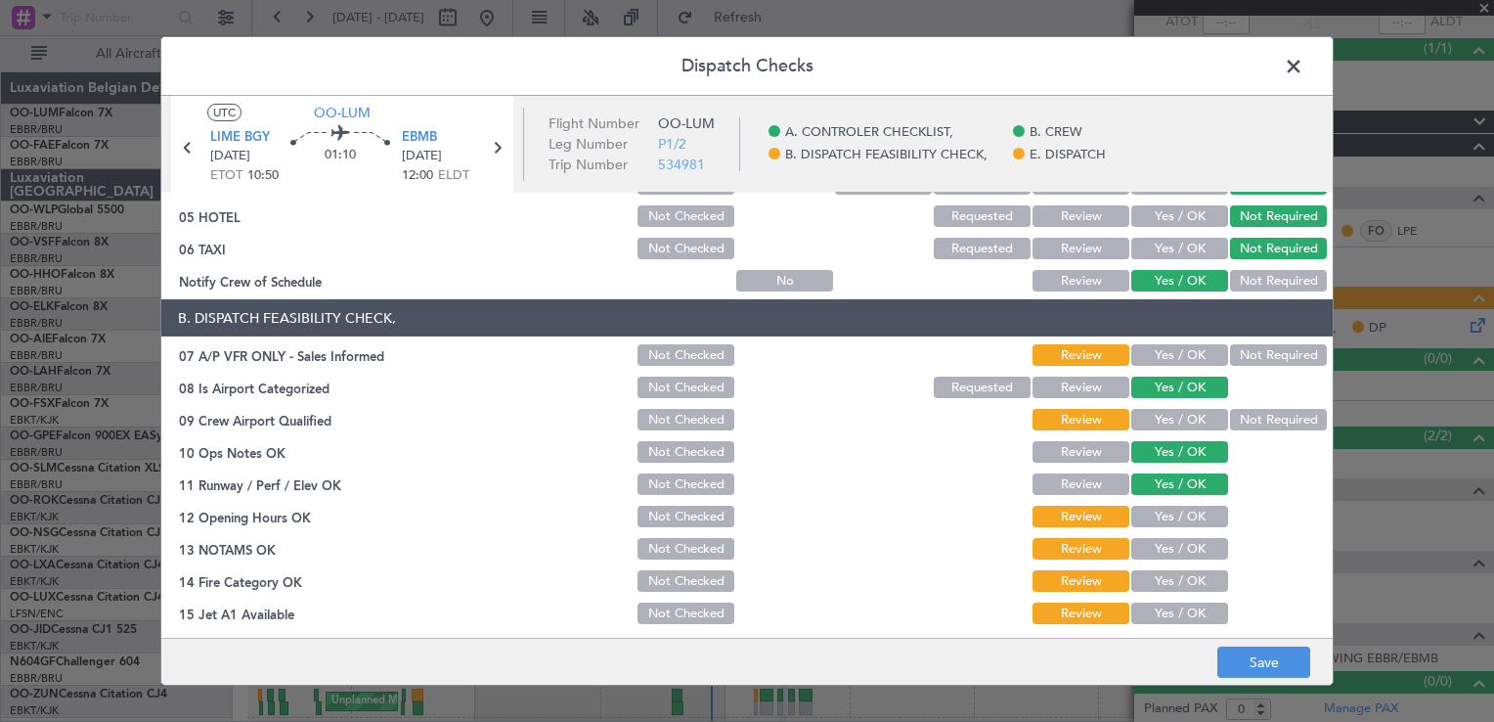
scroll to position [98, 0]
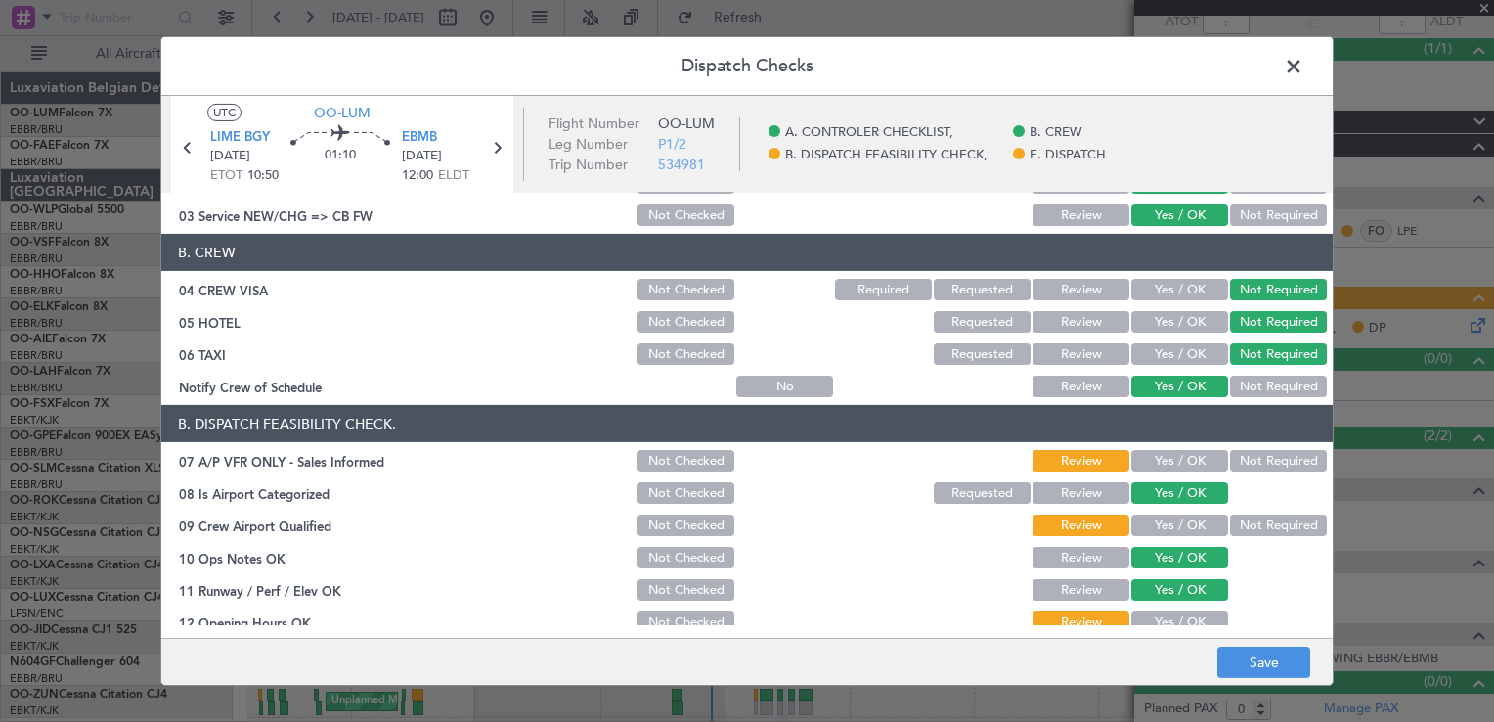
drag, startPoint x: 1259, startPoint y: 453, endPoint x: 1209, endPoint y: 495, distance: 65.2
click at [1256, 456] on button "Not Required" at bounding box center [1278, 461] width 97 height 22
click at [1234, 519] on button "Not Required" at bounding box center [1278, 525] width 97 height 22
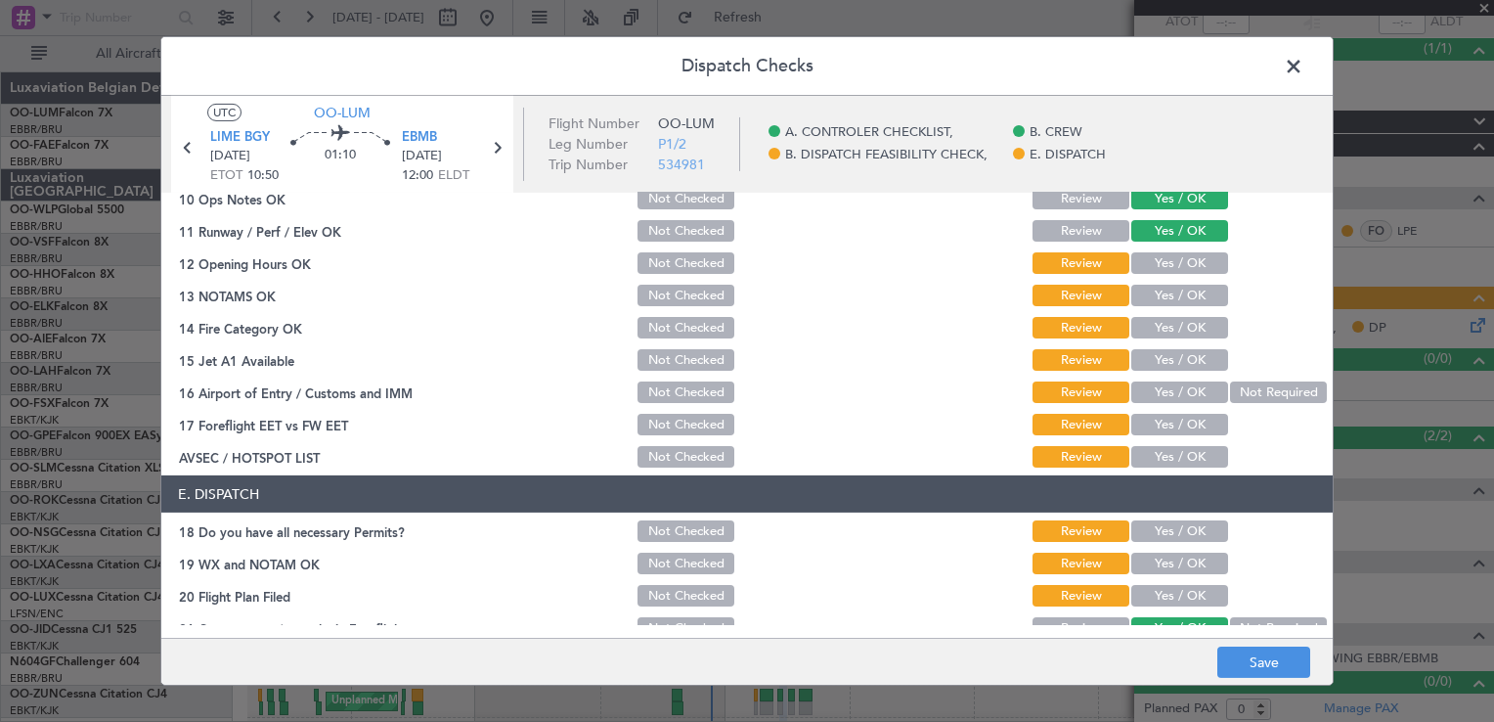
scroll to position [477, 0]
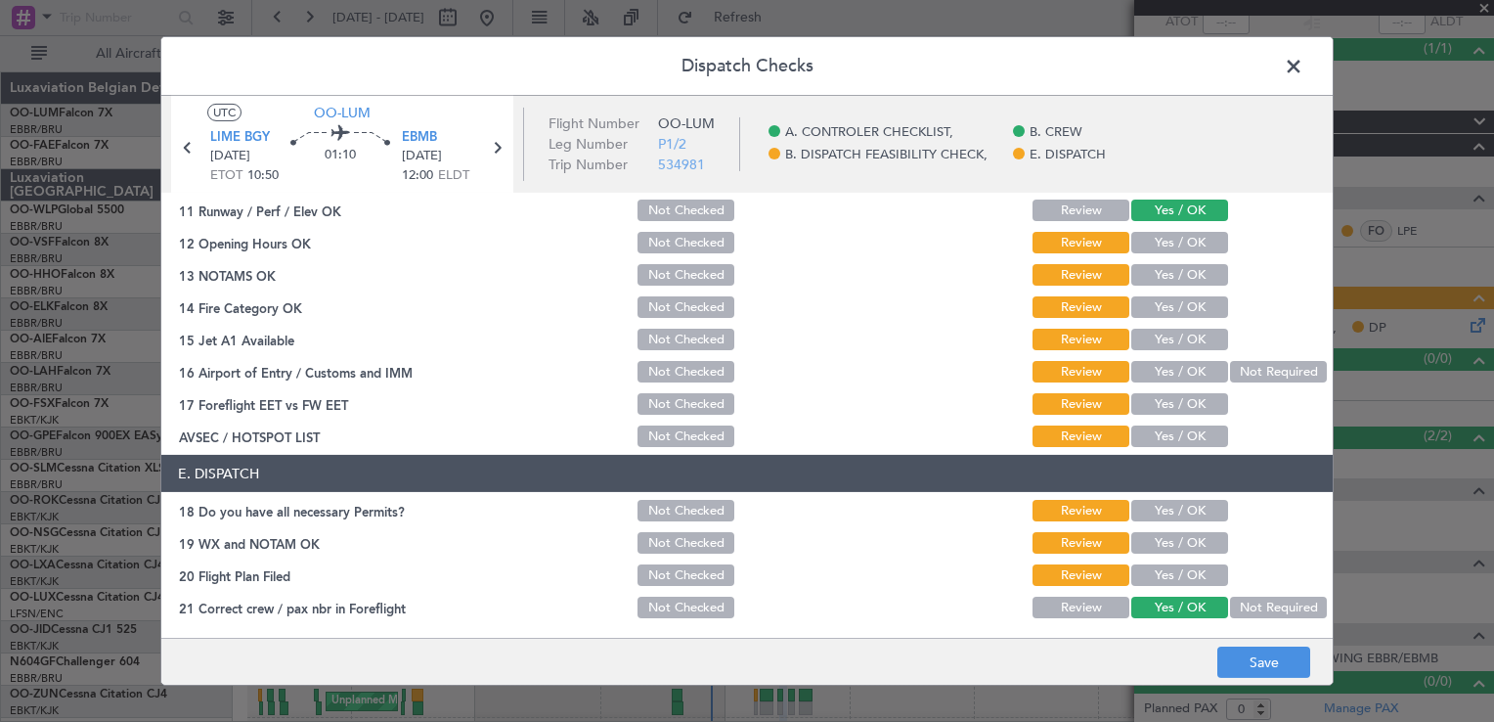
drag, startPoint x: 1169, startPoint y: 243, endPoint x: 1167, endPoint y: 269, distance: 26.5
click at [1169, 249] on button "Yes / OK" at bounding box center [1180, 243] width 97 height 22
drag, startPoint x: 1167, startPoint y: 269, endPoint x: 1166, endPoint y: 302, distance: 33.3
click at [1166, 286] on div "Yes / OK" at bounding box center [1178, 274] width 99 height 27
drag, startPoint x: 1166, startPoint y: 302, endPoint x: 1166, endPoint y: 324, distance: 21.5
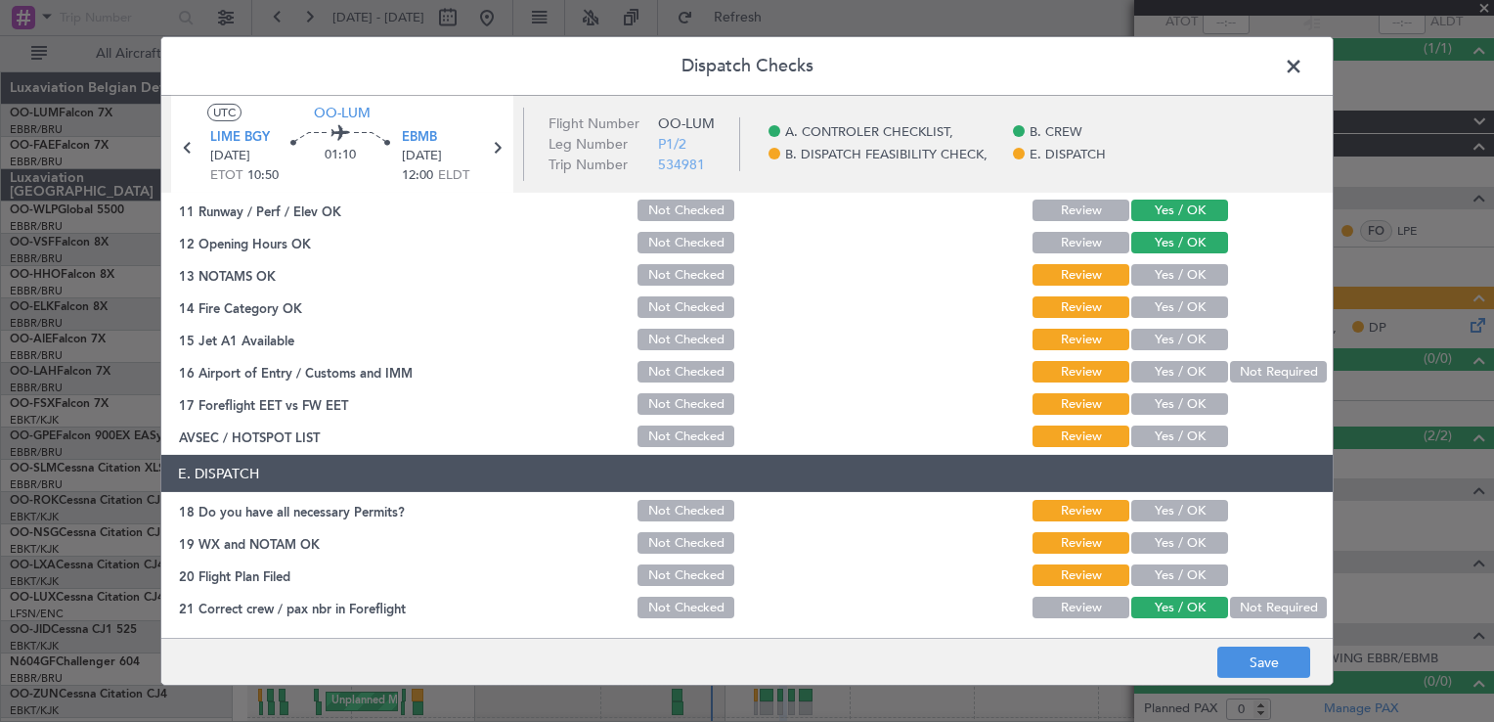
click at [1166, 314] on button "Yes / OK" at bounding box center [1180, 307] width 97 height 22
drag, startPoint x: 1166, startPoint y: 324, endPoint x: 1166, endPoint y: 344, distance: 20.5
click at [1166, 335] on section "B. DISPATCH FEASIBILITY CHECK, 07 A/P VFR ONLY - Sales Informed Not Checked Rev…" at bounding box center [747, 237] width 1172 height 424
click at [1166, 352] on section "B. DISPATCH FEASIBILITY CHECK, 07 A/P VFR ONLY - Sales Informed Not Checked Rev…" at bounding box center [747, 237] width 1172 height 424
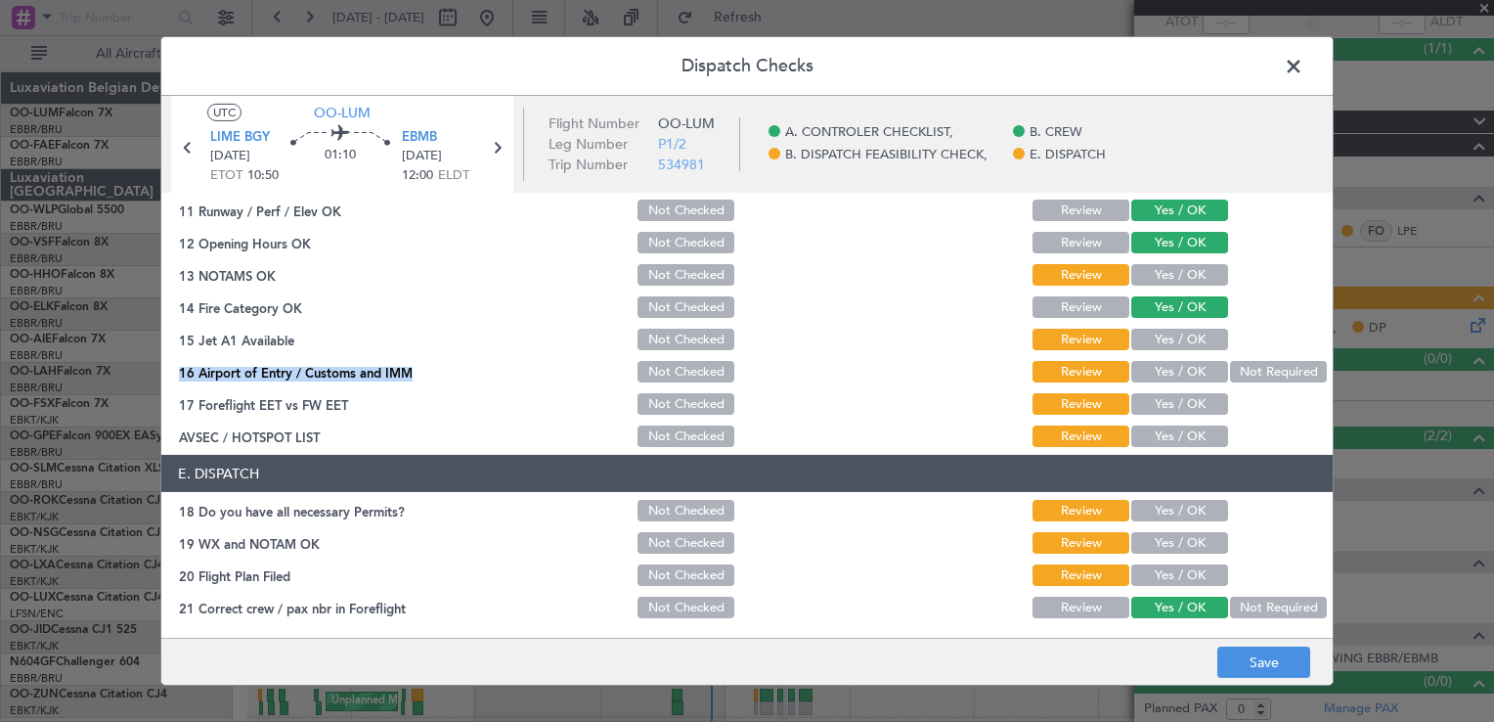
drag, startPoint x: 1166, startPoint y: 350, endPoint x: 1166, endPoint y: 331, distance: 19.6
click at [1166, 331] on button "Yes / OK" at bounding box center [1180, 340] width 97 height 22
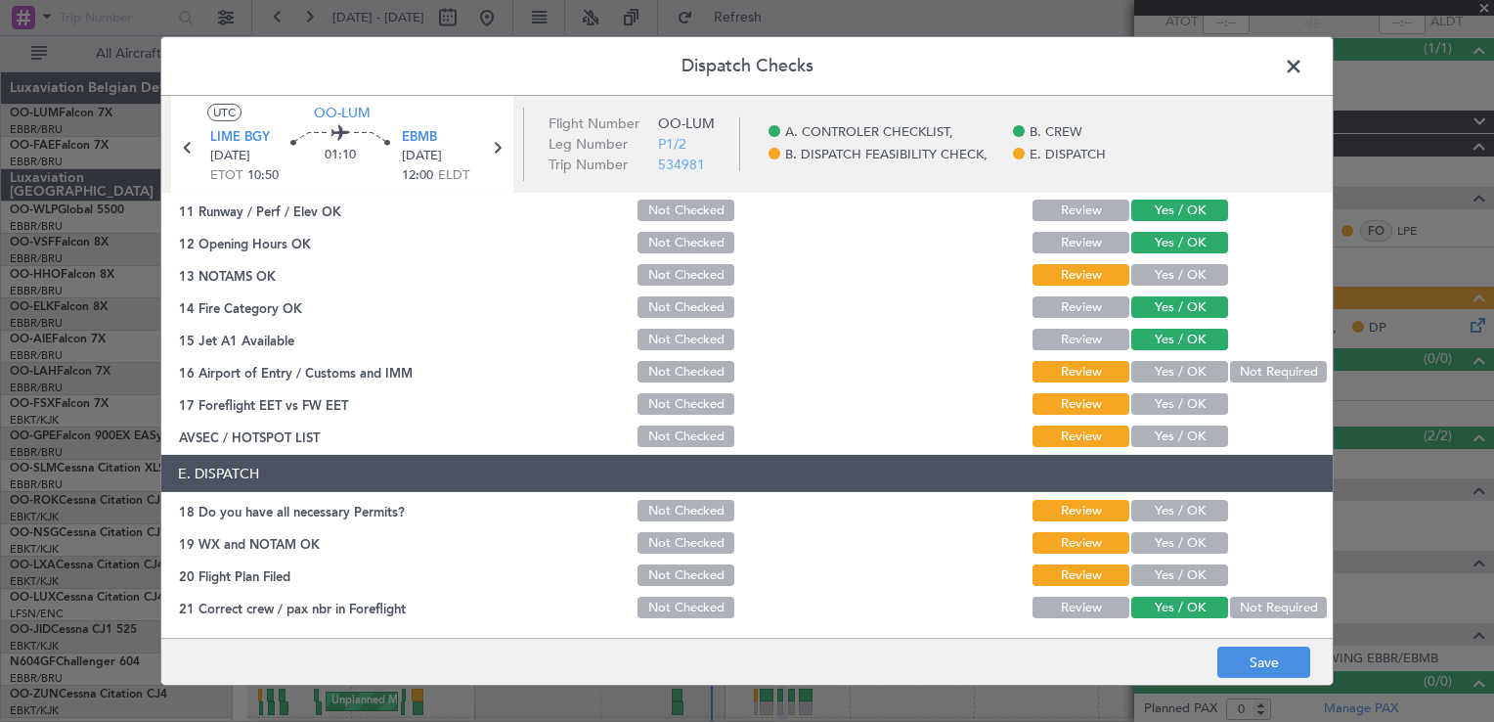
click at [1166, 293] on div "Yes / OK" at bounding box center [1178, 306] width 99 height 27
click at [1172, 264] on button "Yes / OK" at bounding box center [1180, 275] width 97 height 22
click at [1184, 367] on button "Yes / OK" at bounding box center [1180, 372] width 97 height 22
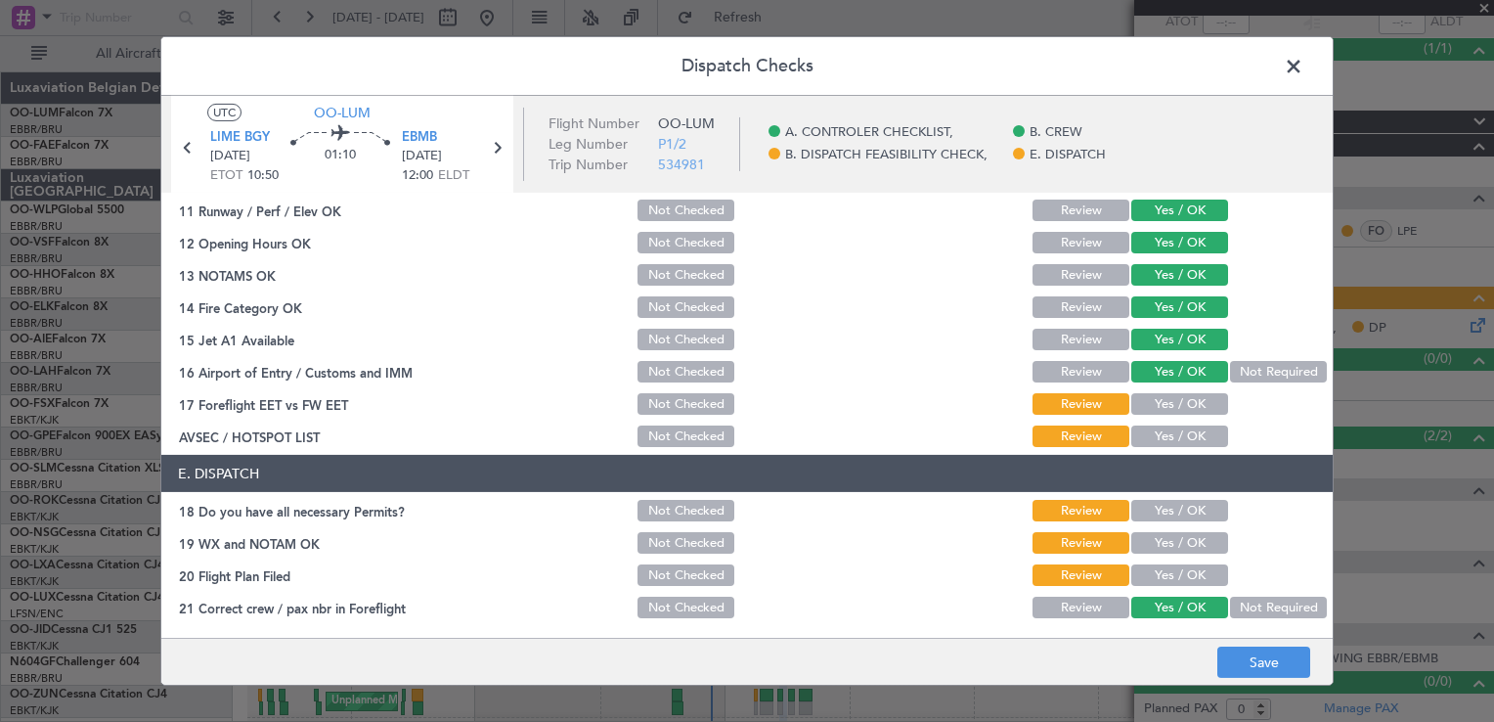
click at [1200, 401] on button "Yes / OK" at bounding box center [1180, 404] width 97 height 22
click at [1182, 442] on button "Yes / OK" at bounding box center [1180, 436] width 97 height 22
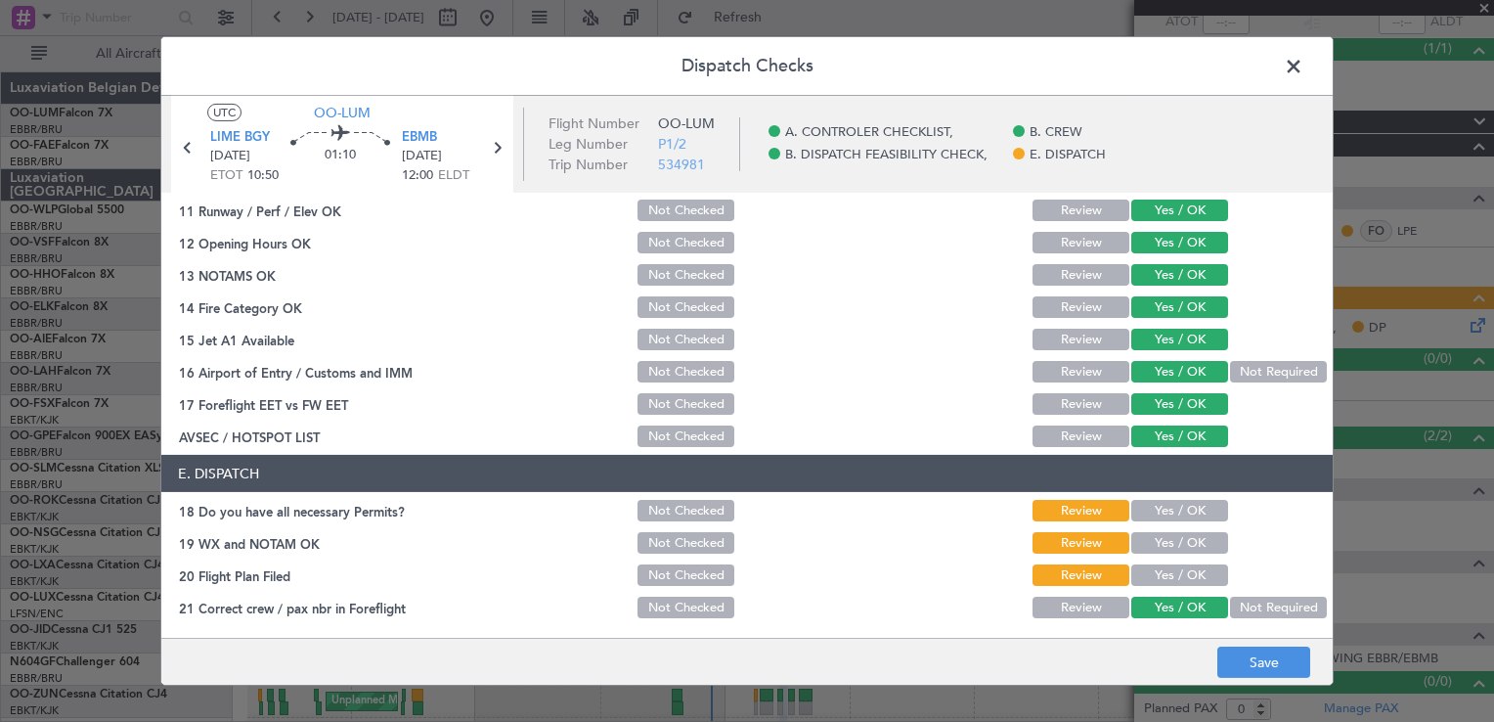
click at [1174, 506] on button "Yes / OK" at bounding box center [1180, 511] width 97 height 22
click at [1171, 538] on button "Yes / OK" at bounding box center [1180, 543] width 97 height 22
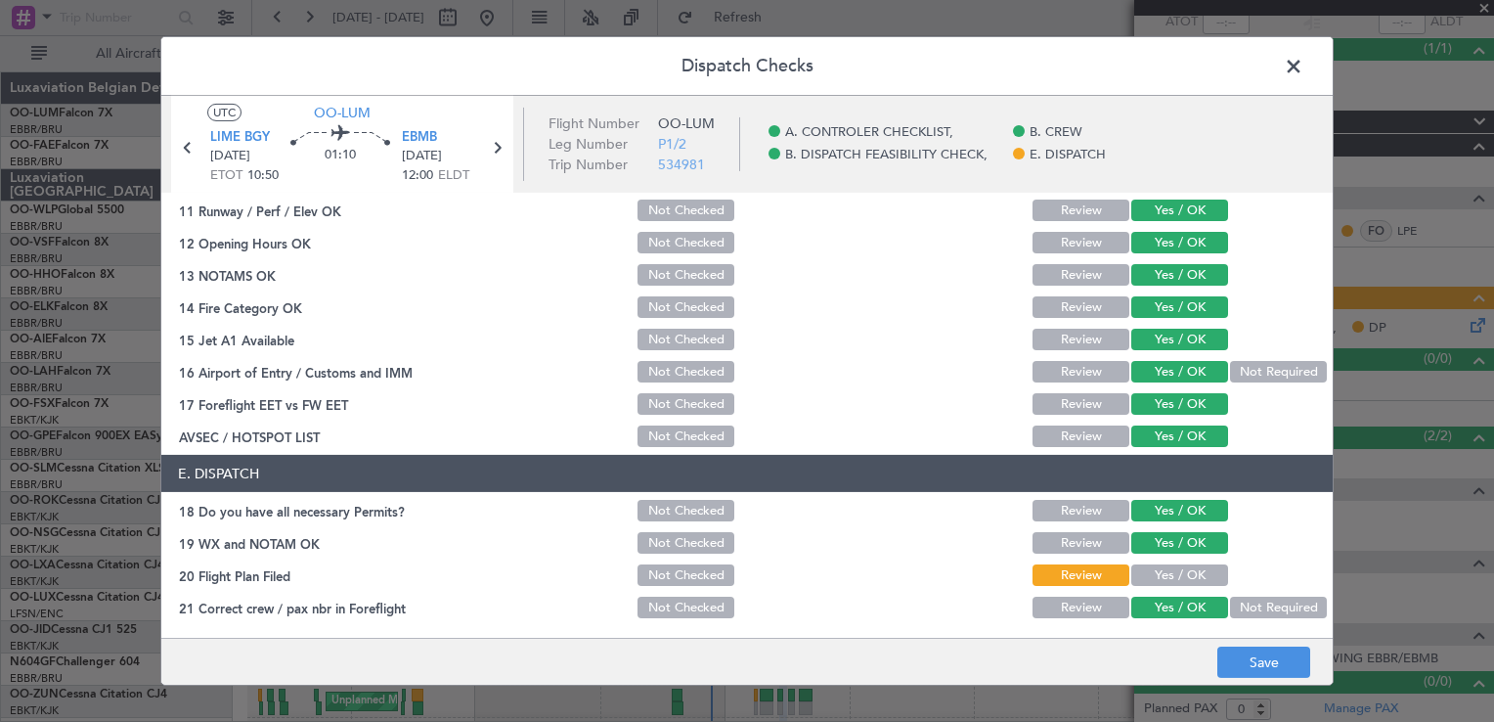
click at [1166, 579] on button "Yes / OK" at bounding box center [1180, 575] width 97 height 22
click at [1228, 659] on button "Save" at bounding box center [1264, 661] width 93 height 31
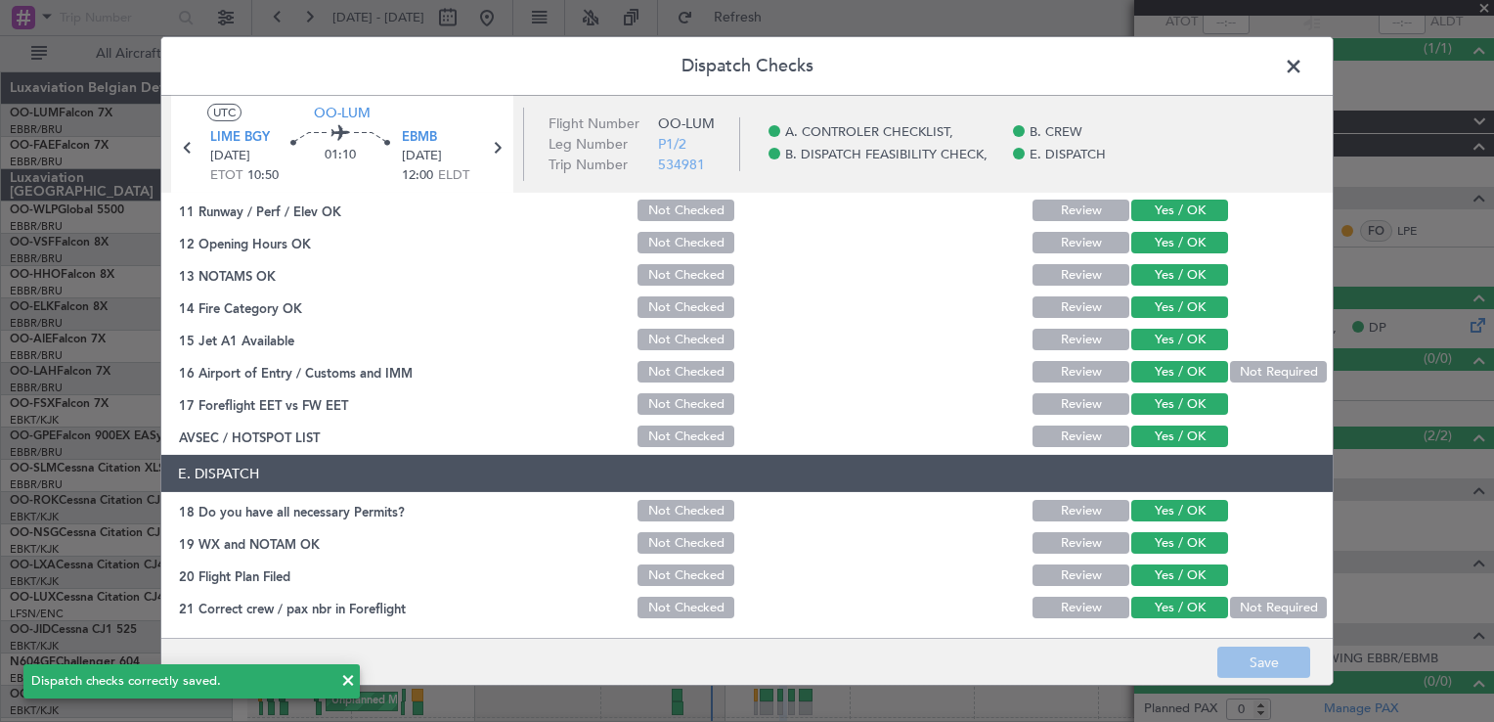
click at [1304, 65] on span at bounding box center [1304, 71] width 0 height 39
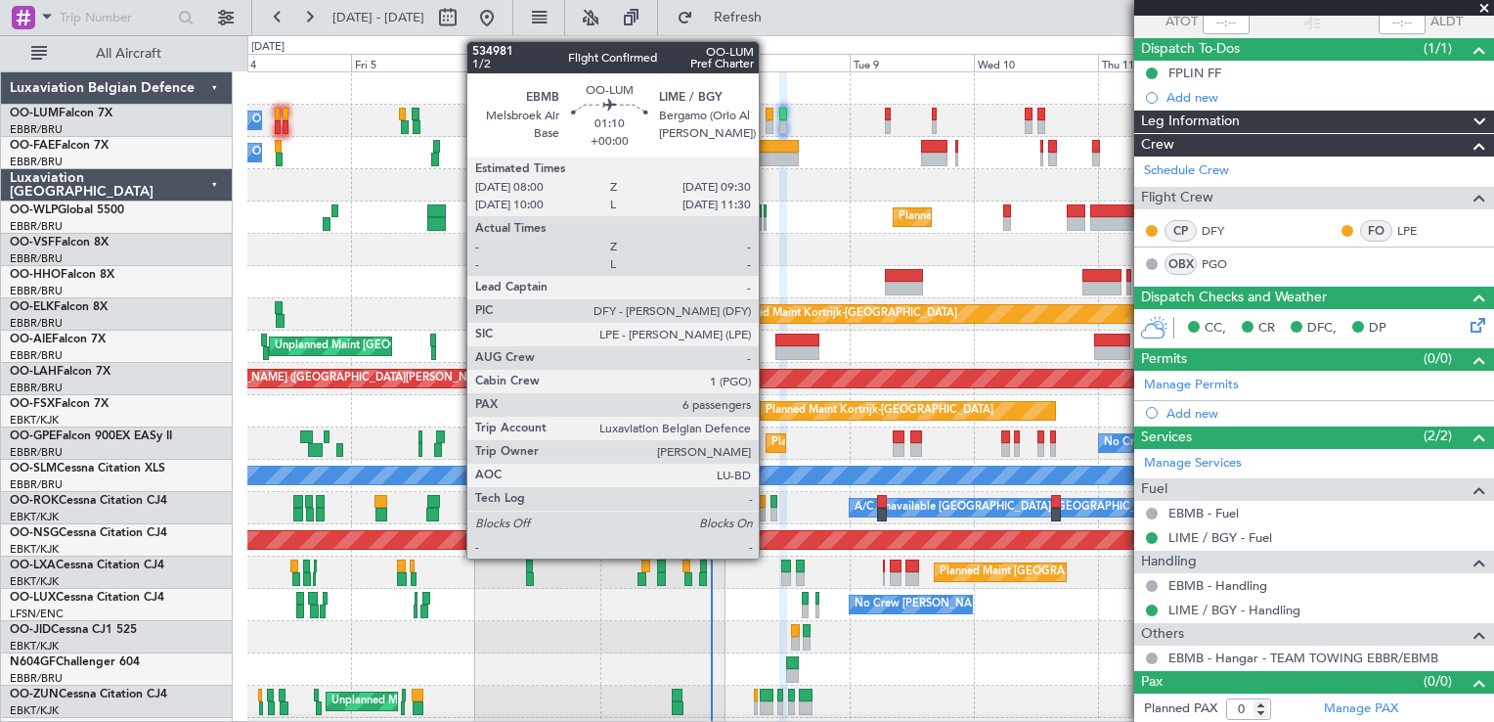
click at [768, 120] on div at bounding box center [770, 127] width 8 height 14
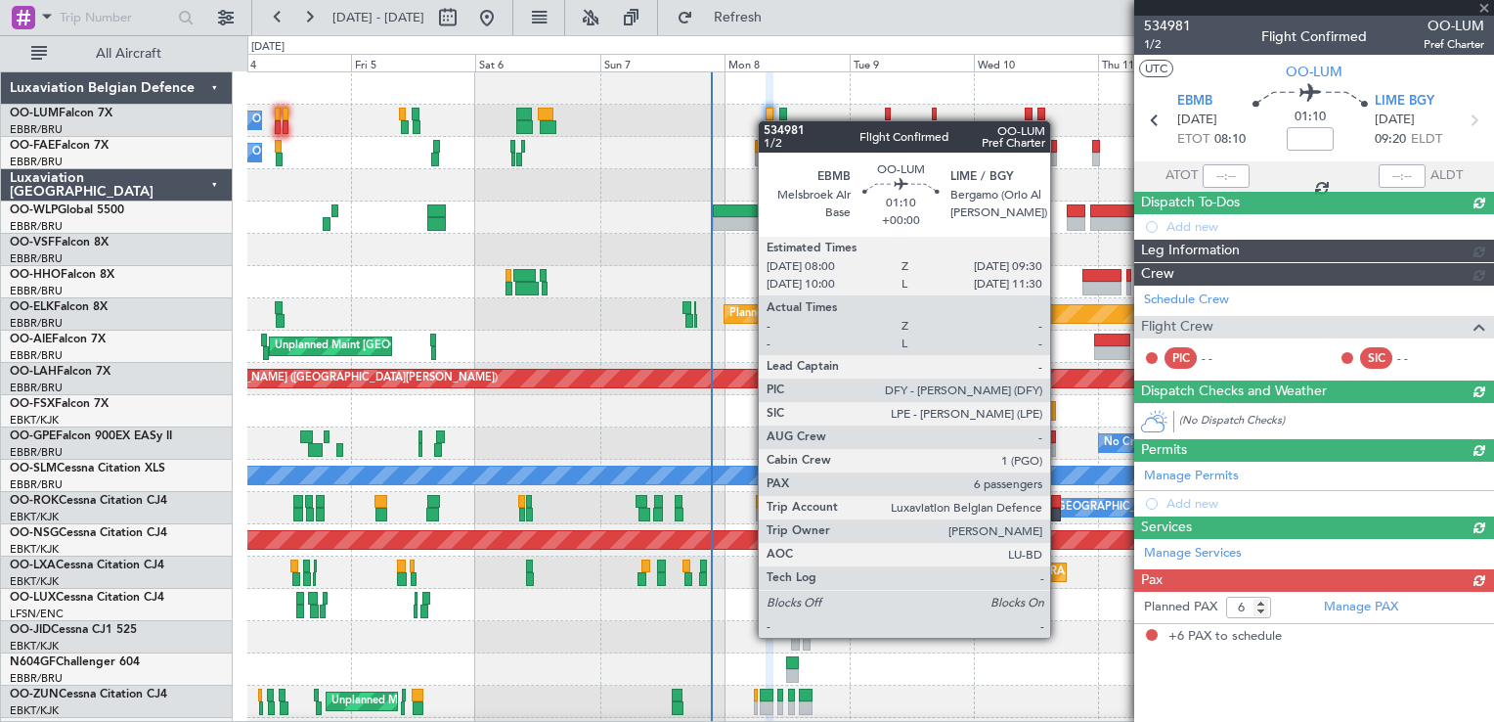
scroll to position [0, 0]
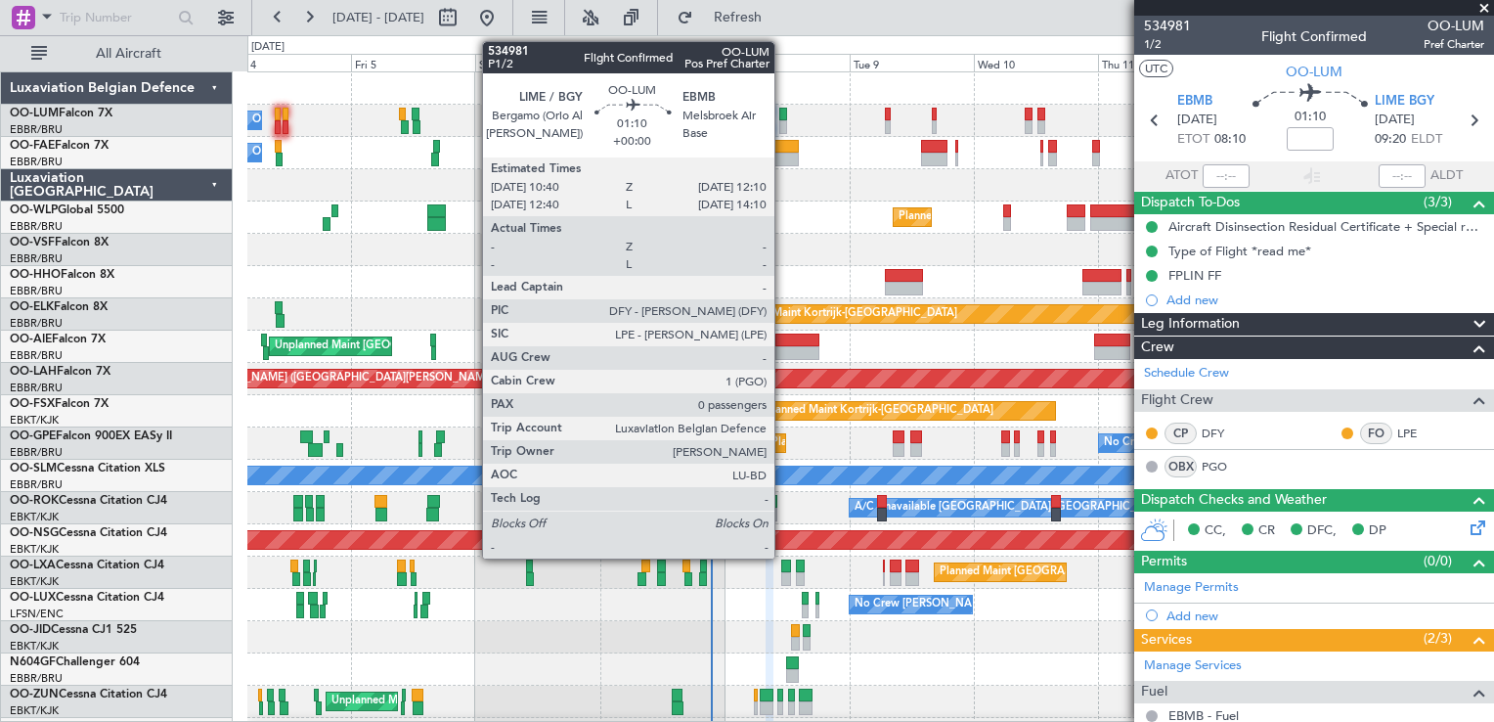
click at [783, 112] on div at bounding box center [784, 115] width 8 height 14
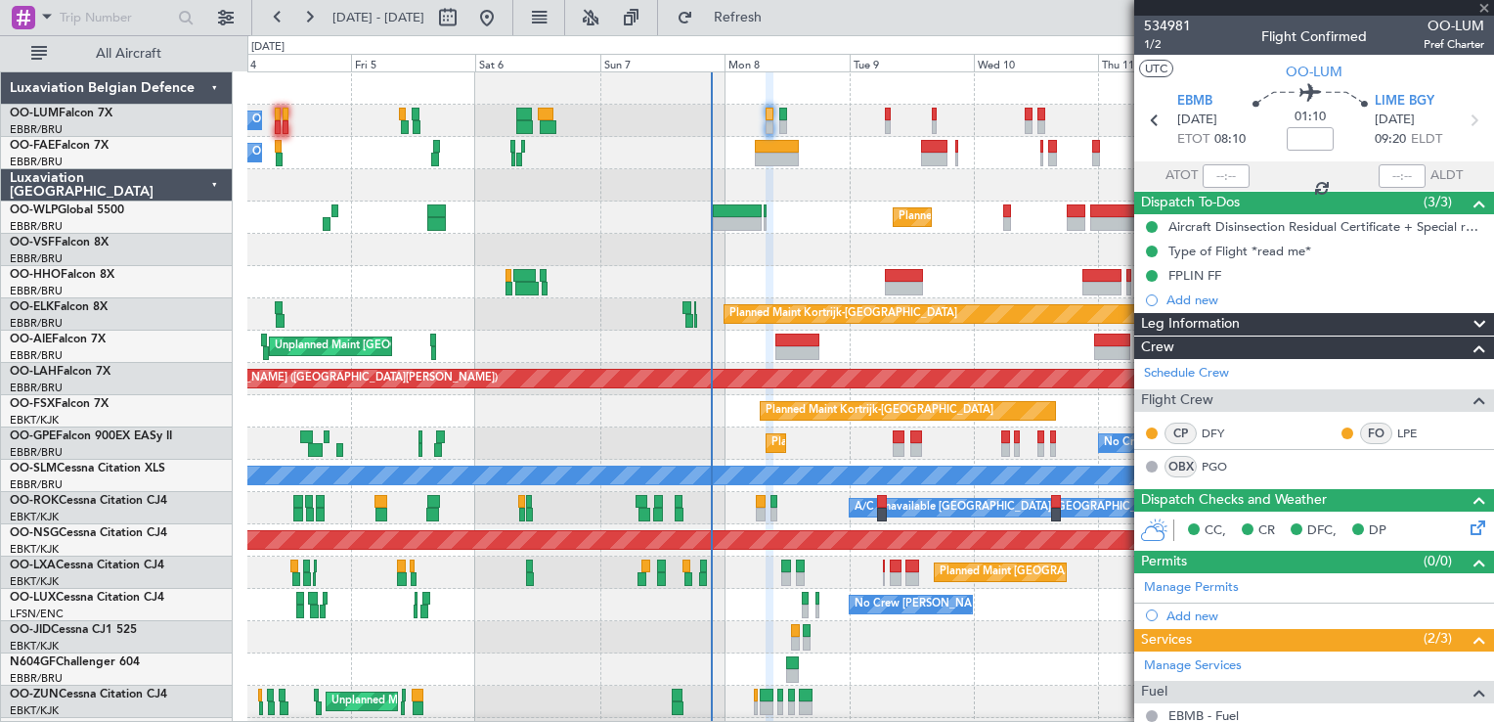
type input "0"
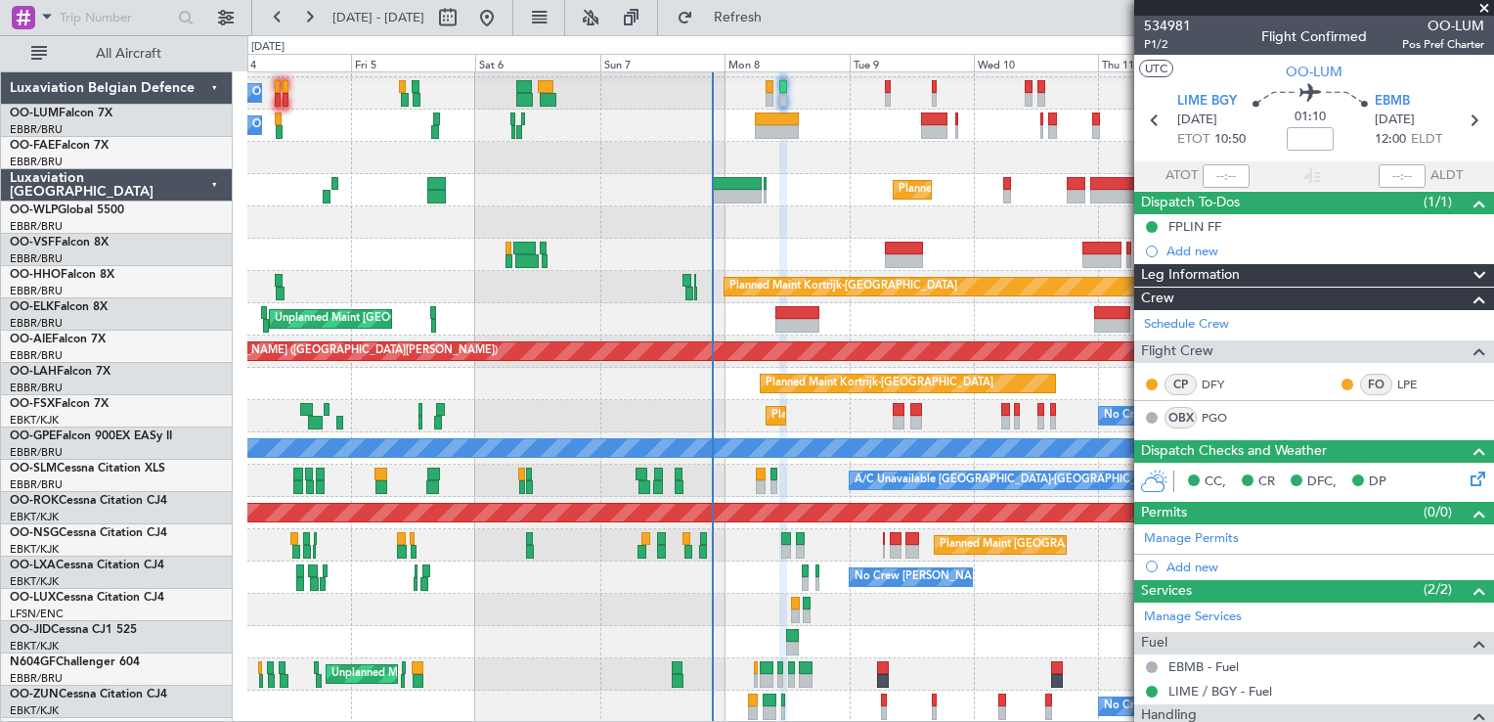
scroll to position [27, 0]
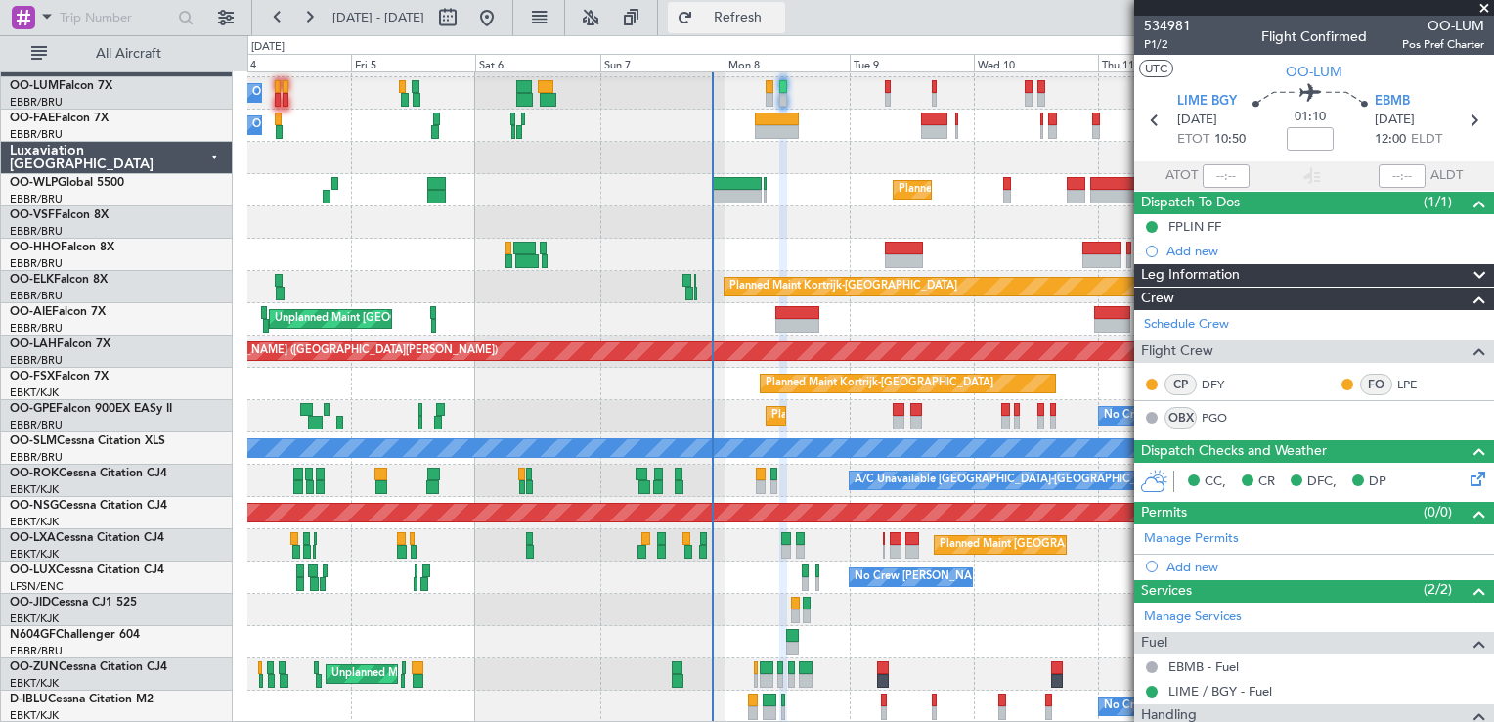
click at [771, 20] on span "Refresh" at bounding box center [738, 18] width 82 height 14
click at [1483, 9] on span at bounding box center [1485, 9] width 20 height 18
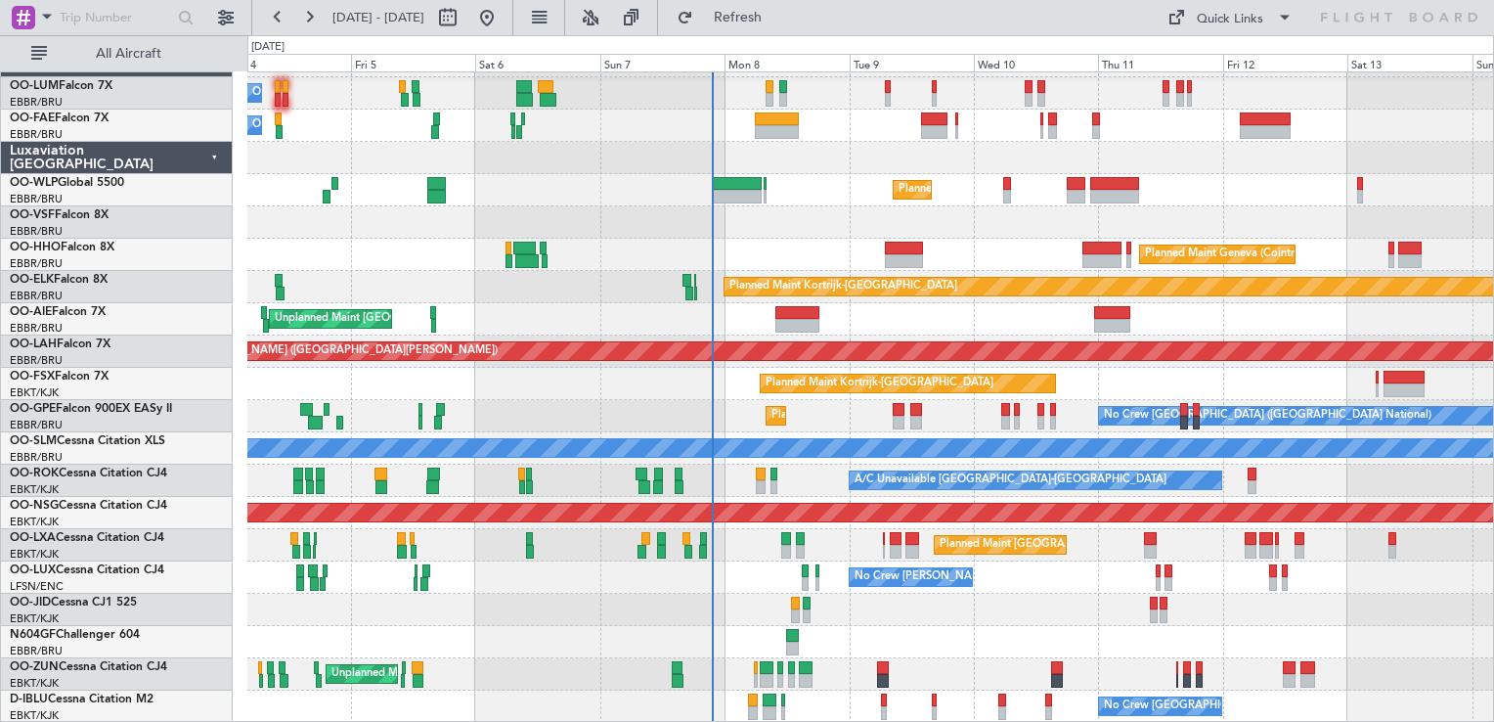
scroll to position [0, 0]
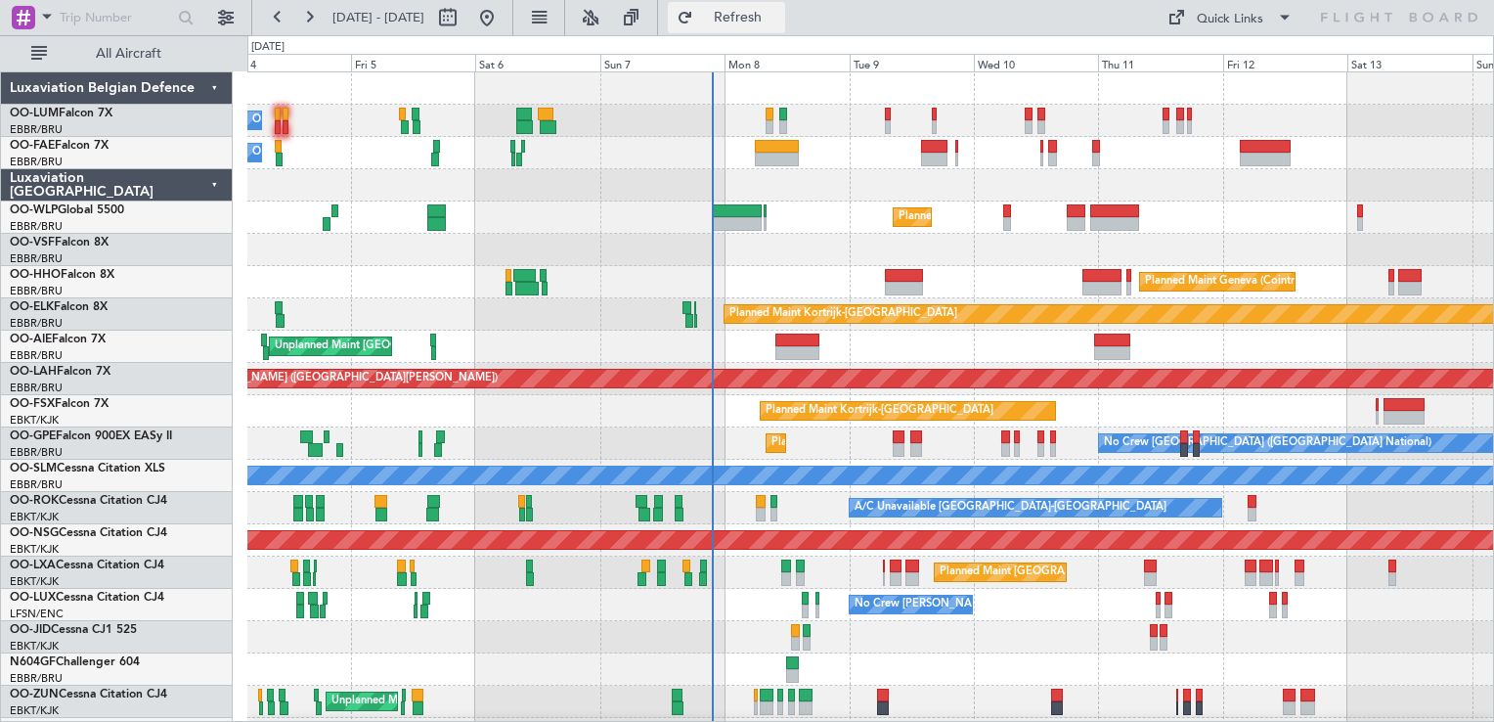
click at [736, 31] on button "Refresh" at bounding box center [726, 17] width 117 height 31
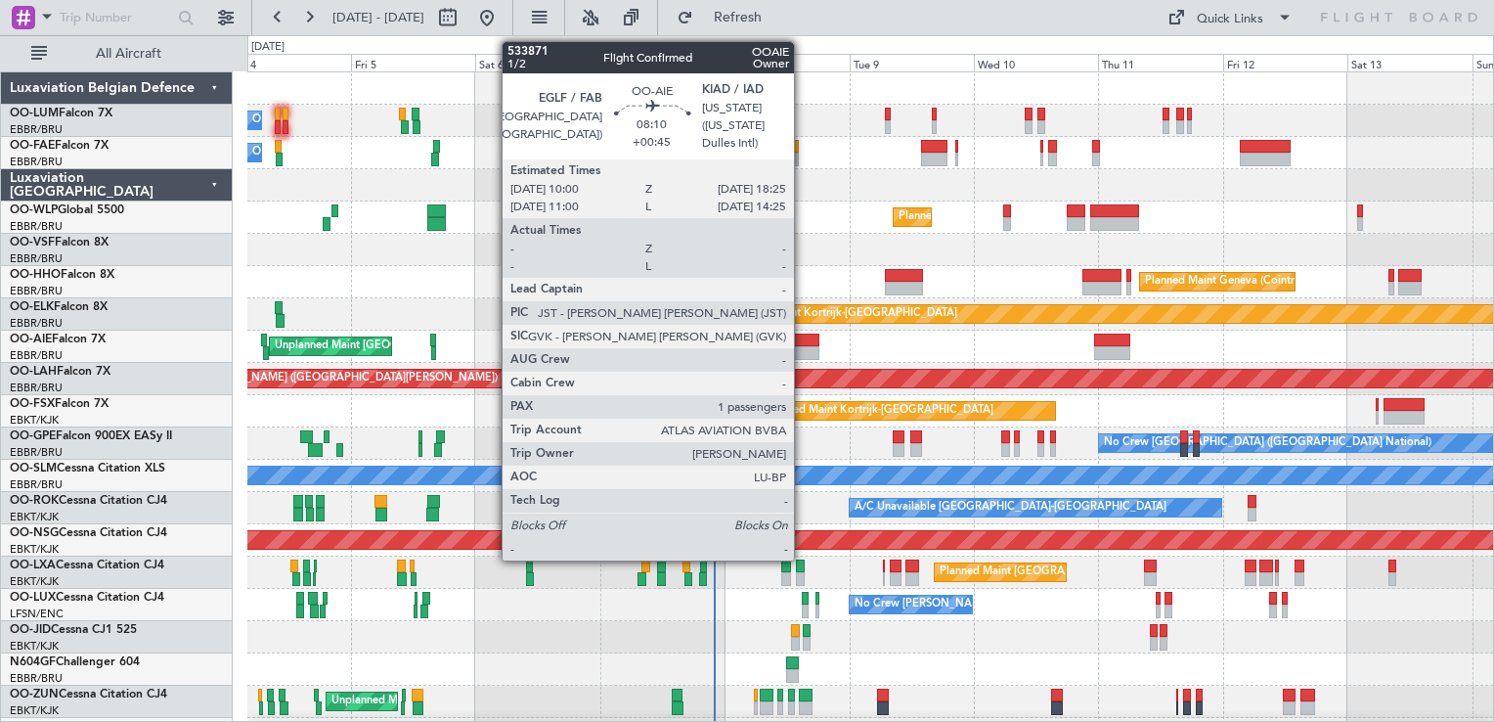
click at [803, 353] on div at bounding box center [798, 353] width 44 height 14
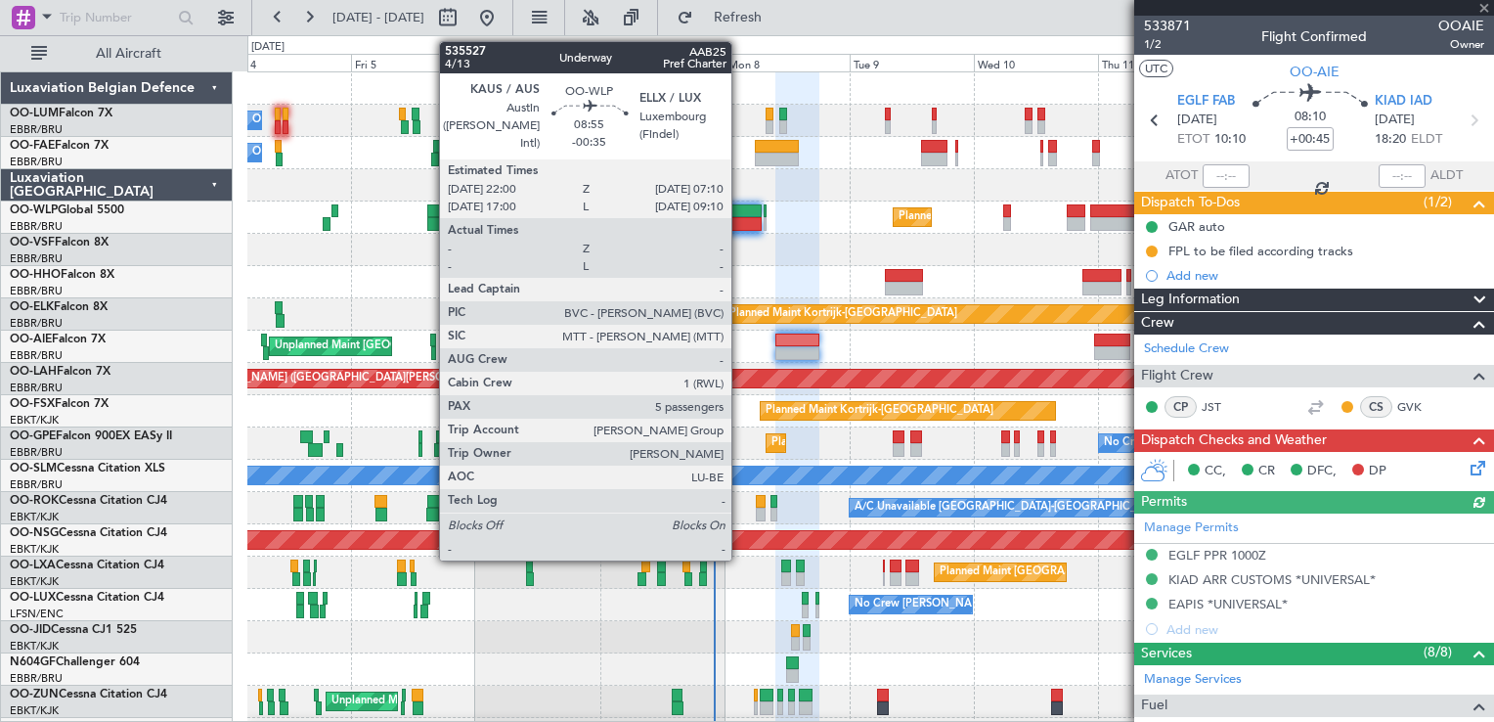
click at [740, 213] on div at bounding box center [737, 211] width 48 height 14
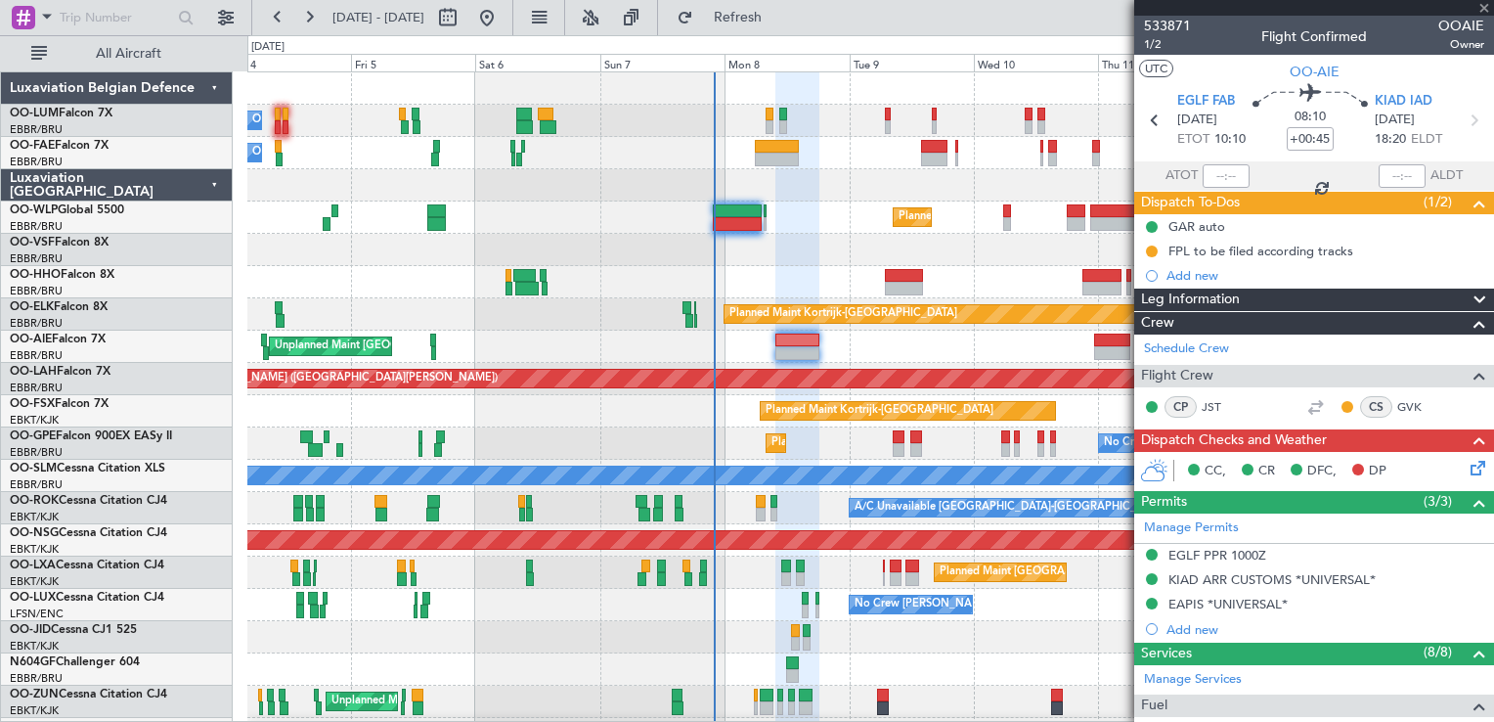
type input "-00:35"
type input "5"
